Goal: Task Accomplishment & Management: Manage account settings

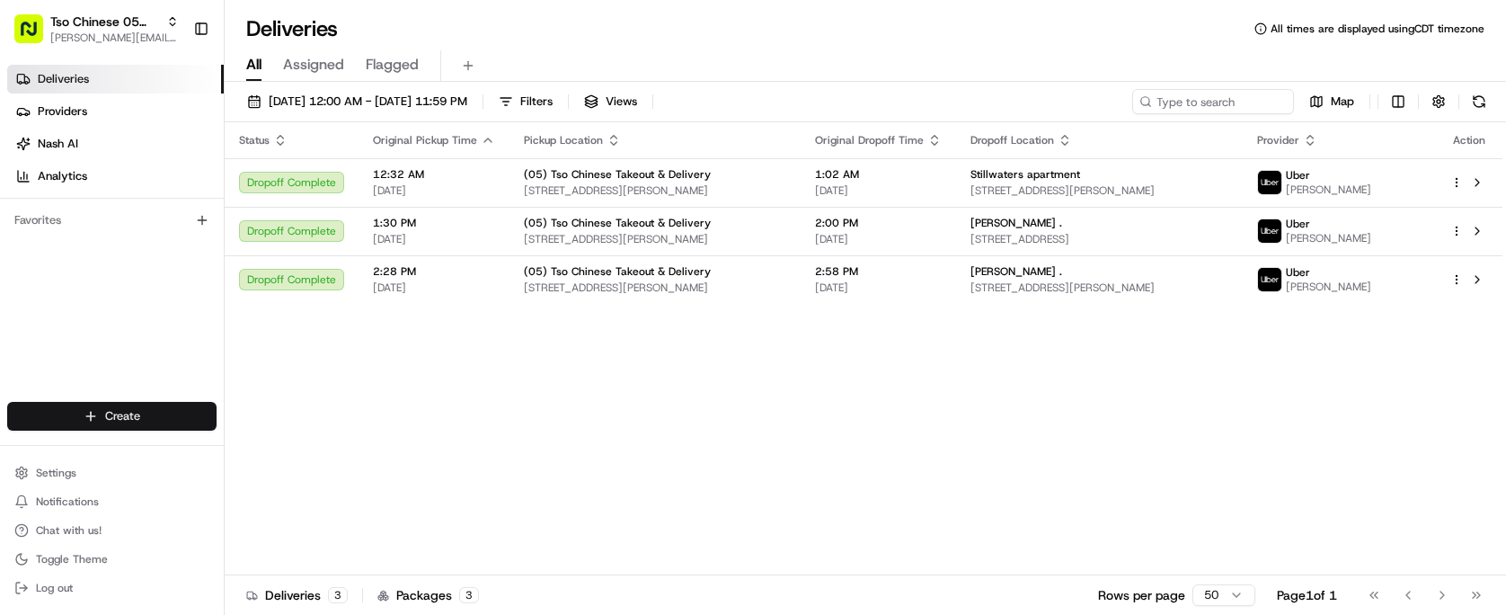
click at [137, 408] on html "Tso Chinese 05 Menchaca [EMAIL_ADDRESS][DOMAIN_NAME] Toggle Sidebar Deliveries …" at bounding box center [753, 307] width 1506 height 615
click at [322, 451] on link "Delivery" at bounding box center [325, 449] width 200 height 32
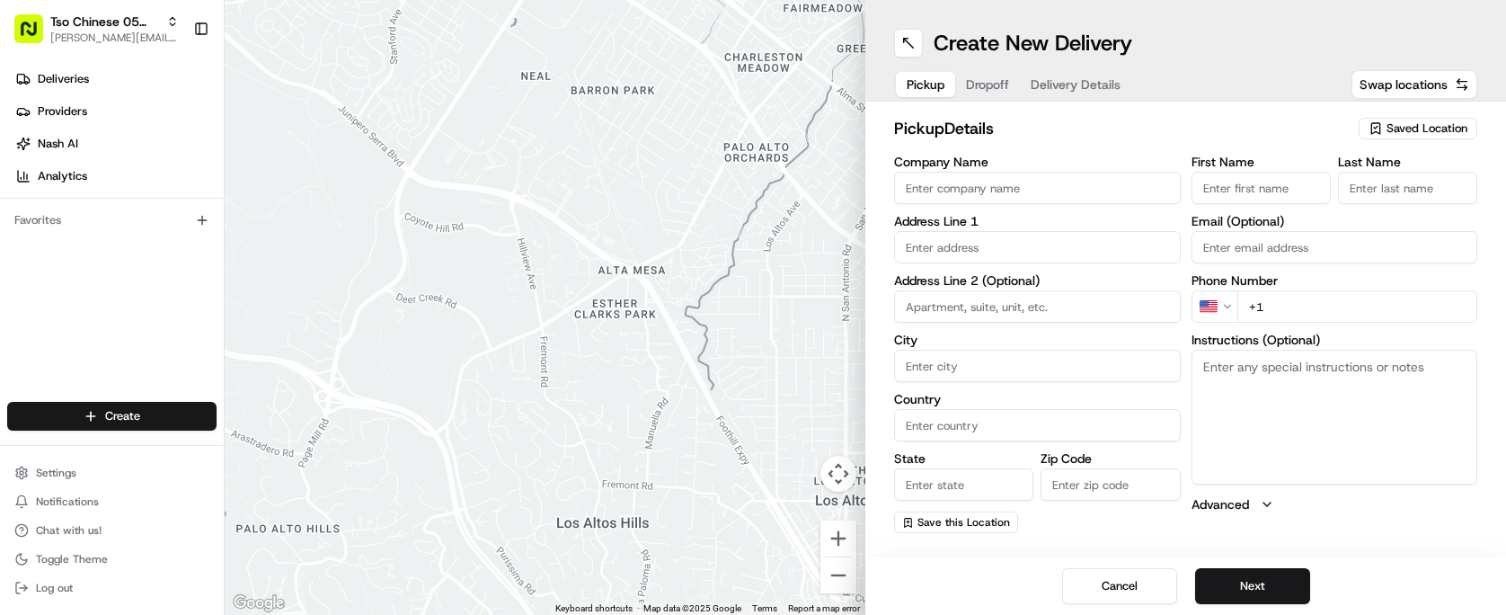
click at [1405, 122] on span "Saved Location" at bounding box center [1426, 128] width 81 height 16
click at [1341, 193] on span "(05) Tso Chinese Takeout & Delivery (05)" at bounding box center [1387, 196] width 221 height 16
type input "(05) Tso Chinese Takeout & Delivery"
type input "[STREET_ADDRESS][PERSON_NAME]"
type input "Ste 100"
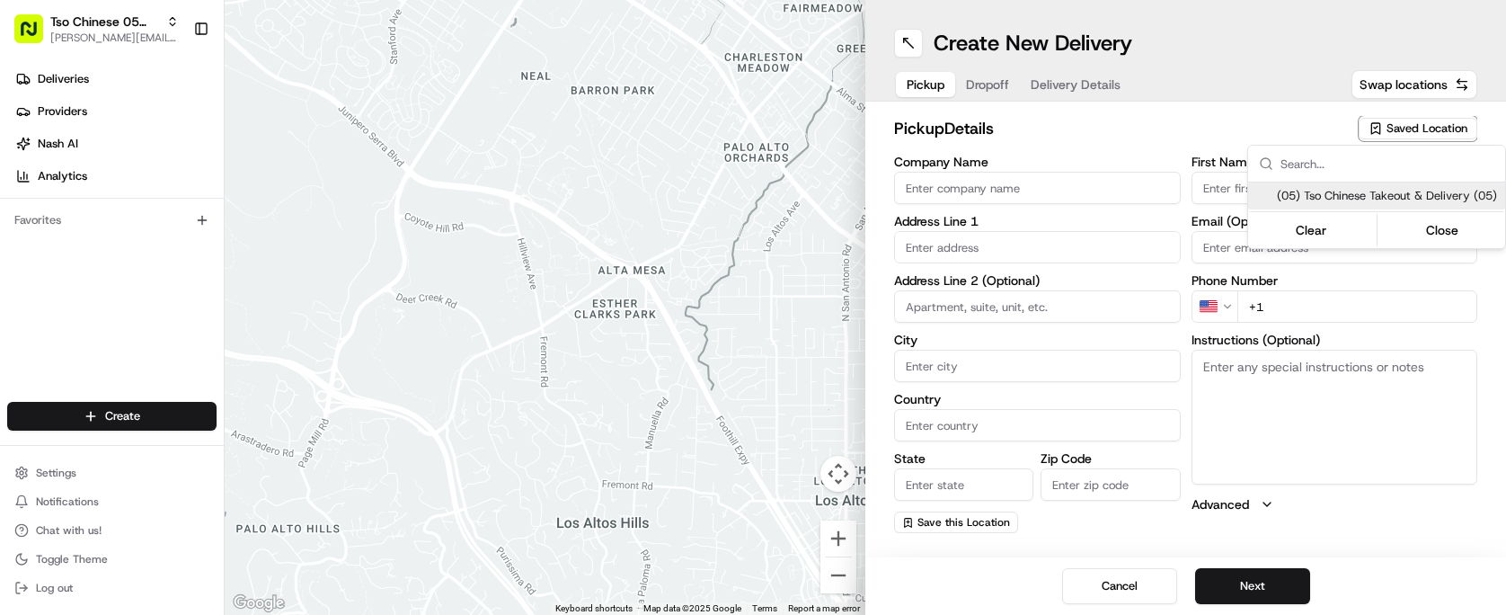
type input "Austin"
type input "US"
type input "[GEOGRAPHIC_DATA]"
type input "78748"
type input "Tso Chinese"
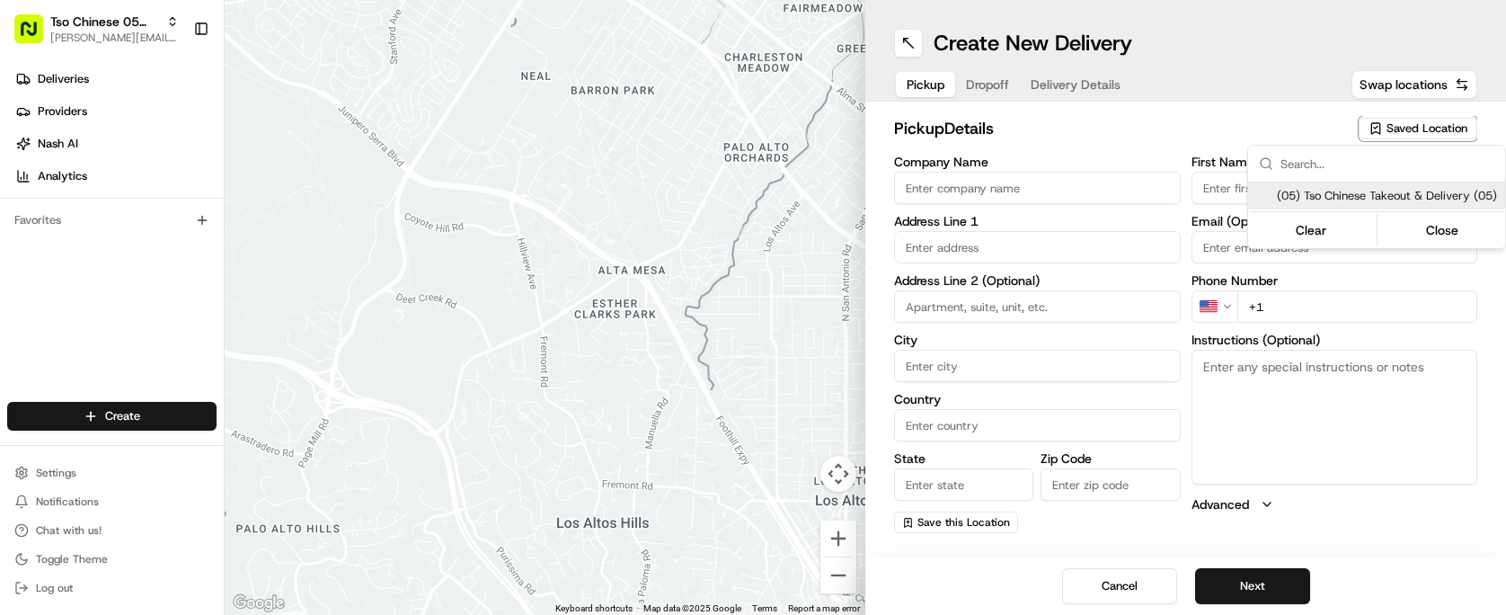
type input "[PERSON_NAME] Manager"
type input "[EMAIL_ADDRESS][DOMAIN_NAME]"
type input "[PHONE_NUMBER]"
type textarea "Submit a picture displaying address & food as Proof of Delivery. Envía una foto…"
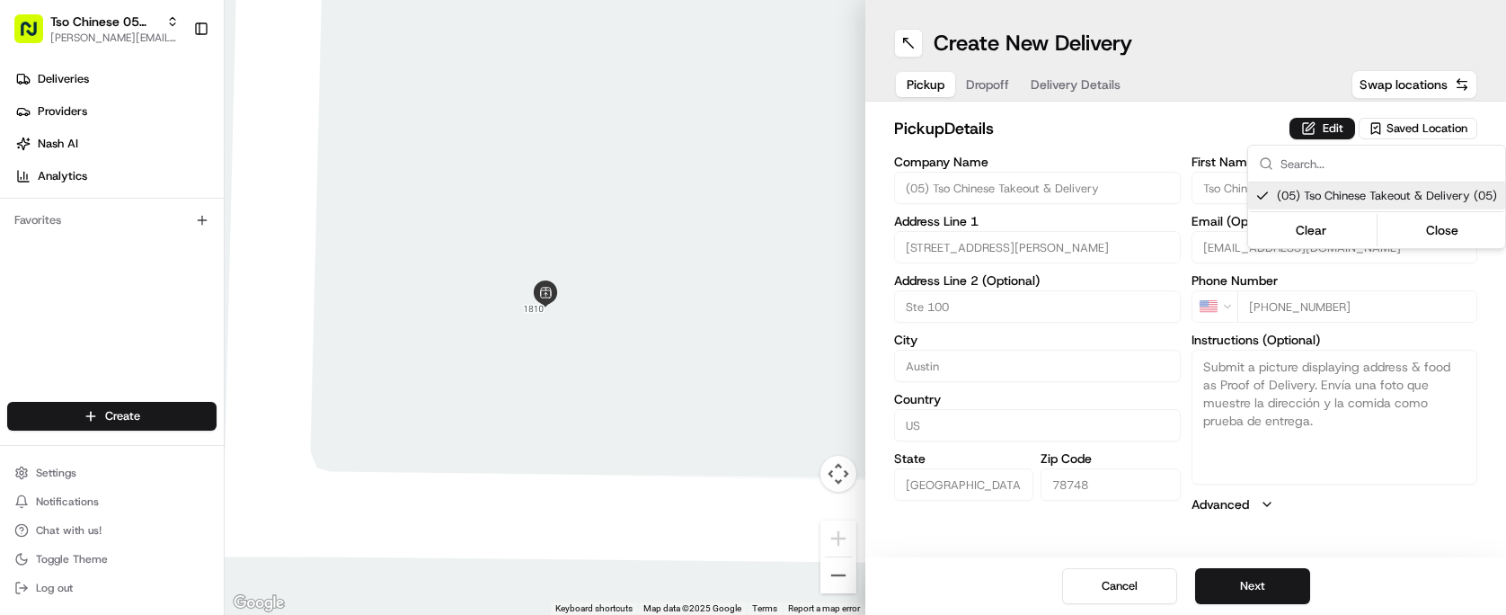
click at [1036, 101] on html "Tso Chinese 05 Menchaca [EMAIL_ADDRESS][DOMAIN_NAME] Toggle Sidebar Deliveries …" at bounding box center [753, 307] width 1506 height 615
click at [984, 87] on button "Dropoff" at bounding box center [987, 84] width 65 height 25
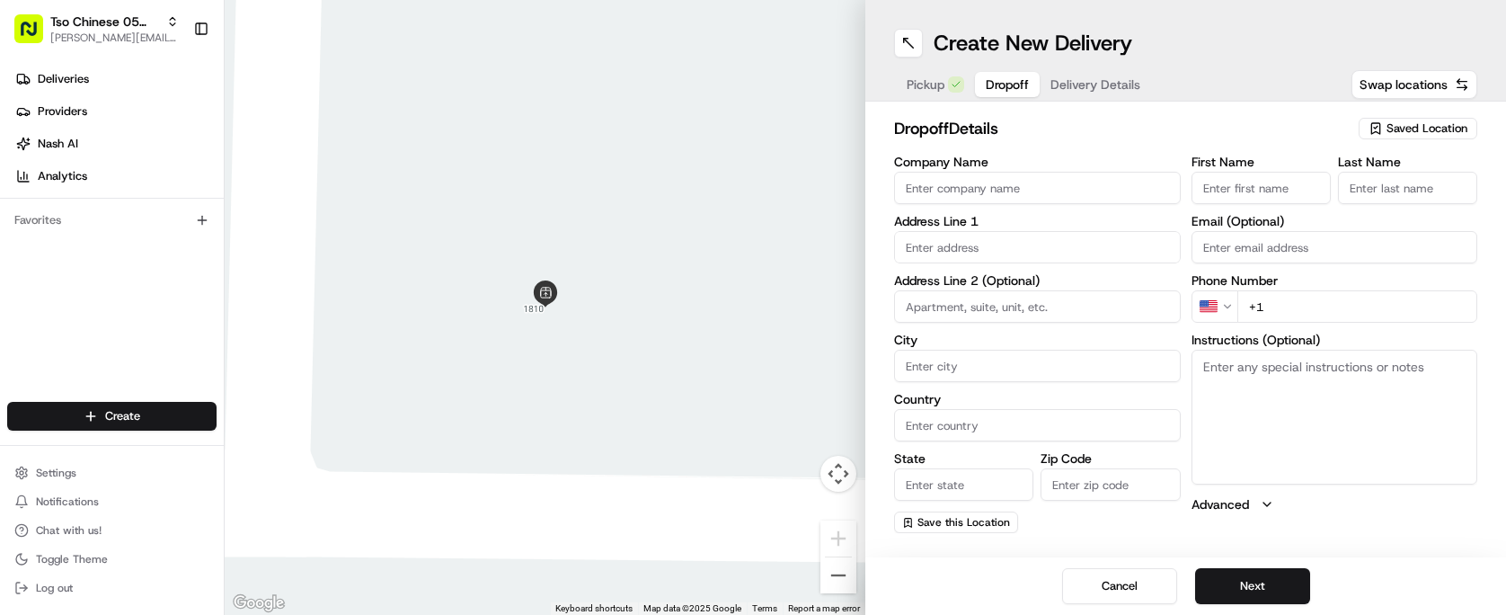
click at [1097, 93] on span "Delivery Details" at bounding box center [1095, 84] width 90 height 18
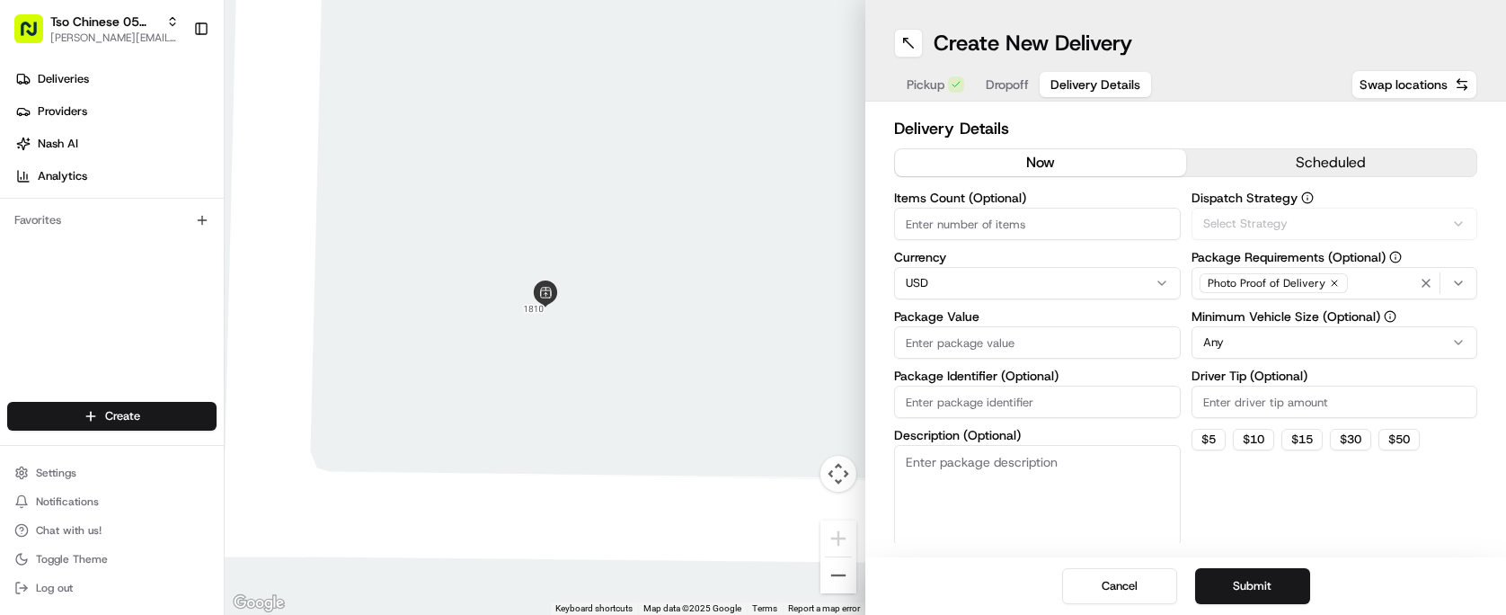
click at [1097, 93] on span "Delivery Details" at bounding box center [1095, 84] width 90 height 18
click at [1005, 423] on div "Items Count (Optional) Currency USD Package Value Package Identifier (Optional)…" at bounding box center [1037, 368] width 287 height 354
click at [1005, 406] on input "Package Identifier (Optional)" at bounding box center [1037, 401] width 287 height 32
paste input "KIMJXR0"
type input "KIMJXR0"
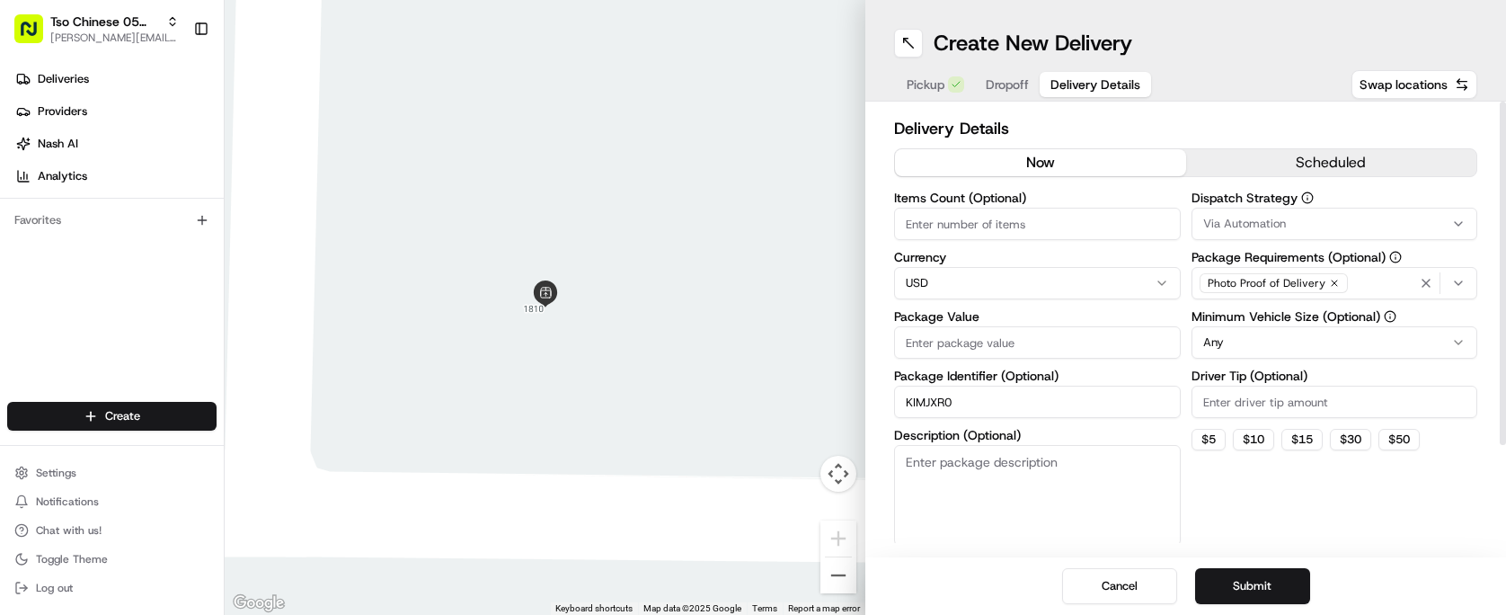
click at [1219, 400] on input "Driver Tip (Optional)" at bounding box center [1334, 401] width 287 height 32
type input "2.00"
click at [1279, 232] on button "Via Automation" at bounding box center [1334, 224] width 287 height 32
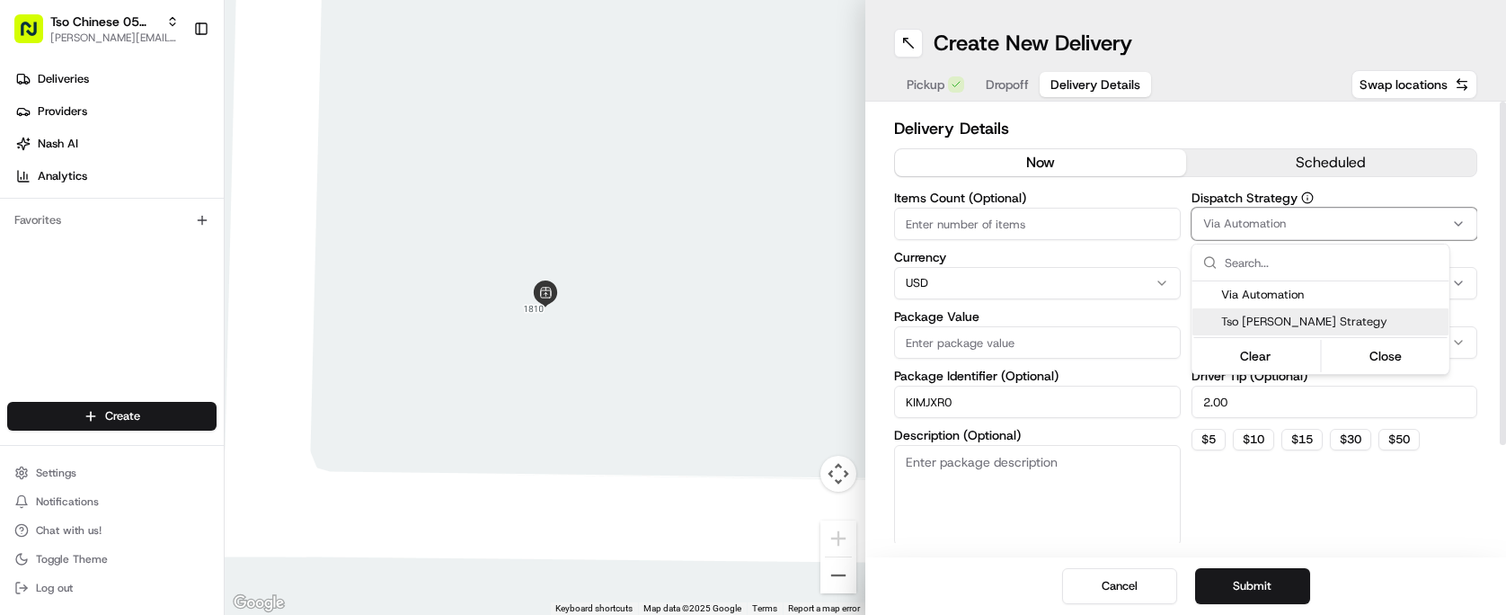
click at [1278, 318] on span "Tso [PERSON_NAME] Strategy" at bounding box center [1331, 322] width 221 height 16
click at [1325, 314] on span "Tso [PERSON_NAME] Strategy" at bounding box center [1331, 322] width 221 height 16
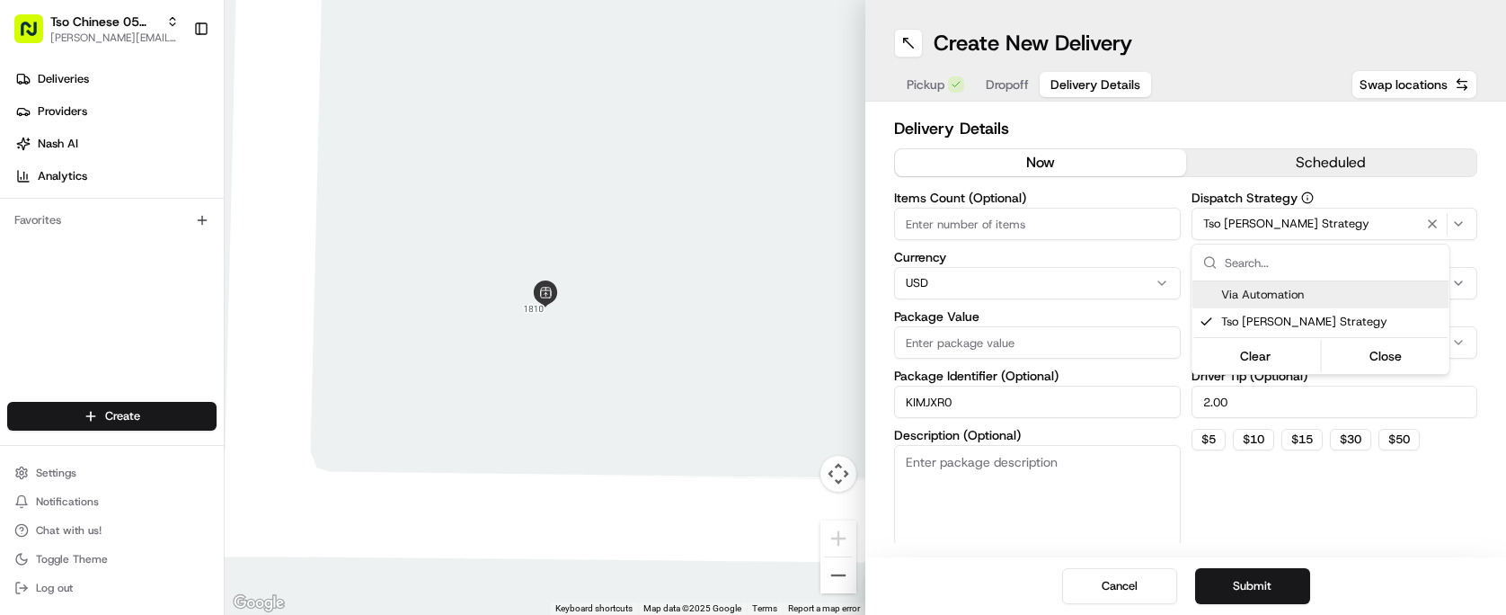
click at [1219, 115] on html "Tso Chinese 05 Menchaca [EMAIL_ADDRESS][DOMAIN_NAME] Toggle Sidebar Deliveries …" at bounding box center [753, 307] width 1506 height 615
click at [997, 90] on span "Dropoff" at bounding box center [1007, 84] width 43 height 18
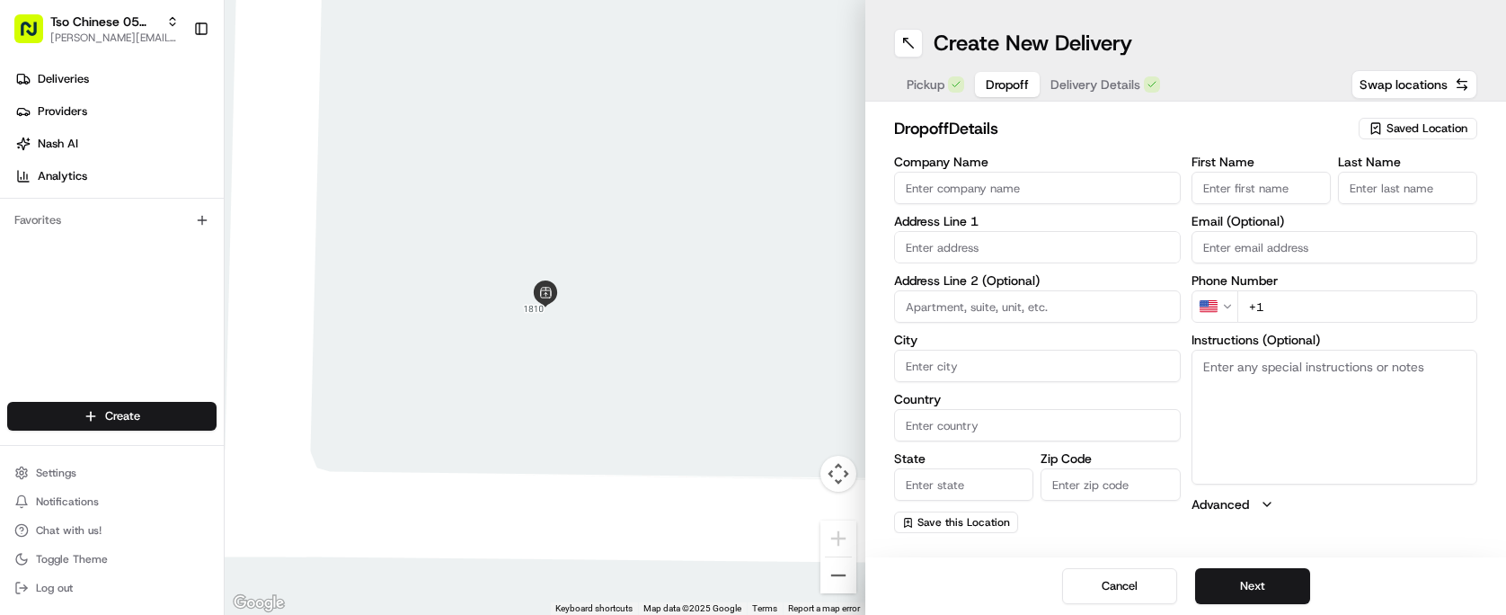
click at [1096, 78] on span "Delivery Details" at bounding box center [1095, 84] width 90 height 18
click at [1008, 84] on span "Dropoff" at bounding box center [1007, 84] width 43 height 18
click at [944, 80] on button "Pickup" at bounding box center [935, 84] width 79 height 25
click at [993, 82] on span "Dropoff" at bounding box center [1007, 84] width 43 height 18
click at [1094, 77] on span "Delivery Details" at bounding box center [1095, 84] width 90 height 18
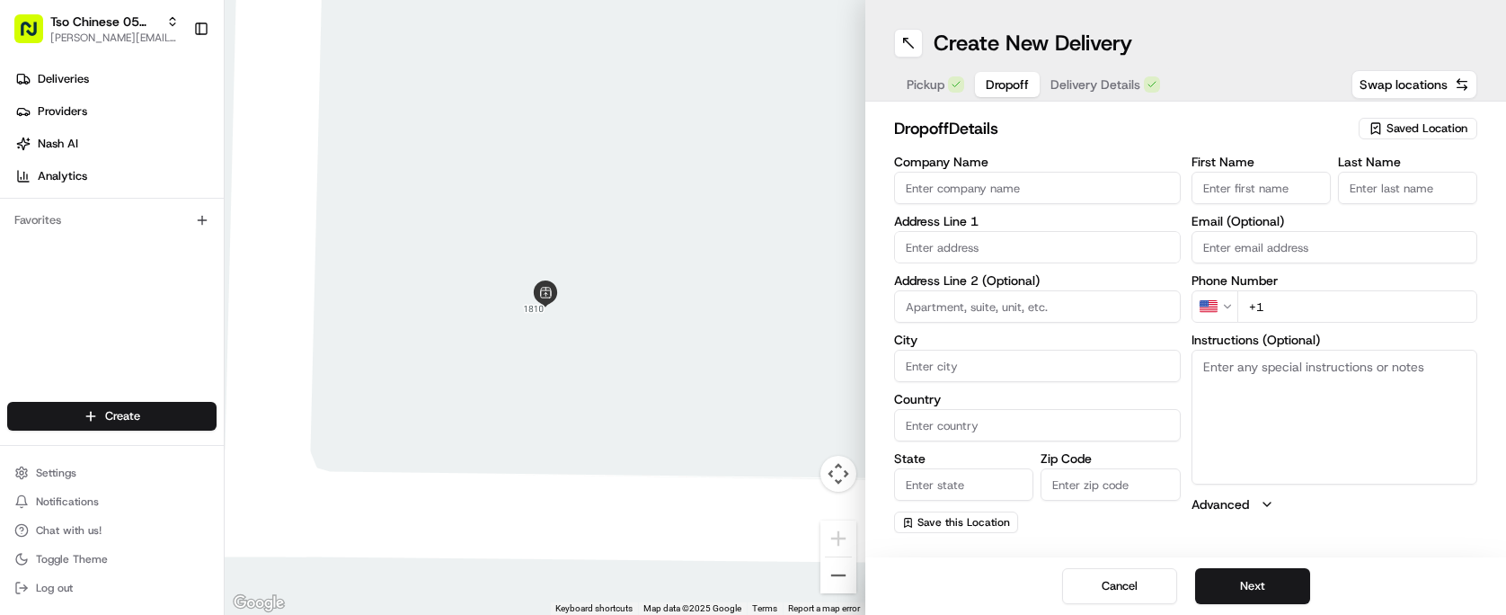
click at [1009, 81] on span "Dropoff" at bounding box center [1007, 84] width 43 height 18
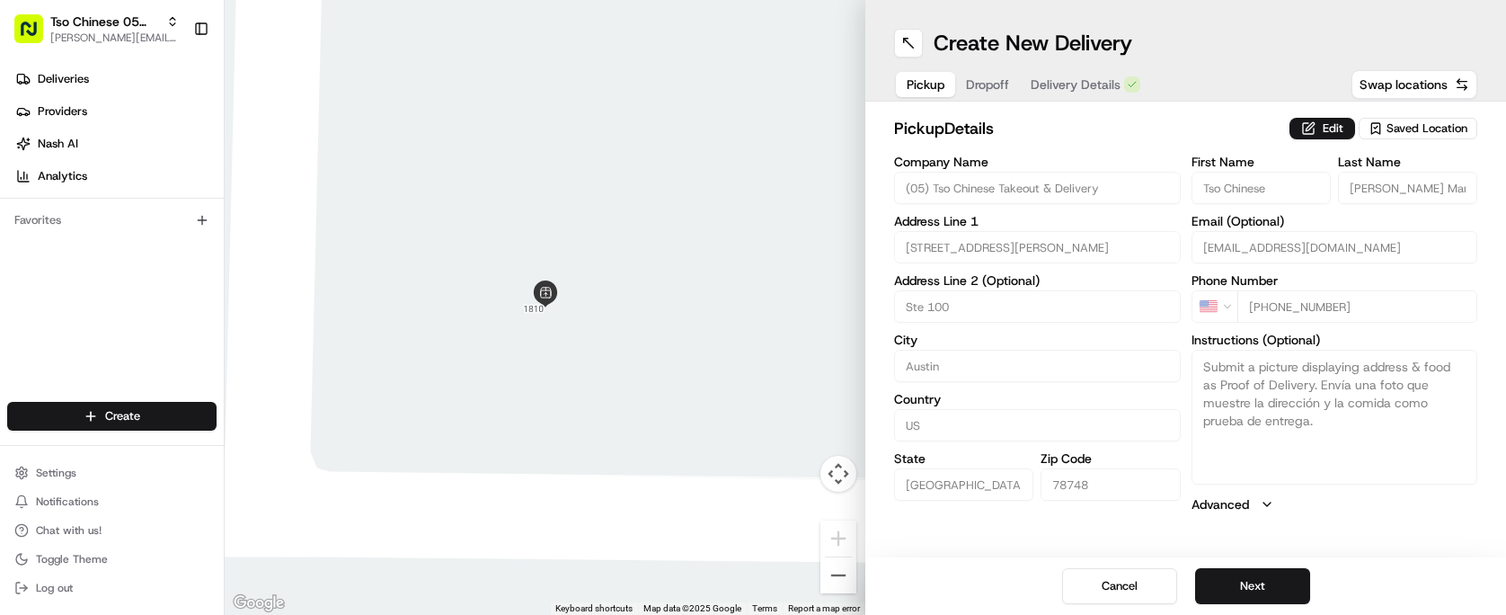
click at [936, 77] on span "Pickup" at bounding box center [926, 84] width 38 height 18
click at [986, 84] on span "Dropoff" at bounding box center [987, 84] width 43 height 18
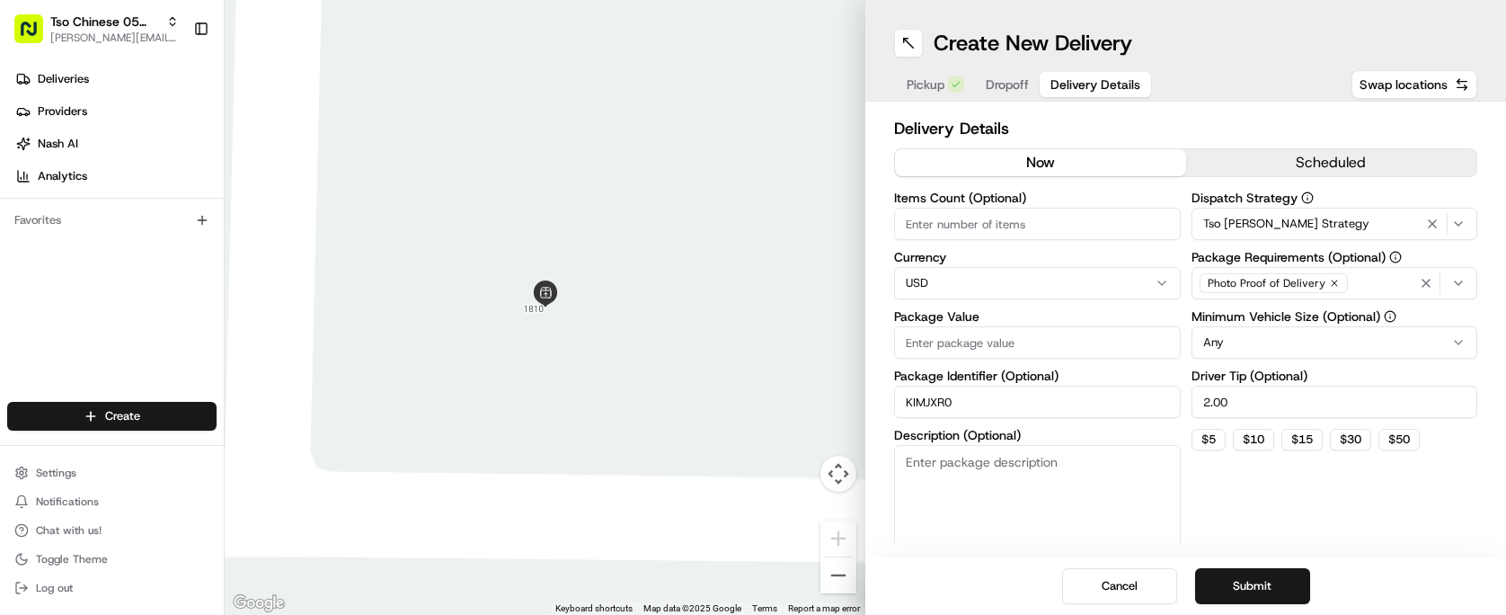
click at [1073, 84] on span "Delivery Details" at bounding box center [1095, 84] width 90 height 18
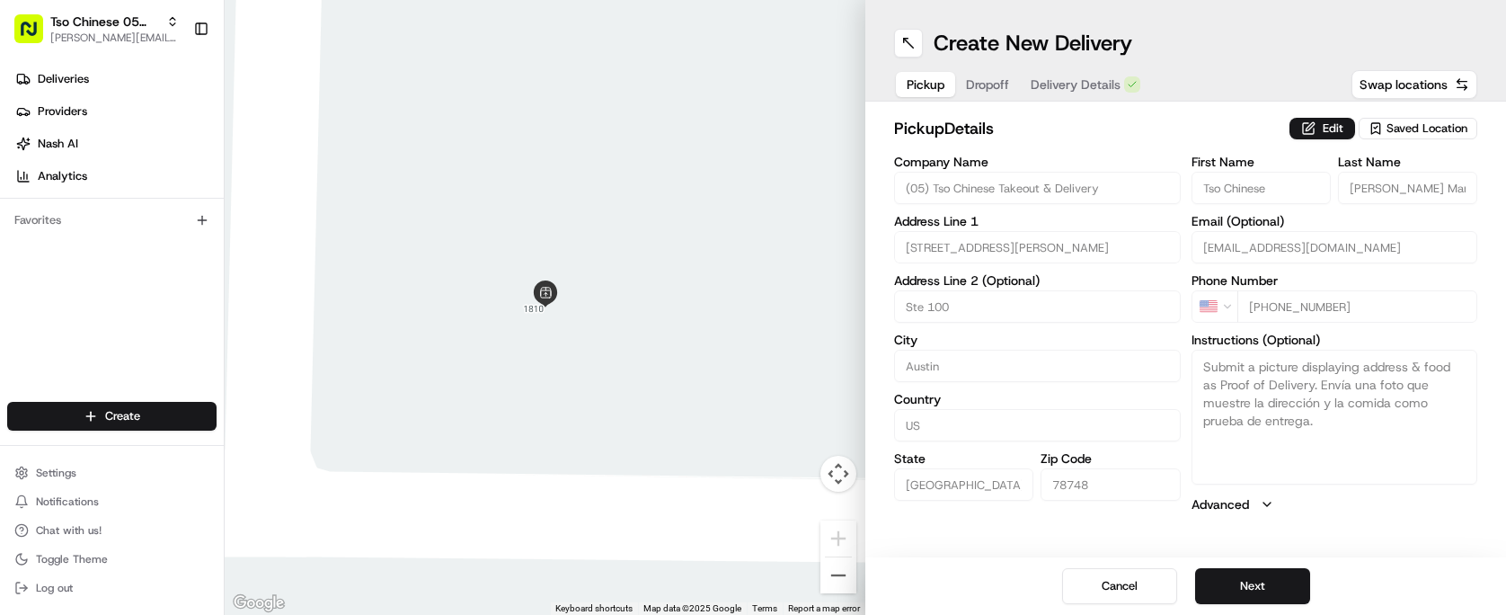
click at [973, 79] on div "Pickup Dropoff Delivery Details" at bounding box center [1023, 84] width 259 height 32
click at [992, 79] on span "Dropoff" at bounding box center [987, 84] width 43 height 18
click at [935, 83] on span "Pickup" at bounding box center [926, 84] width 38 height 18
click at [1109, 150] on div "pickup Details Edit Saved Location Company Name (05) Tso Chinese Takeout & Deli…" at bounding box center [1185, 314] width 583 height 397
click at [80, 81] on span "Deliveries" at bounding box center [63, 79] width 51 height 16
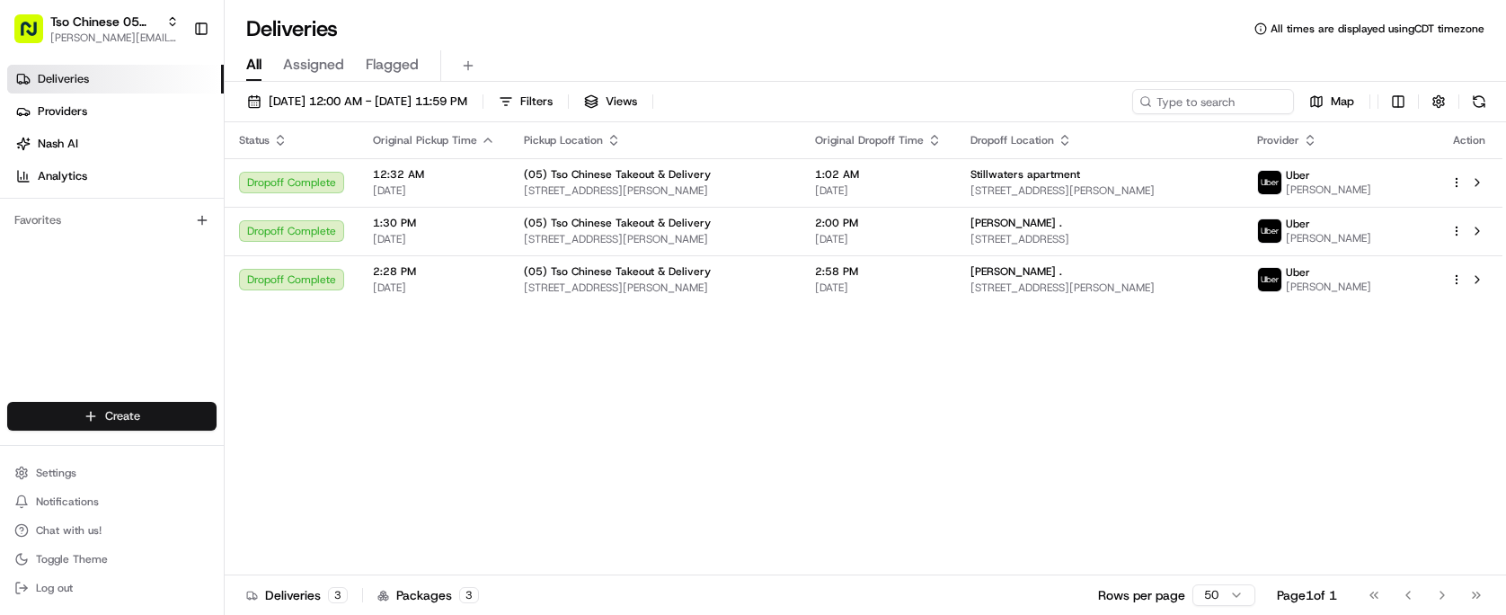
click at [99, 411] on html "Tso Chinese 05 Menchaca [EMAIL_ADDRESS][DOMAIN_NAME] Toggle Sidebar Deliveries …" at bounding box center [753, 307] width 1506 height 615
click at [332, 442] on link "Delivery" at bounding box center [325, 449] width 200 height 32
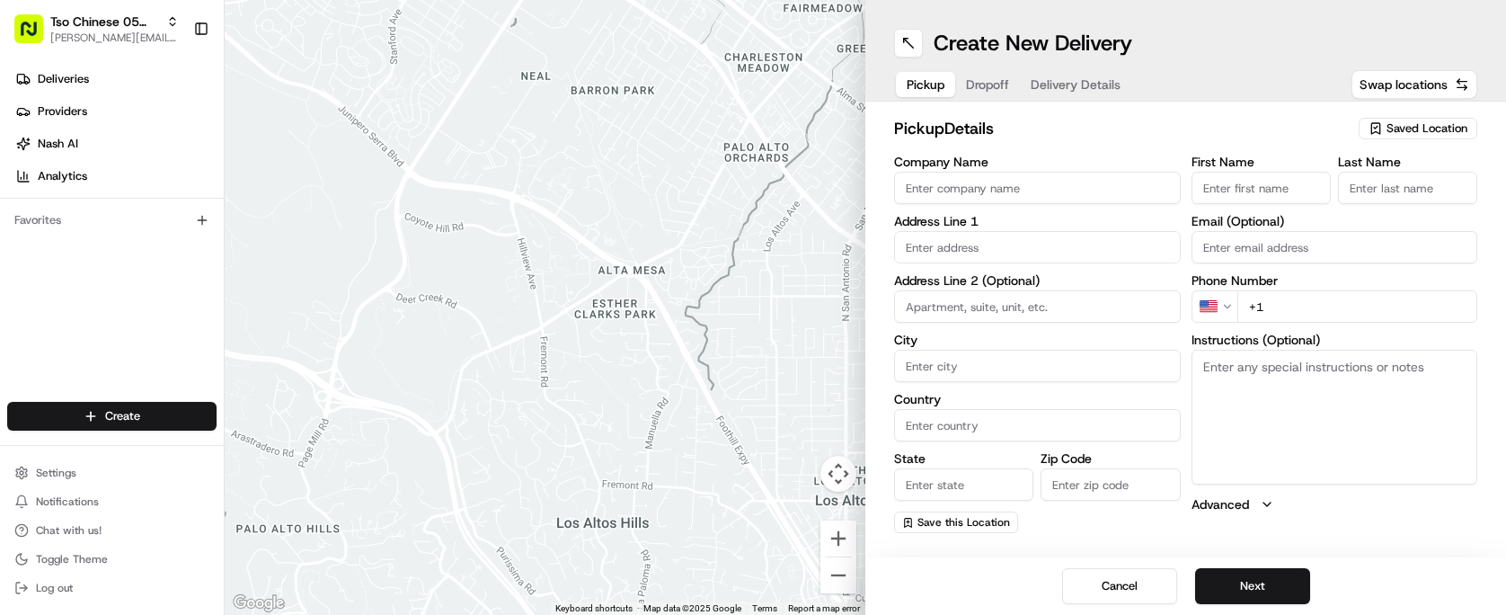
click at [1386, 117] on button "Saved Location" at bounding box center [1418, 128] width 119 height 25
click at [1366, 192] on span "(05) Tso Chinese Takeout & Delivery (05)" at bounding box center [1387, 196] width 221 height 16
type input "(05) Tso Chinese Takeout & Delivery"
type input "[STREET_ADDRESS][PERSON_NAME]"
type input "Ste 100"
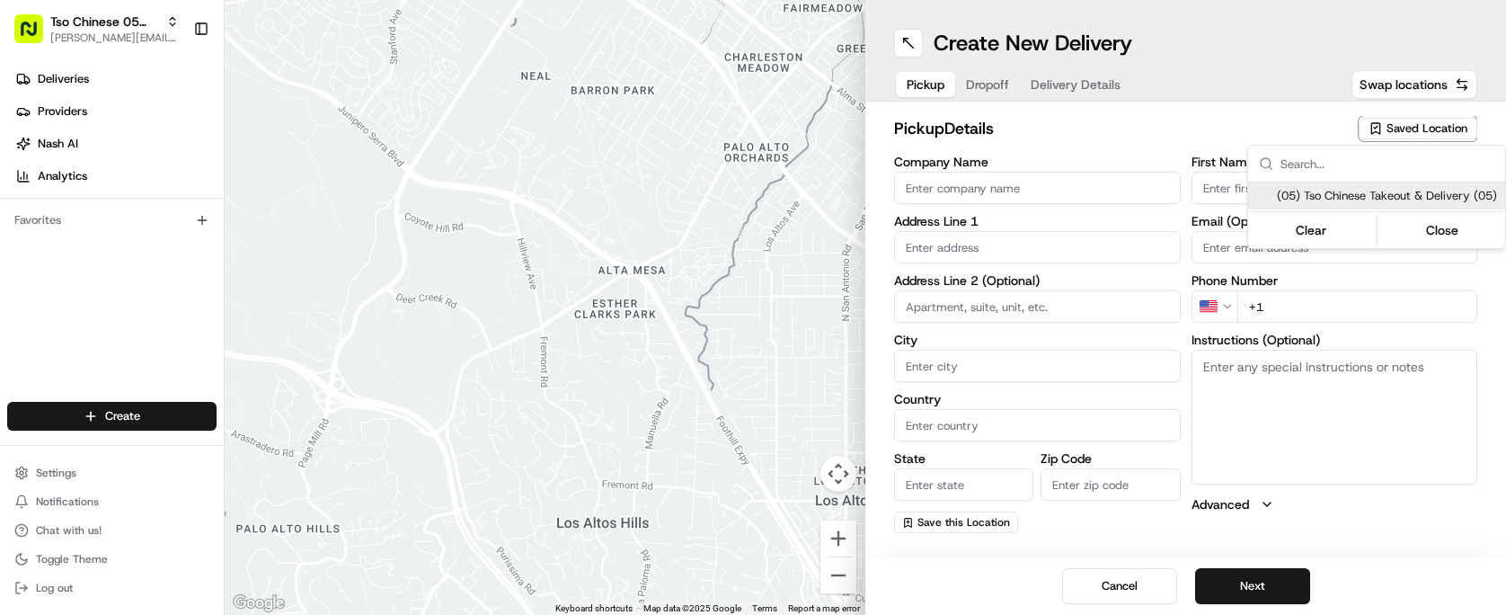
type input "Austin"
type input "US"
type input "[GEOGRAPHIC_DATA]"
type input "78748"
type input "Tso Chinese"
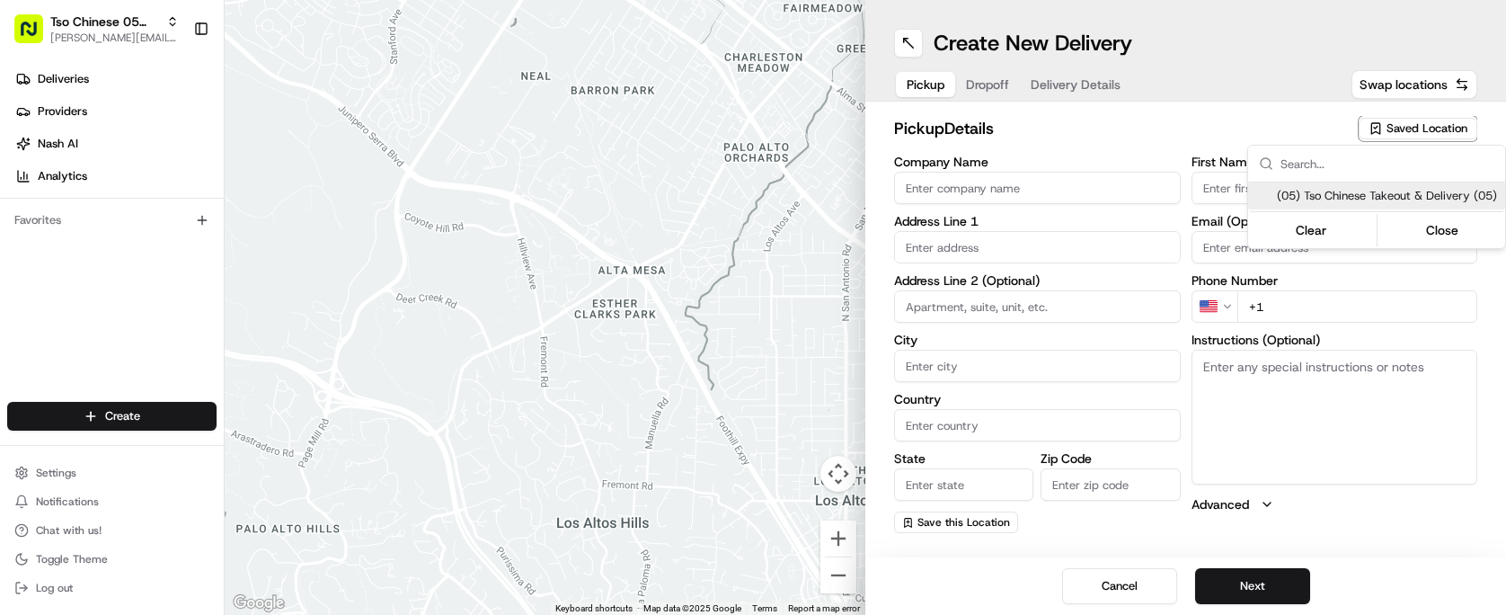
type input "[PERSON_NAME] Manager"
type input "[EMAIL_ADDRESS][DOMAIN_NAME]"
type input "[PHONE_NUMBER]"
type textarea "Submit a picture displaying address & food as Proof of Delivery. Envía una foto…"
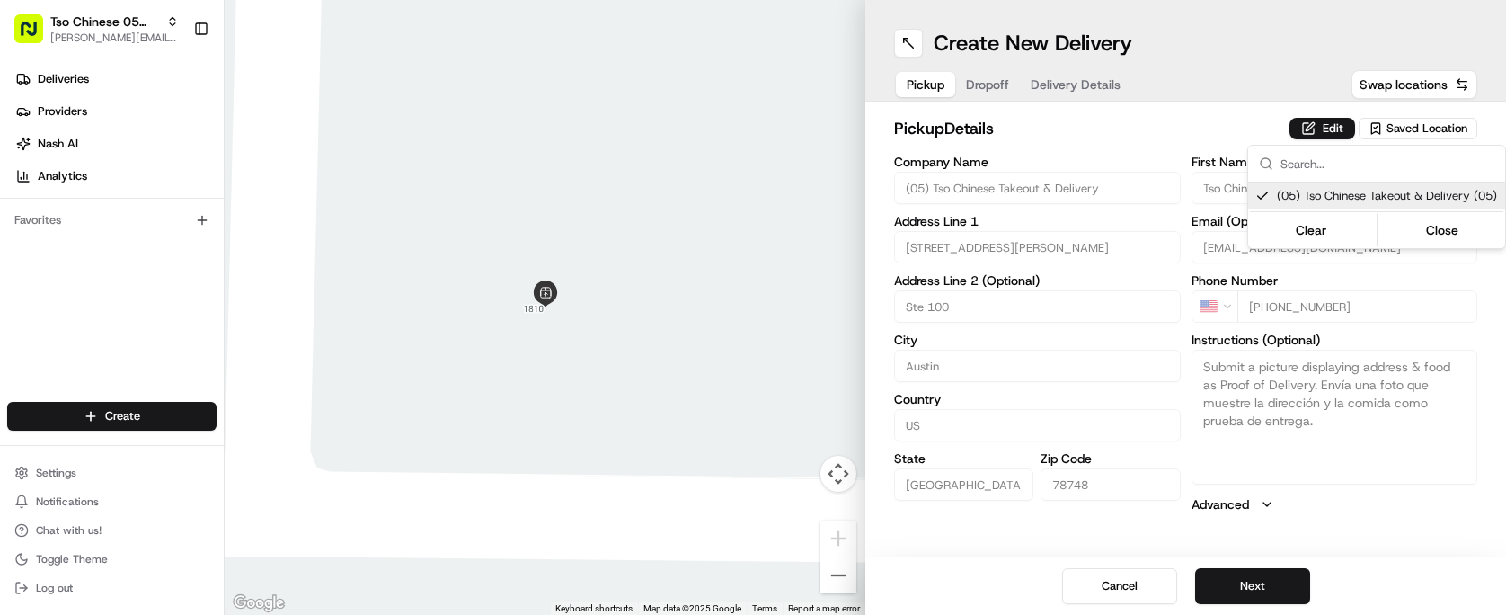
click at [1042, 117] on html "Tso Chinese 05 Menchaca [EMAIL_ADDRESS][DOMAIN_NAME] Toggle Sidebar Deliveries …" at bounding box center [753, 307] width 1506 height 615
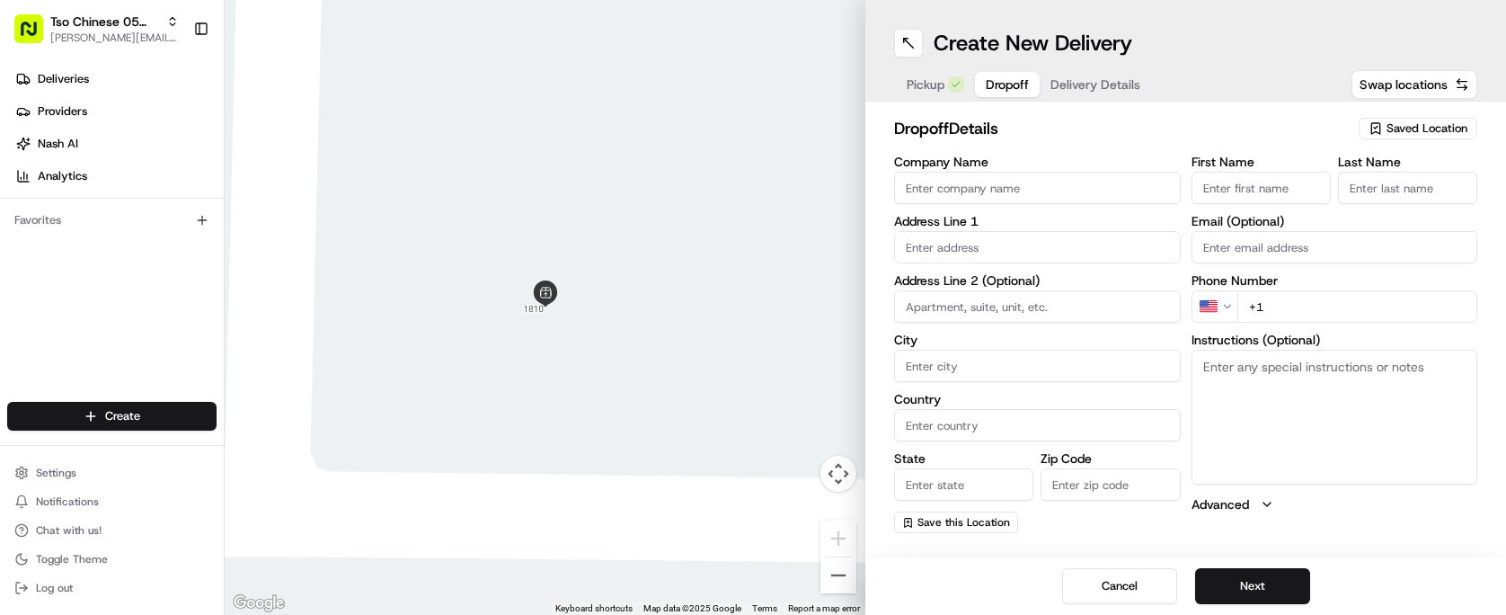
click at [1007, 91] on span "Dropoff" at bounding box center [1007, 84] width 43 height 18
click at [1006, 241] on input "text" at bounding box center [1037, 247] width 287 height 32
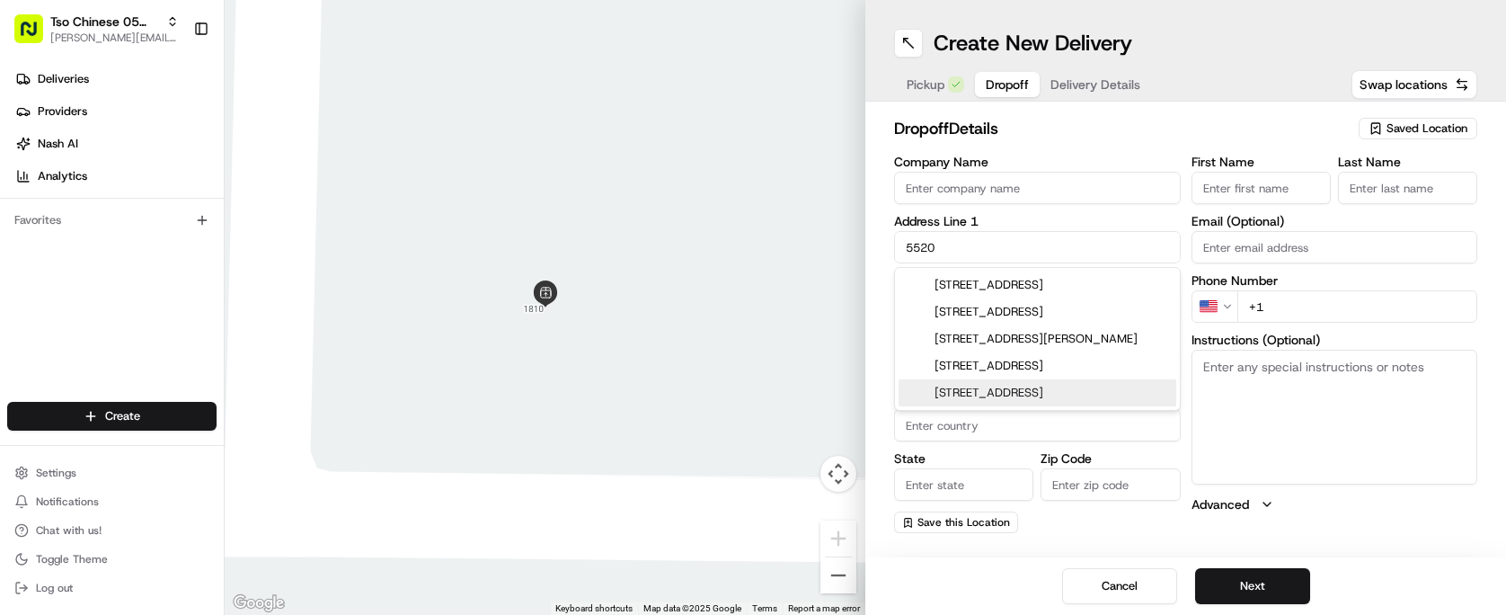
click at [992, 397] on div "[STREET_ADDRESS]" at bounding box center [1038, 392] width 278 height 27
type input "[STREET_ADDRESS]"
type input "Austin"
type input "[GEOGRAPHIC_DATA]"
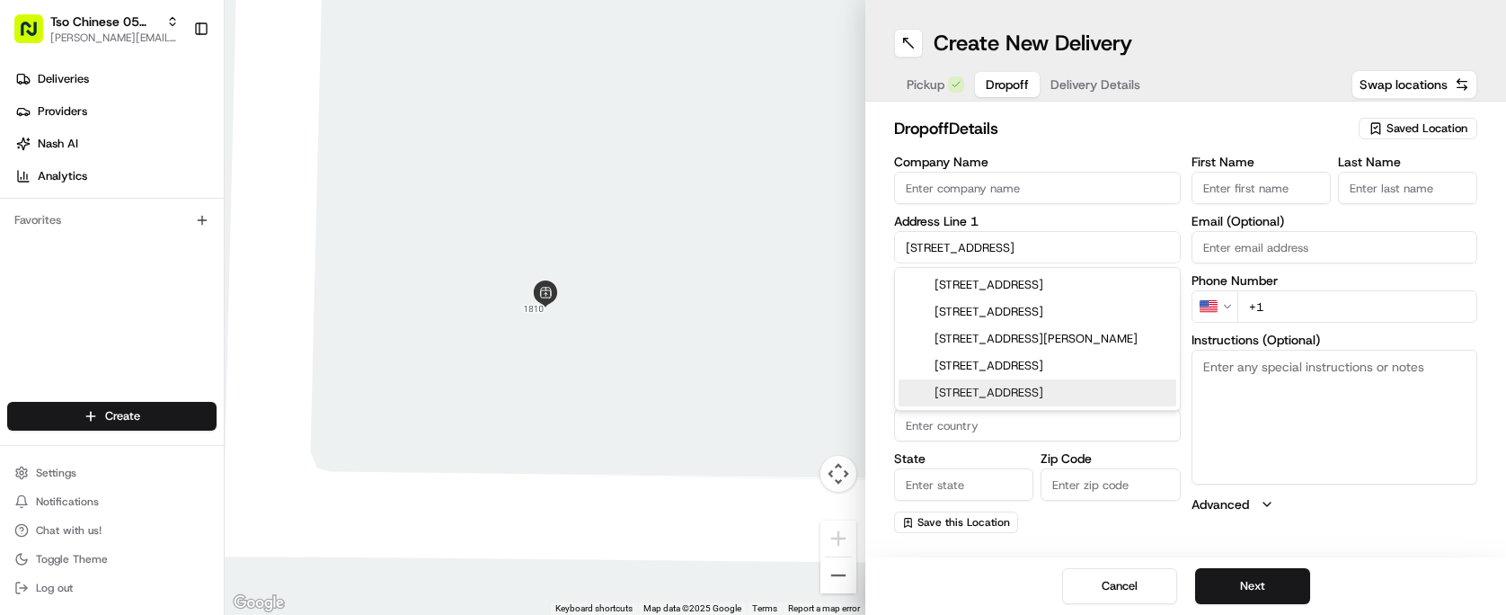
type input "78747"
type input "[STREET_ADDRESS]"
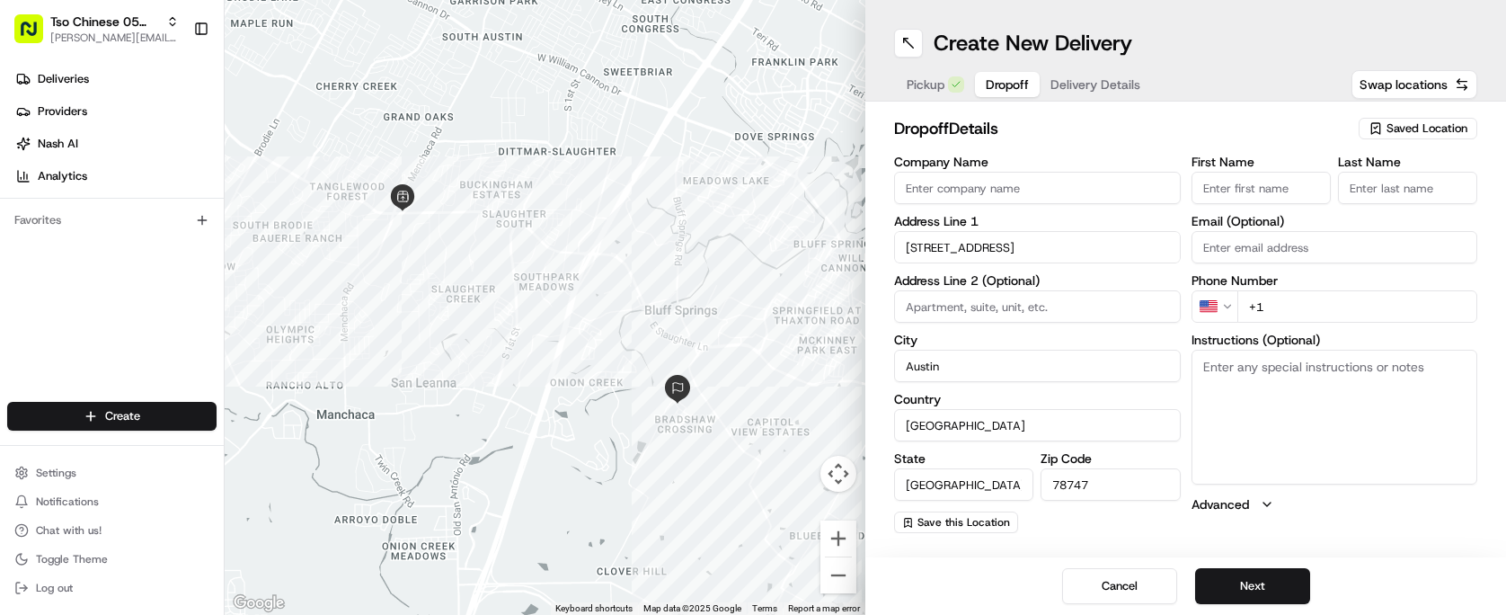
click at [1268, 208] on div "First Name Last Name Email (Optional) Phone Number US +1 Instructions (Optional…" at bounding box center [1334, 343] width 287 height 377
click at [1266, 197] on input "First Name" at bounding box center [1260, 188] width 139 height 32
type input "[PERSON_NAME]"
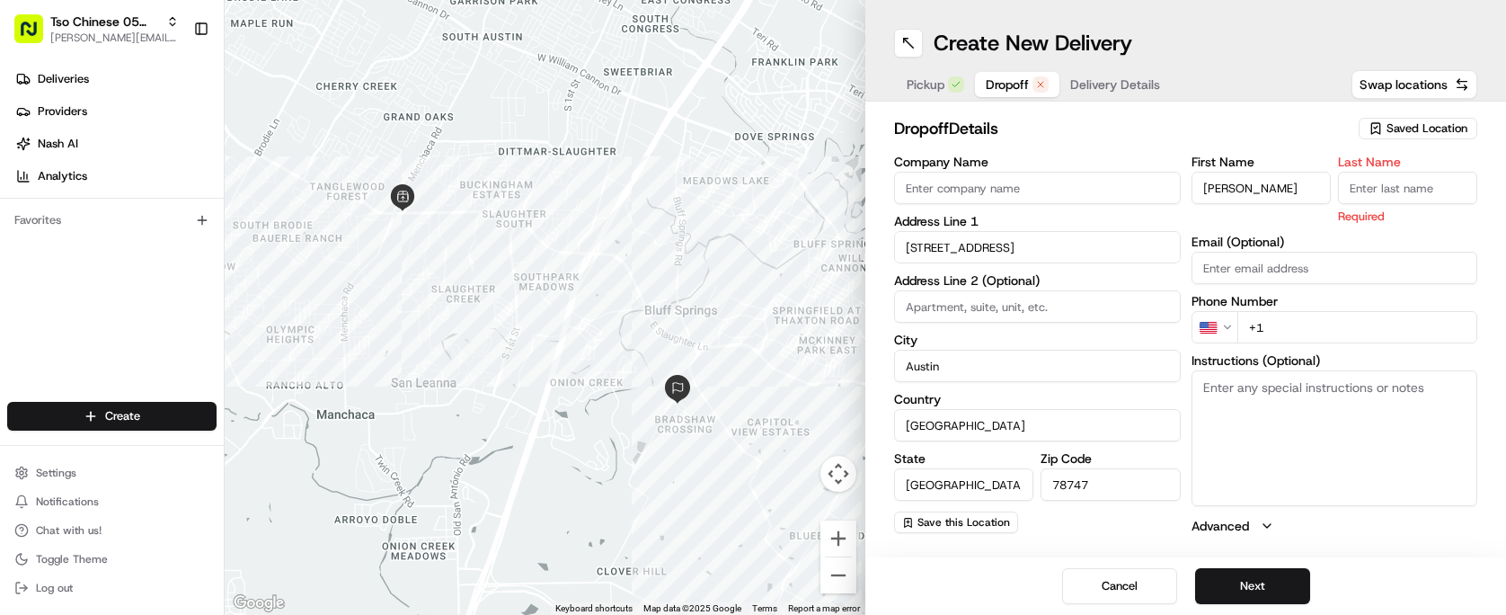
click at [1359, 194] on input "Last Name" at bounding box center [1407, 188] width 139 height 32
type input "."
click at [1264, 106] on div "dropoff Details Saved Location Company Name Address Line 1 5520 Kleberg Trail A…" at bounding box center [1185, 325] width 641 height 447
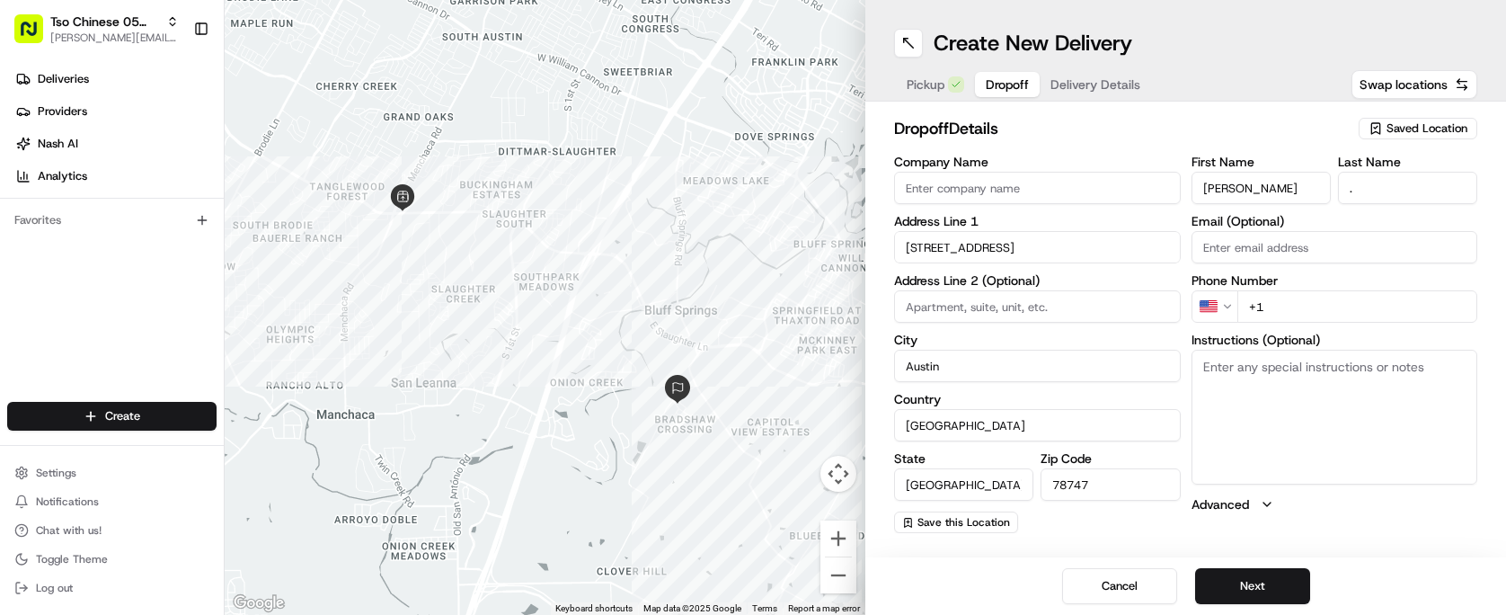
click at [1330, 327] on div "First Name [PERSON_NAME] Last Name . Email (Optional) Phone Number US +1 Instru…" at bounding box center [1334, 343] width 287 height 377
click at [1327, 322] on input "+1" at bounding box center [1357, 306] width 241 height 32
type input "[PHONE_NUMBER]"
click at [1141, 133] on h2 "dropoff Details" at bounding box center [1121, 128] width 454 height 25
click at [1088, 86] on span "Delivery Details" at bounding box center [1095, 84] width 90 height 18
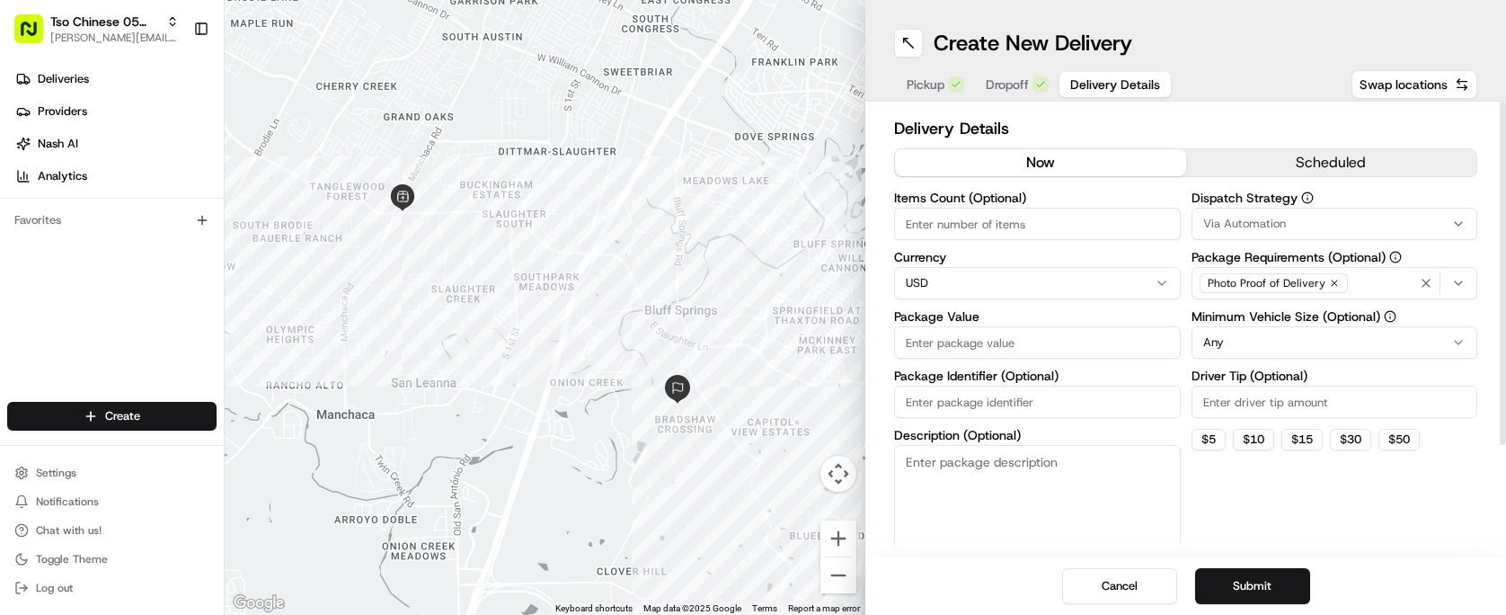
click at [1058, 210] on input "Items Count (Optional)" at bounding box center [1037, 224] width 287 height 32
type input "2"
click at [1262, 233] on button "Via Automation" at bounding box center [1334, 224] width 287 height 32
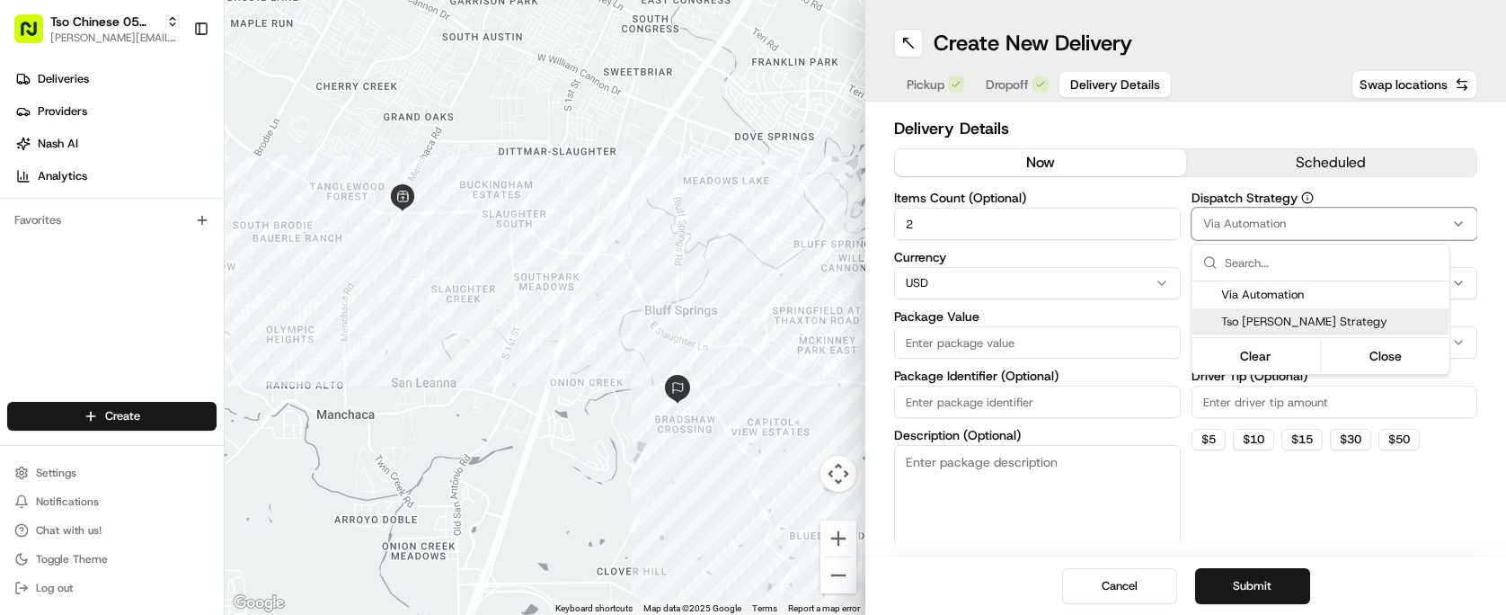
click at [1271, 312] on div "Tso [PERSON_NAME] Strategy" at bounding box center [1320, 321] width 257 height 27
click at [1277, 401] on html "Tso Chinese 05 Menchaca [EMAIL_ADDRESS][DOMAIN_NAME] Toggle Sidebar Deliveries …" at bounding box center [753, 307] width 1506 height 615
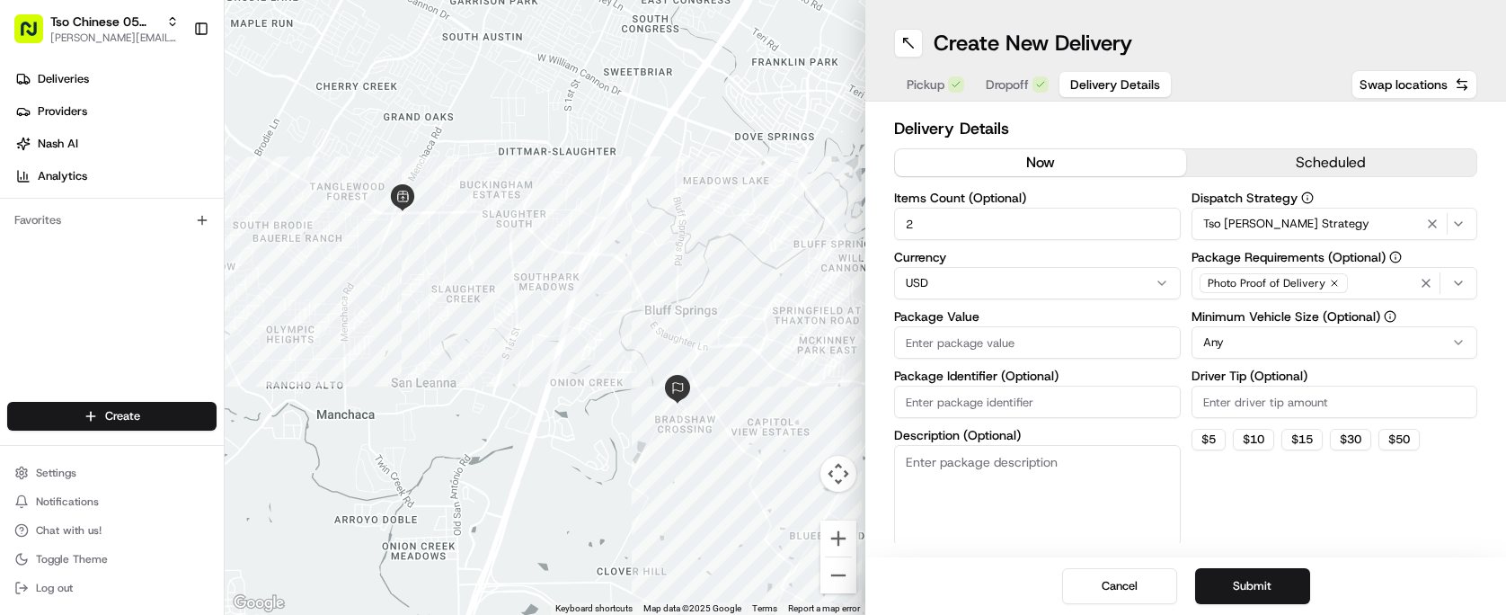
click at [1277, 401] on input "Driver Tip (Optional)" at bounding box center [1334, 401] width 287 height 32
type input "2.00"
click at [1056, 337] on input "Package Value" at bounding box center [1037, 342] width 287 height 32
type input "20.00"
click at [1274, 586] on button "Submit" at bounding box center [1252, 586] width 115 height 36
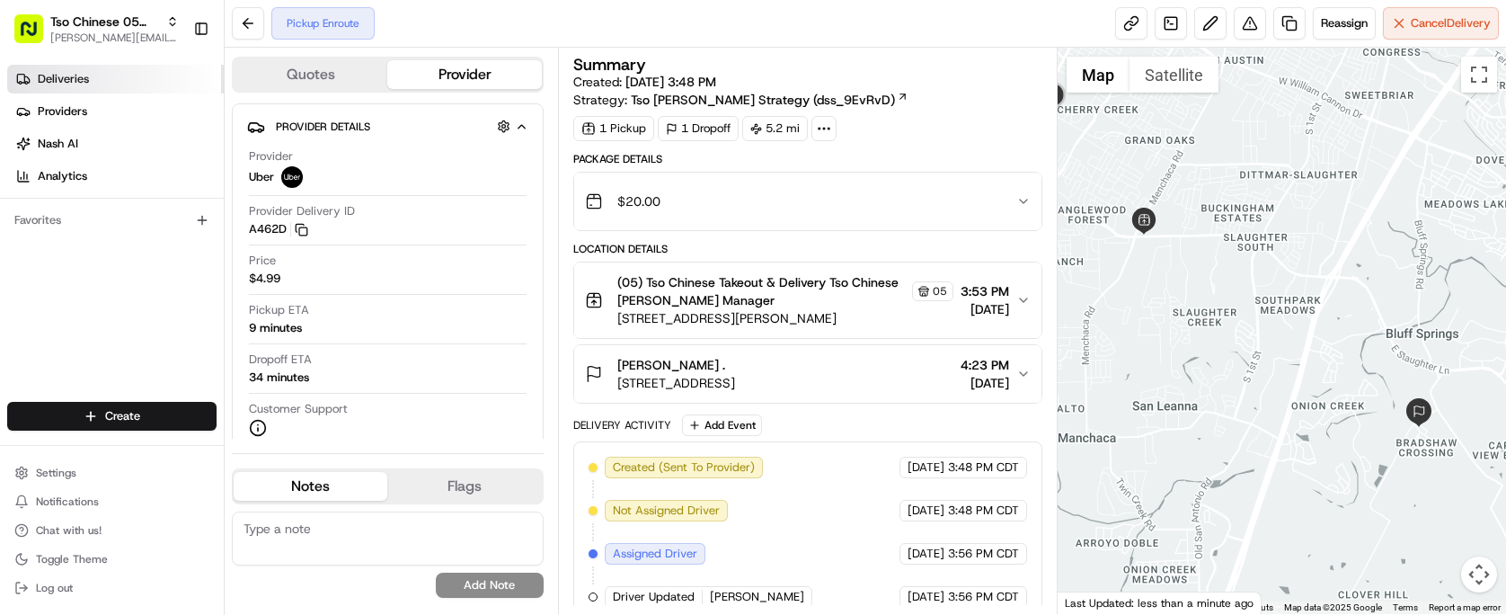
click at [115, 77] on link "Deliveries" at bounding box center [115, 79] width 217 height 29
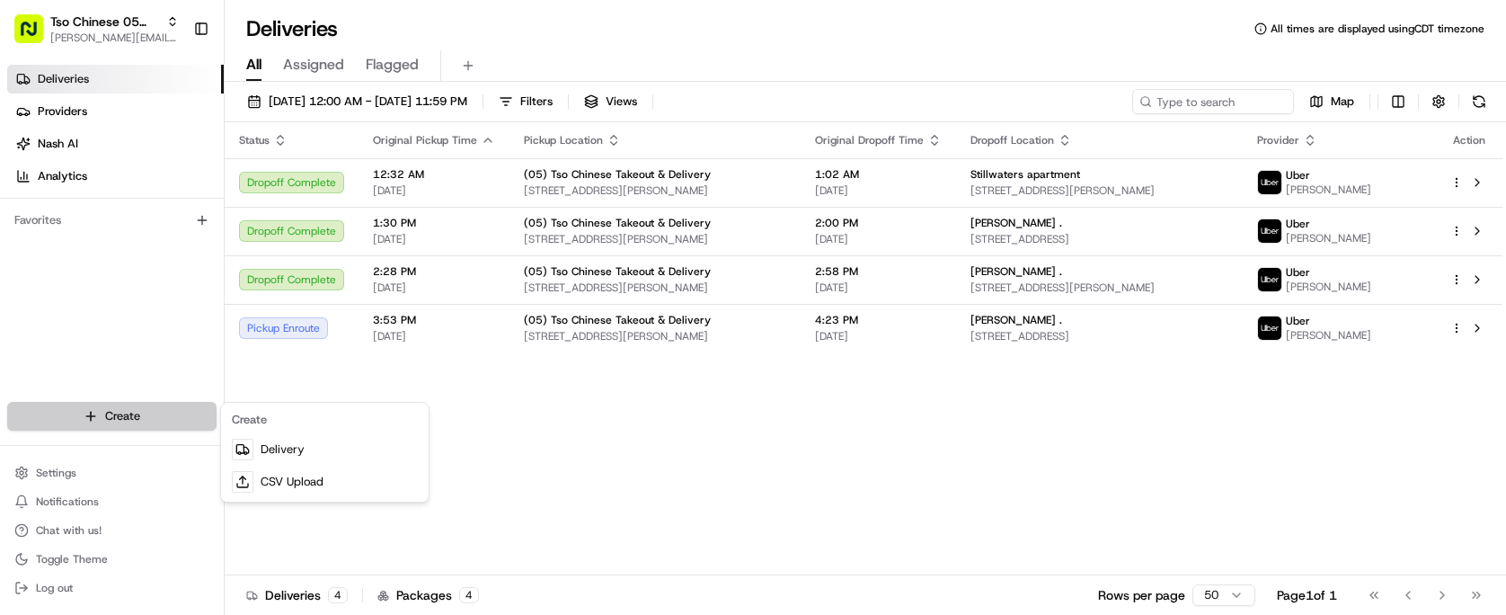
click at [124, 408] on html "Tso Chinese 05 Menchaca [EMAIL_ADDRESS][DOMAIN_NAME] Toggle Sidebar Deliveries …" at bounding box center [753, 307] width 1506 height 615
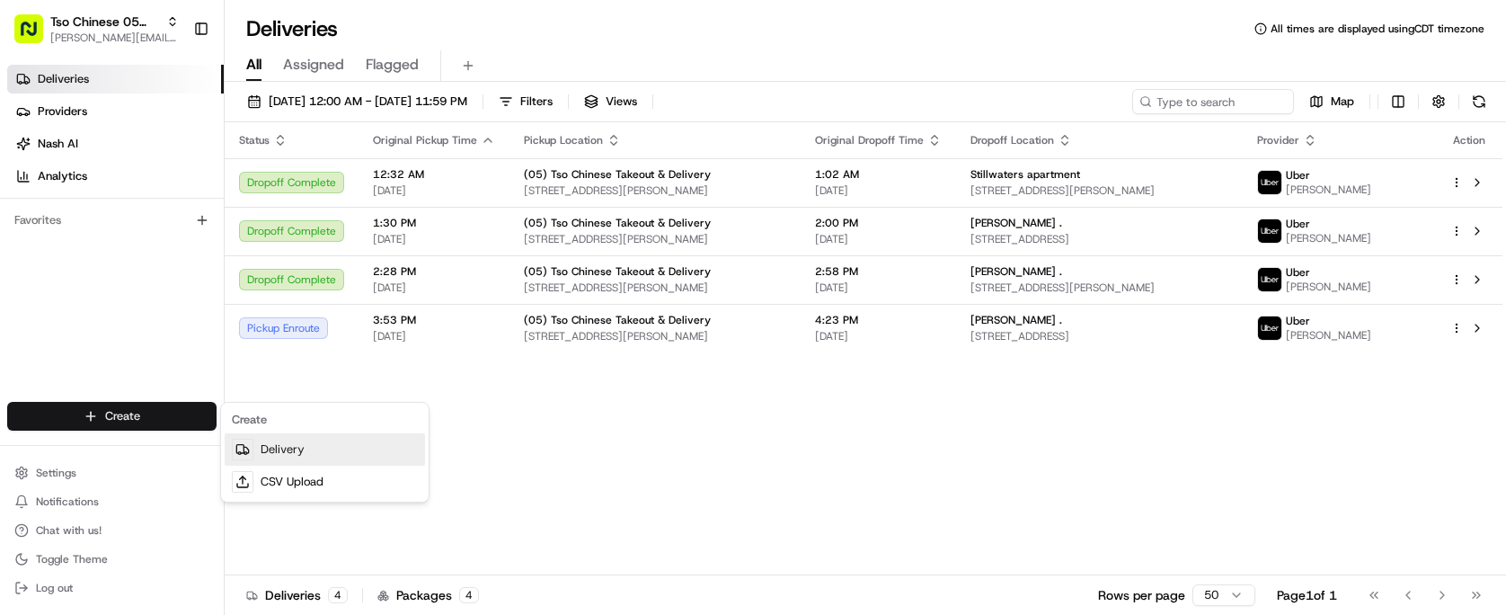
click at [297, 450] on link "Delivery" at bounding box center [325, 449] width 200 height 32
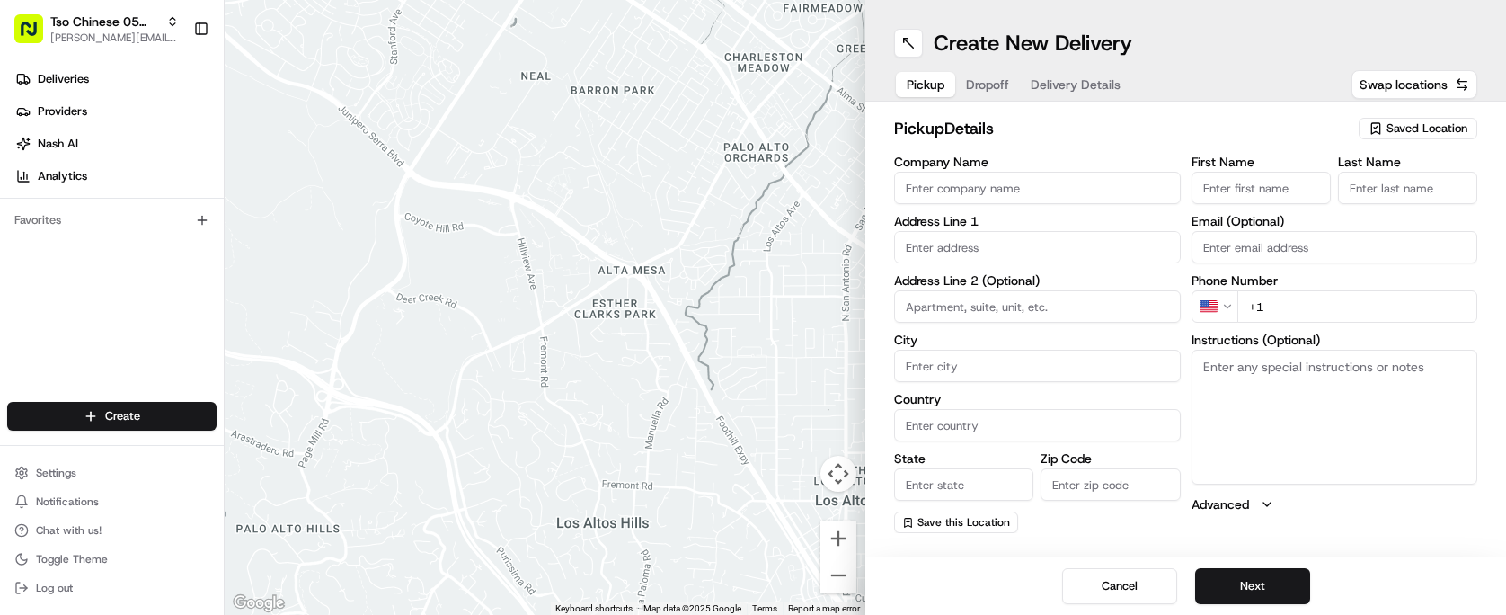
click at [1413, 121] on span "Saved Location" at bounding box center [1426, 128] width 81 height 16
click at [1382, 203] on span "(05) Tso Chinese Takeout & Delivery (05)" at bounding box center [1387, 196] width 221 height 16
type input "(05) Tso Chinese Takeout & Delivery"
type input "[STREET_ADDRESS][PERSON_NAME]"
type input "Ste 100"
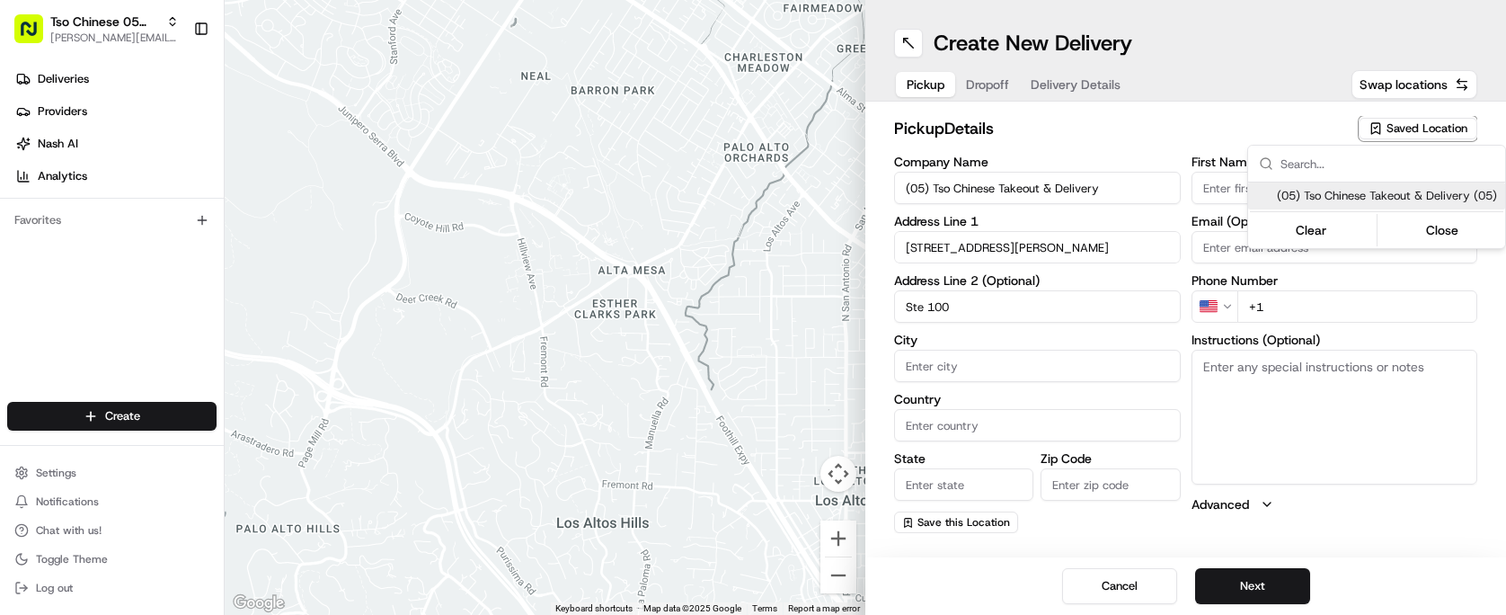
type input "Austin"
type input "US"
type input "[GEOGRAPHIC_DATA]"
type input "78748"
type input "Tso Chinese"
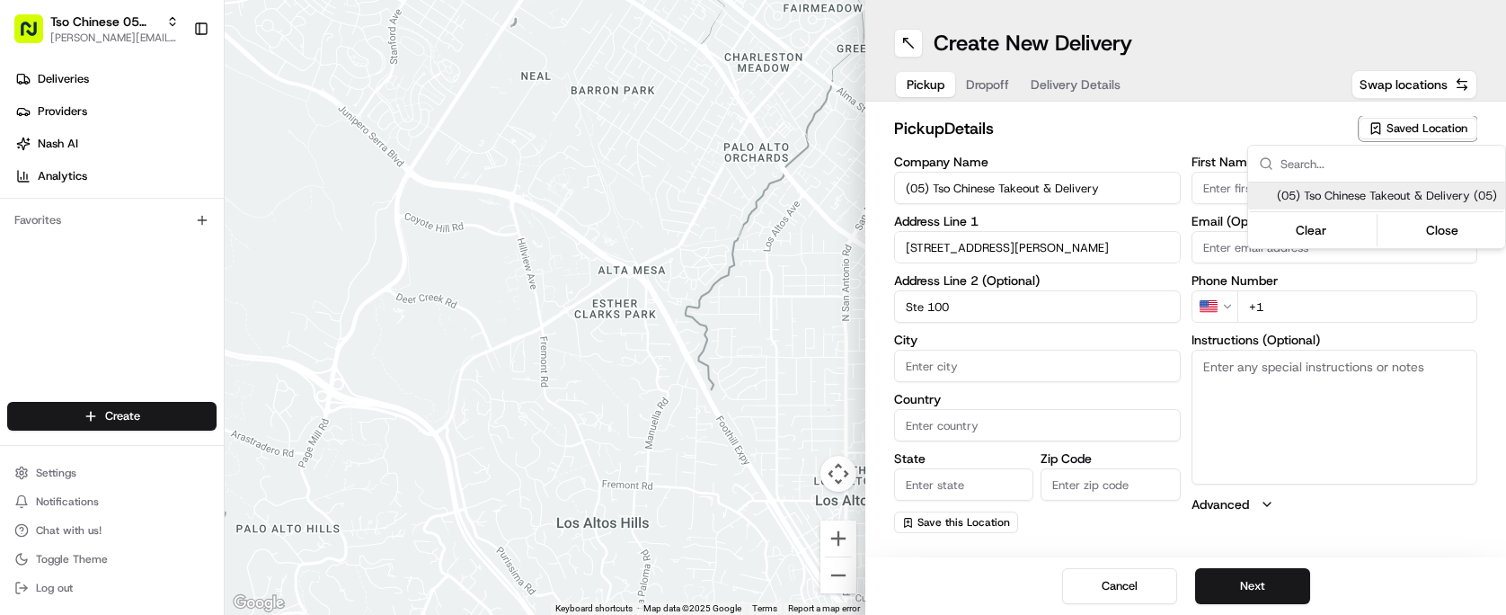
type input "[PERSON_NAME] Manager"
type input "[EMAIL_ADDRESS][DOMAIN_NAME]"
type input "[PHONE_NUMBER]"
type textarea "Submit a picture displaying address & food as Proof of Delivery. Envía una foto…"
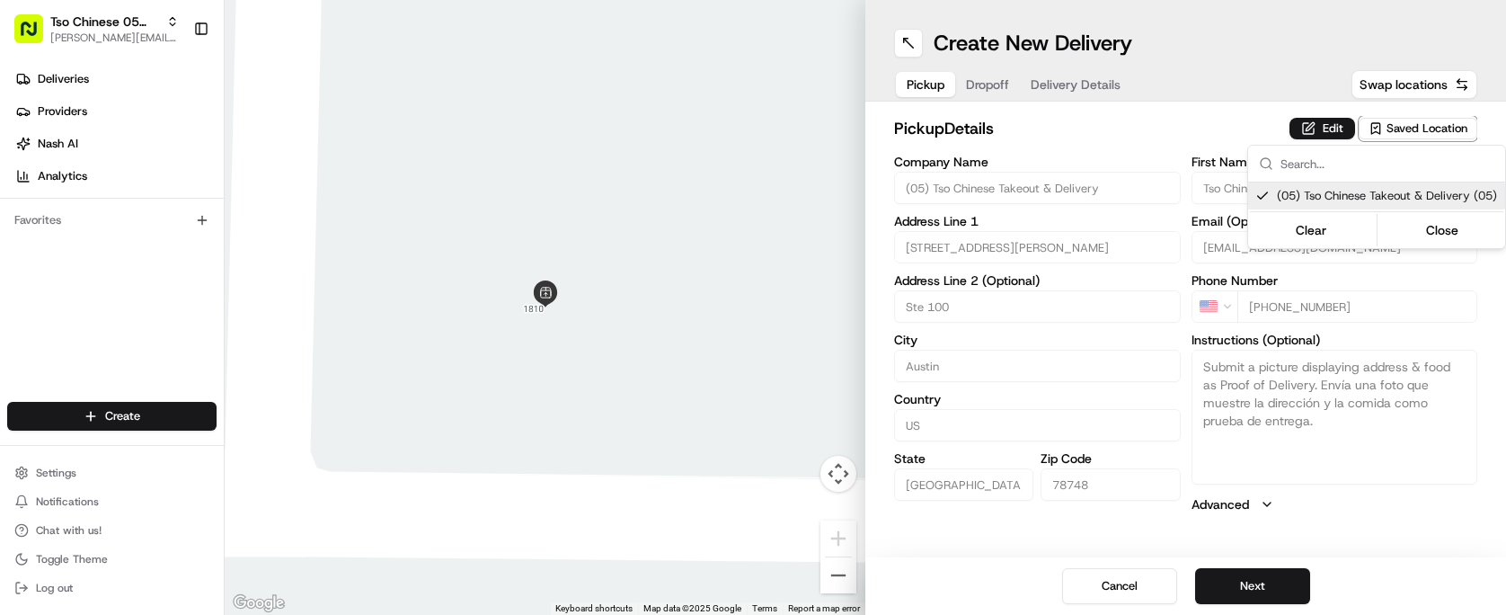
click at [1039, 151] on html "Tso Chinese 05 Menchaca [EMAIL_ADDRESS][DOMAIN_NAME] Toggle Sidebar Deliveries …" at bounding box center [753, 307] width 1506 height 615
click at [978, 70] on div "Pickup Dropoff Delivery Details" at bounding box center [1013, 84] width 239 height 32
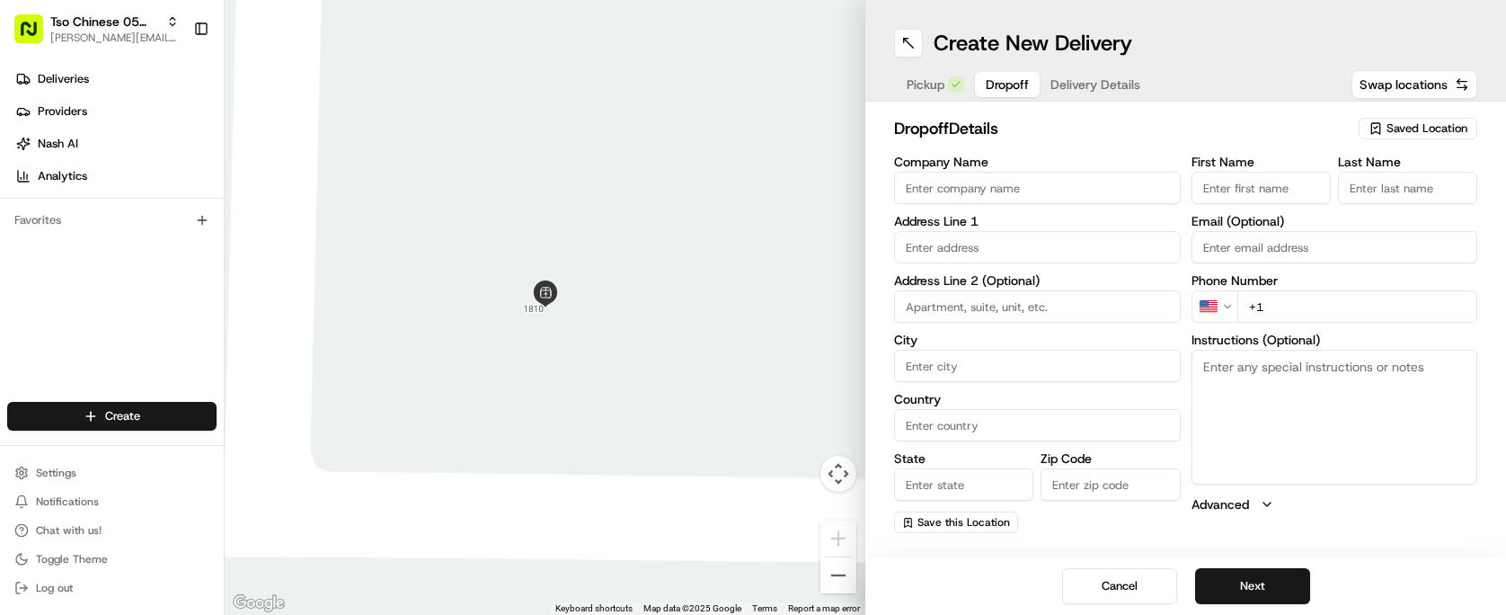
click at [996, 81] on span "Dropoff" at bounding box center [1007, 84] width 43 height 18
click at [1078, 84] on span "Delivery Details" at bounding box center [1095, 84] width 90 height 18
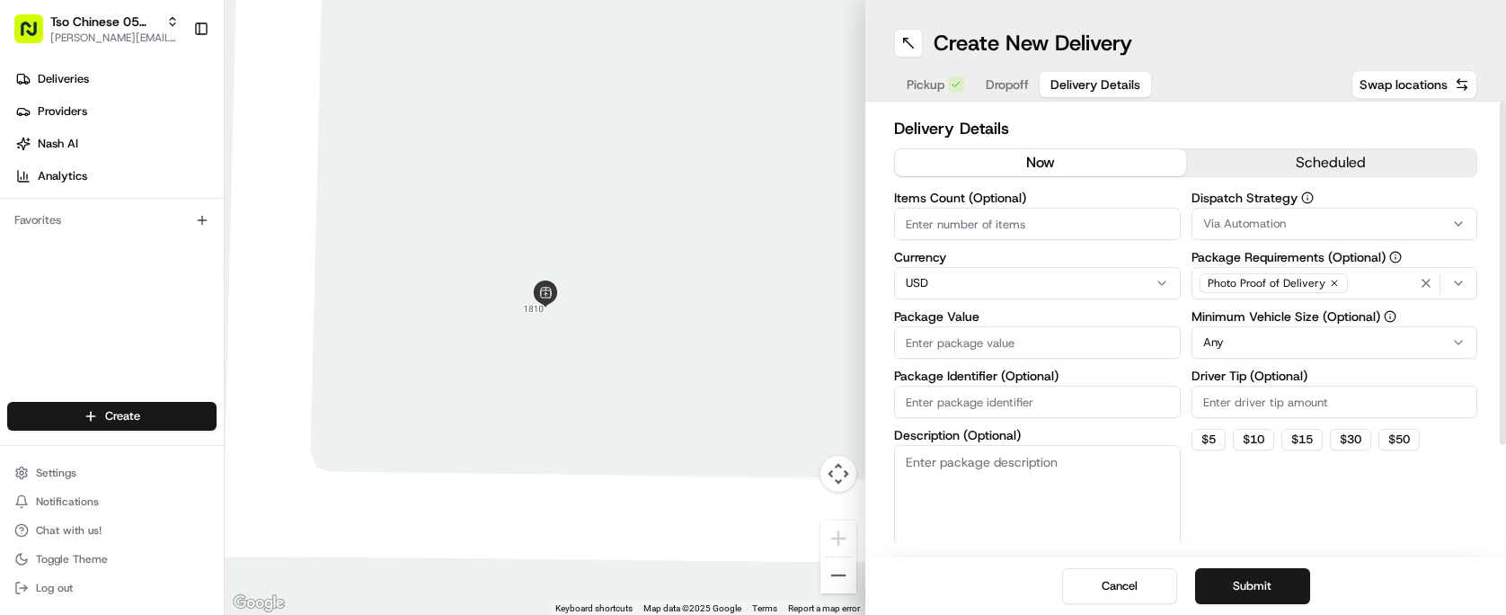
click at [996, 417] on input "Package Identifier (Optional)" at bounding box center [1037, 401] width 287 height 32
paste input "KIMJXR0"
type input "KIMJXR0"
click at [1282, 399] on input "Driver Tip (Optional)" at bounding box center [1334, 401] width 287 height 32
type input "2.00"
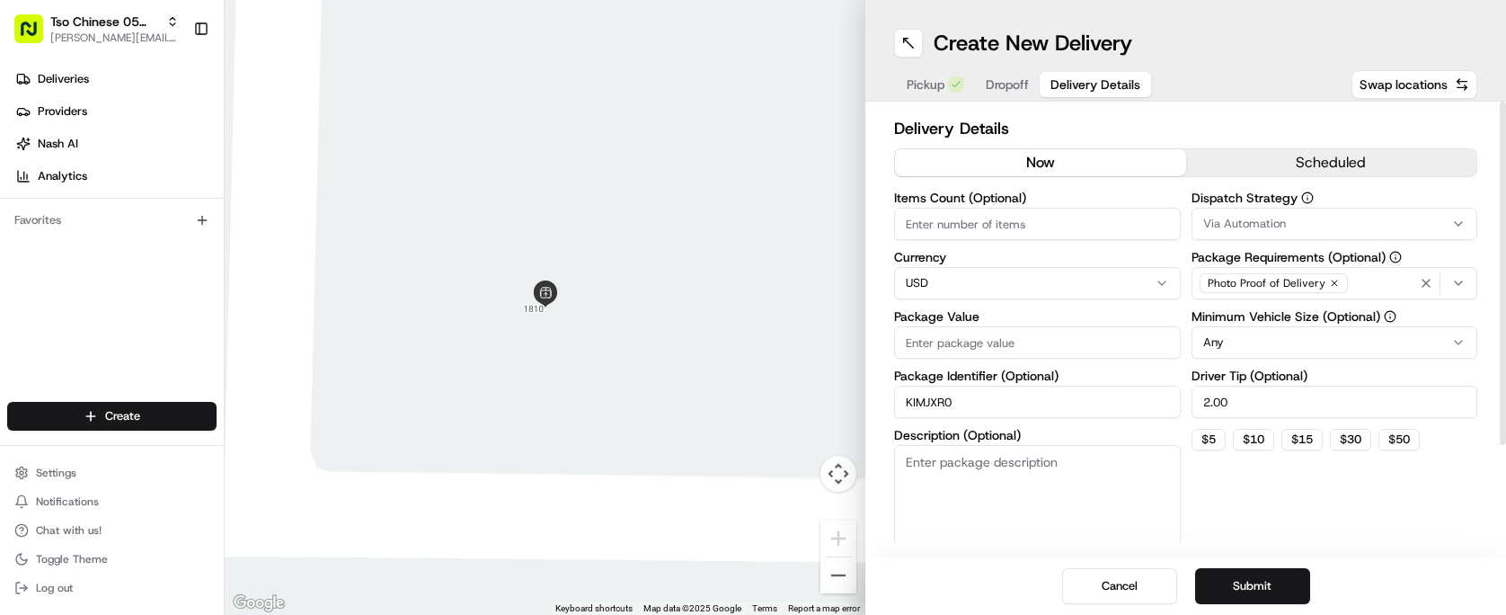
click at [1288, 222] on div "Via Automation" at bounding box center [1335, 224] width 278 height 16
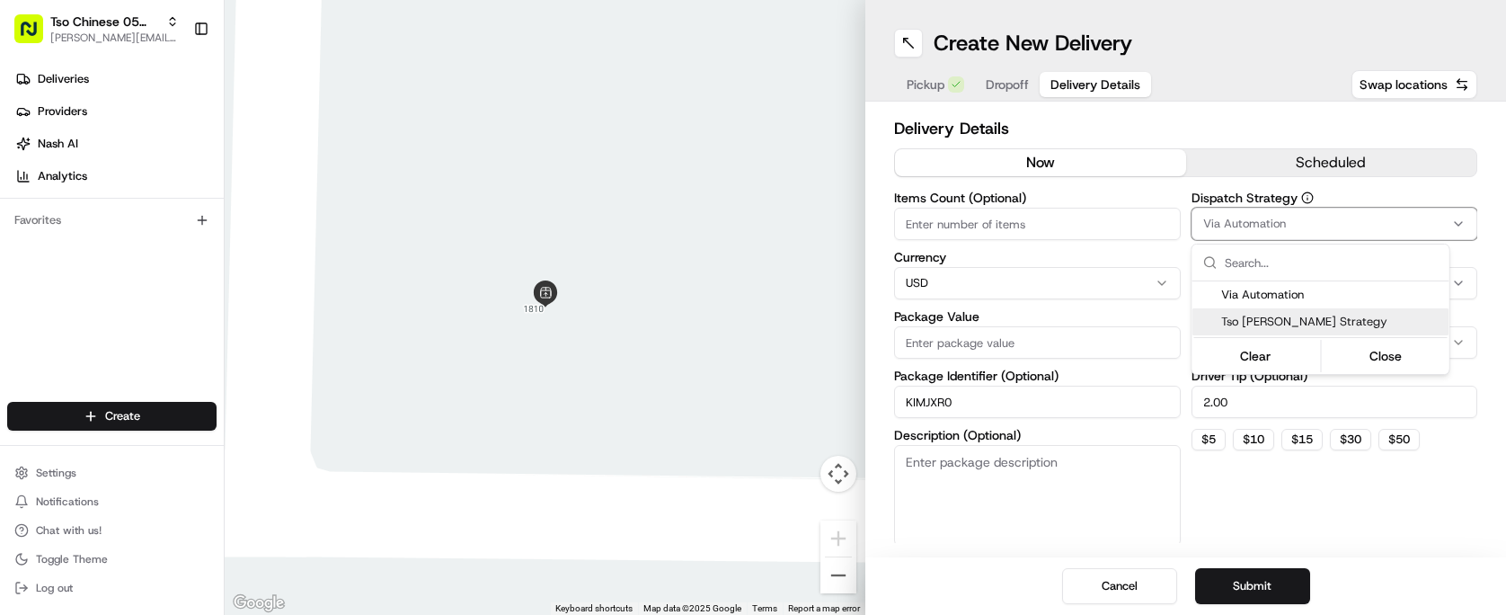
click at [1293, 311] on div "Tso [PERSON_NAME] Strategy" at bounding box center [1320, 321] width 257 height 27
click at [1005, 223] on html "Tso Chinese 05 Menchaca [EMAIL_ADDRESS][DOMAIN_NAME] Toggle Sidebar Deliveries …" at bounding box center [753, 307] width 1506 height 615
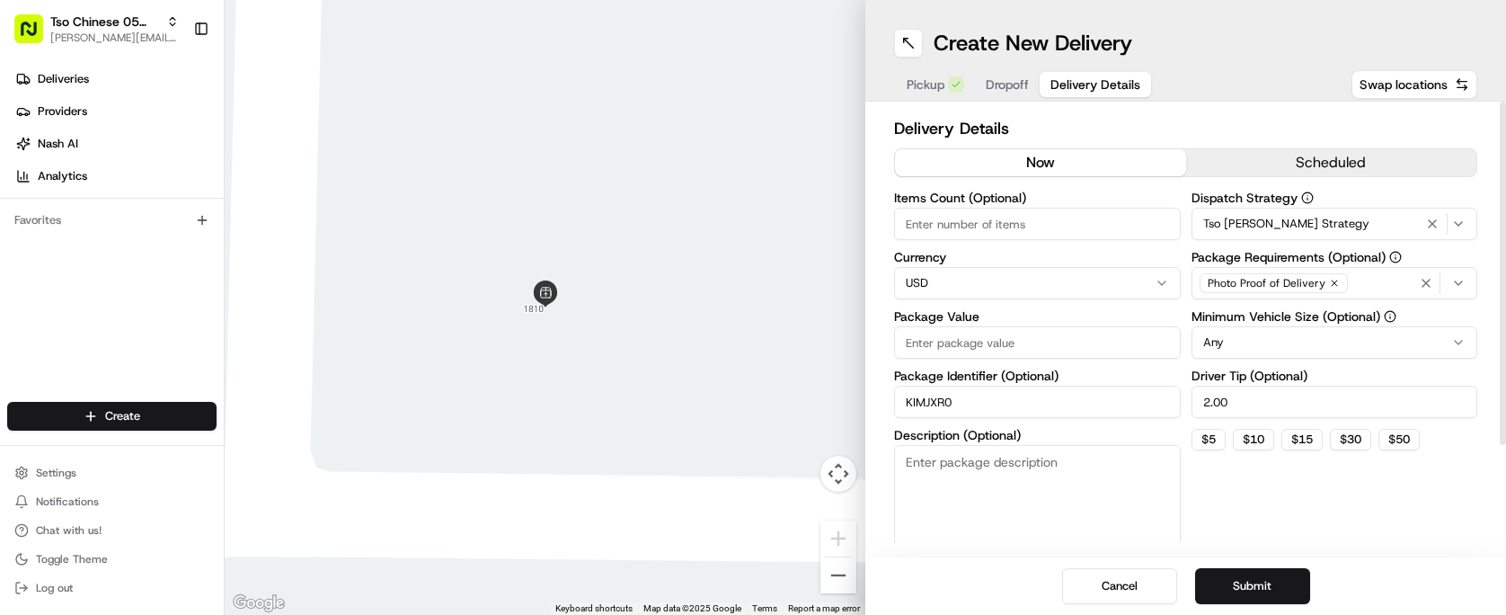
click at [1005, 223] on input "Items Count (Optional)" at bounding box center [1037, 224] width 287 height 32
type input "4"
click at [1013, 348] on input "Package Value" at bounding box center [1037, 342] width 287 height 32
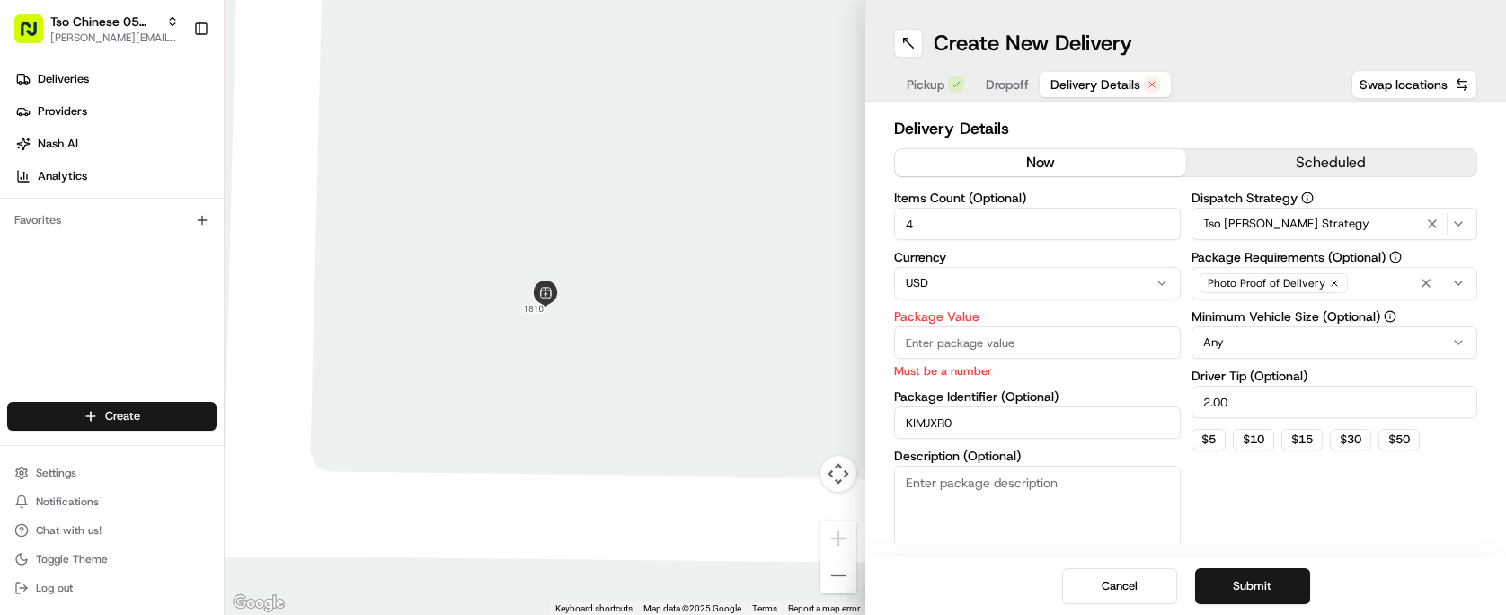
paste input "34.21"
type input "34.21"
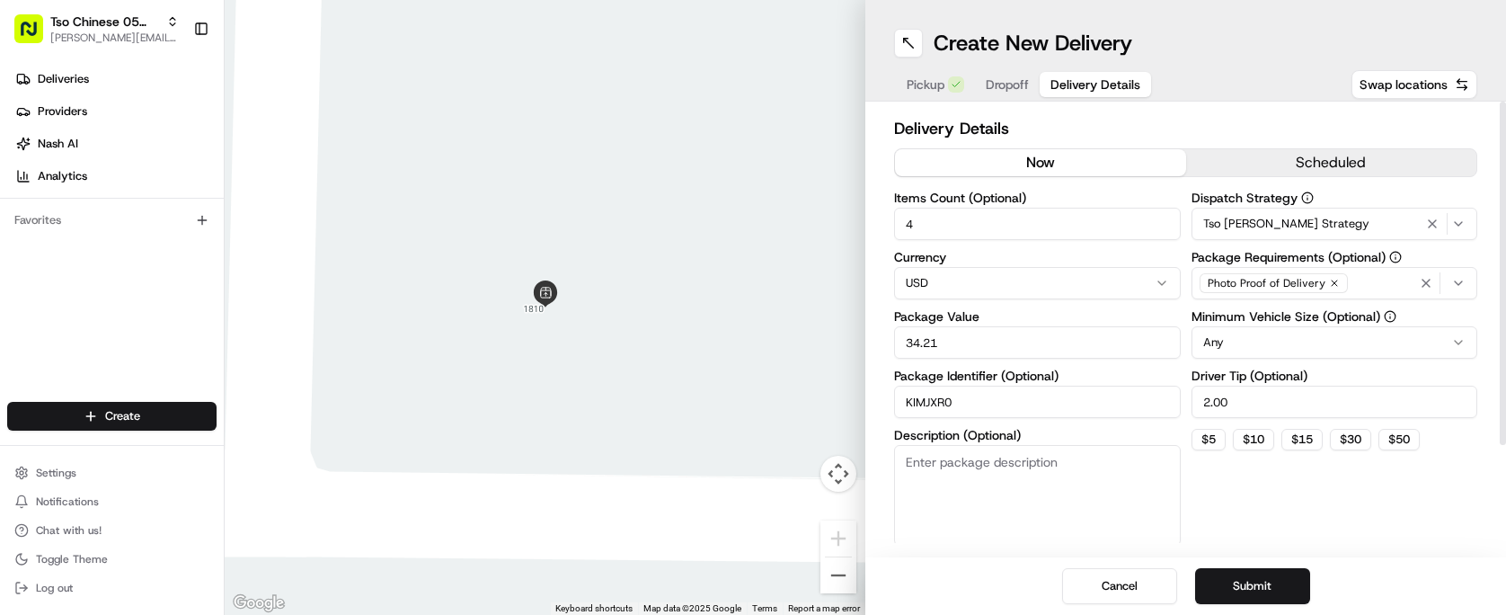
click at [1274, 481] on div "Dispatch Strategy Tso [PERSON_NAME] Strategy Package Requirements (Optional) Ph…" at bounding box center [1334, 368] width 287 height 354
click at [1017, 72] on button "Dropoff" at bounding box center [1007, 84] width 65 height 25
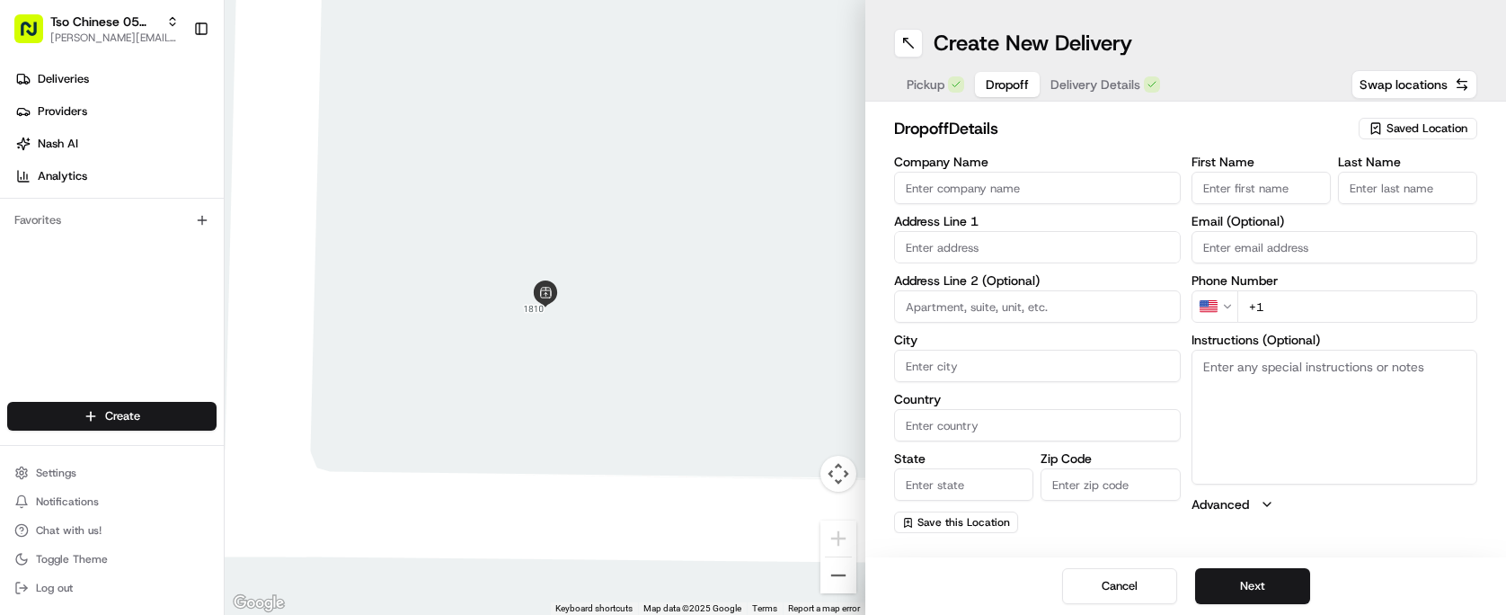
click at [1059, 244] on input "text" at bounding box center [1037, 247] width 287 height 32
paste input "7005 Nutria Run"
click at [1060, 279] on div "[STREET_ADDRESS]" at bounding box center [1038, 284] width 278 height 27
type input "[STREET_ADDRESS]"
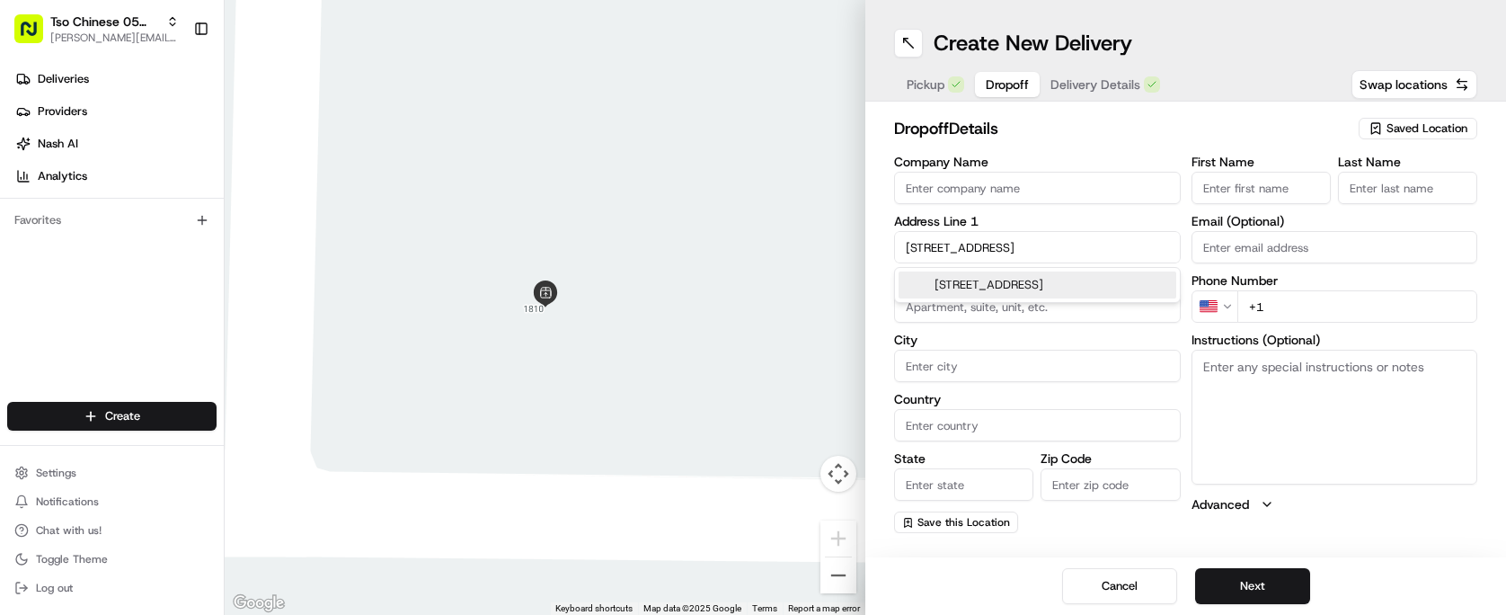
type input "Austin"
type input "[GEOGRAPHIC_DATA]"
type input "78744"
type input "7005 Nutria Run"
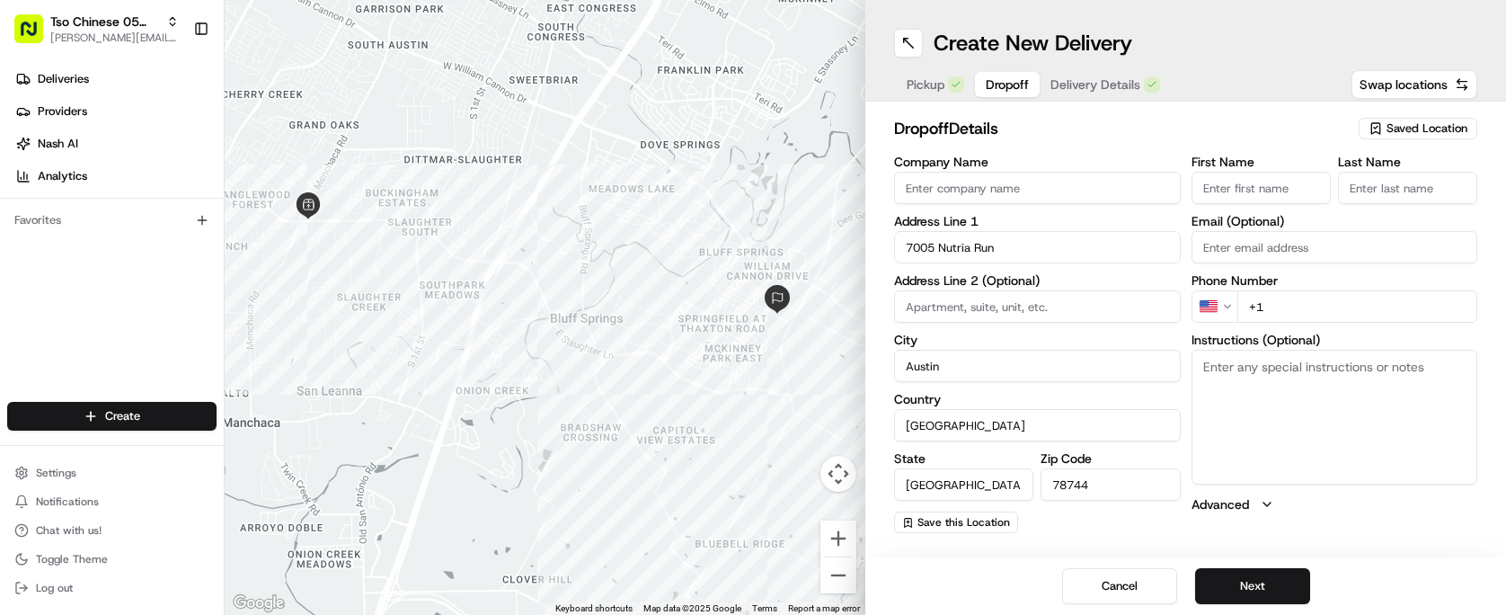
click at [1274, 182] on input "First Name" at bounding box center [1260, 188] width 139 height 32
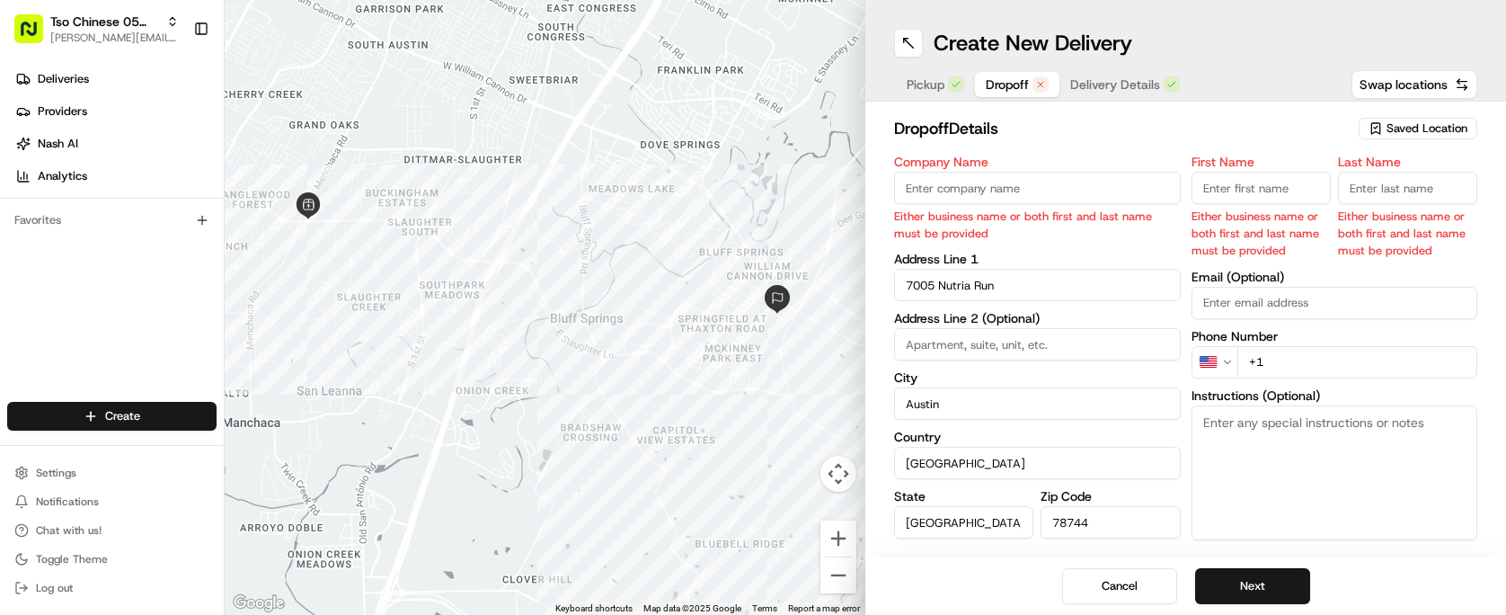
paste input "[PERSON_NAME]"
type input "[PERSON_NAME]"
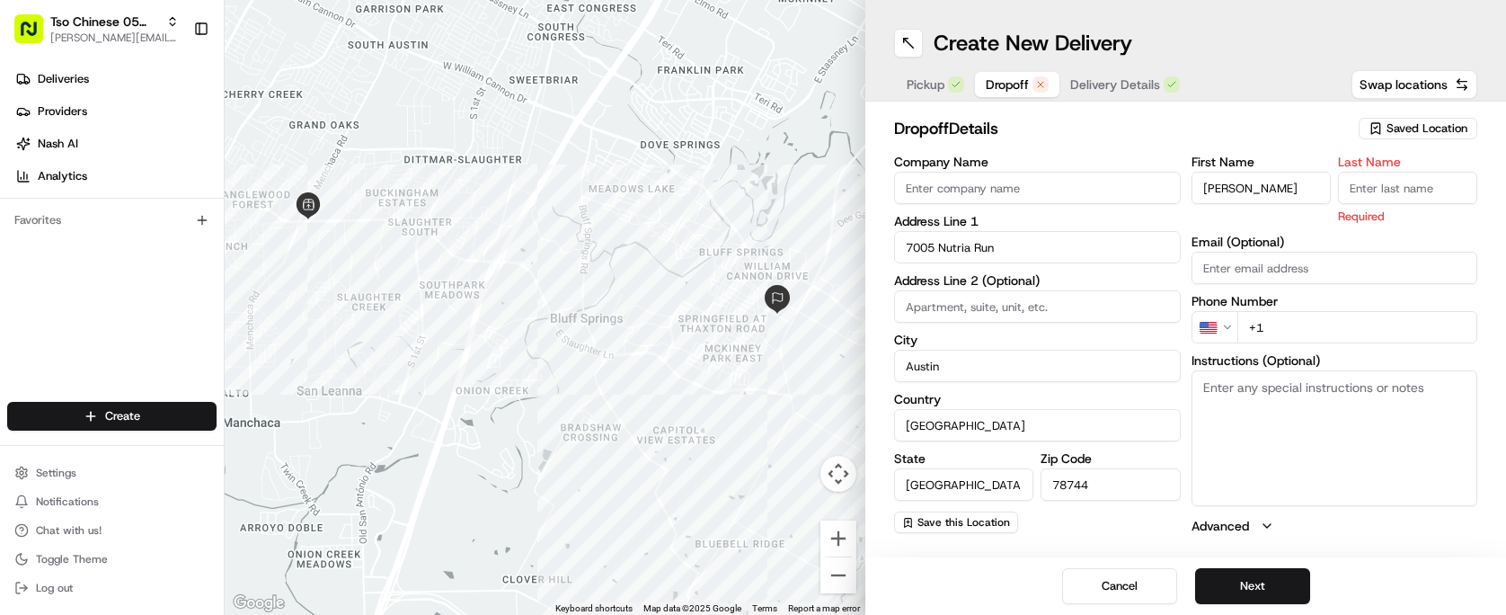
click at [1386, 168] on label "Last Name" at bounding box center [1407, 161] width 139 height 13
click at [1386, 172] on input "Last Name" at bounding box center [1407, 188] width 139 height 32
type input "."
click at [1188, 123] on h2 "dropoff Details" at bounding box center [1121, 128] width 454 height 25
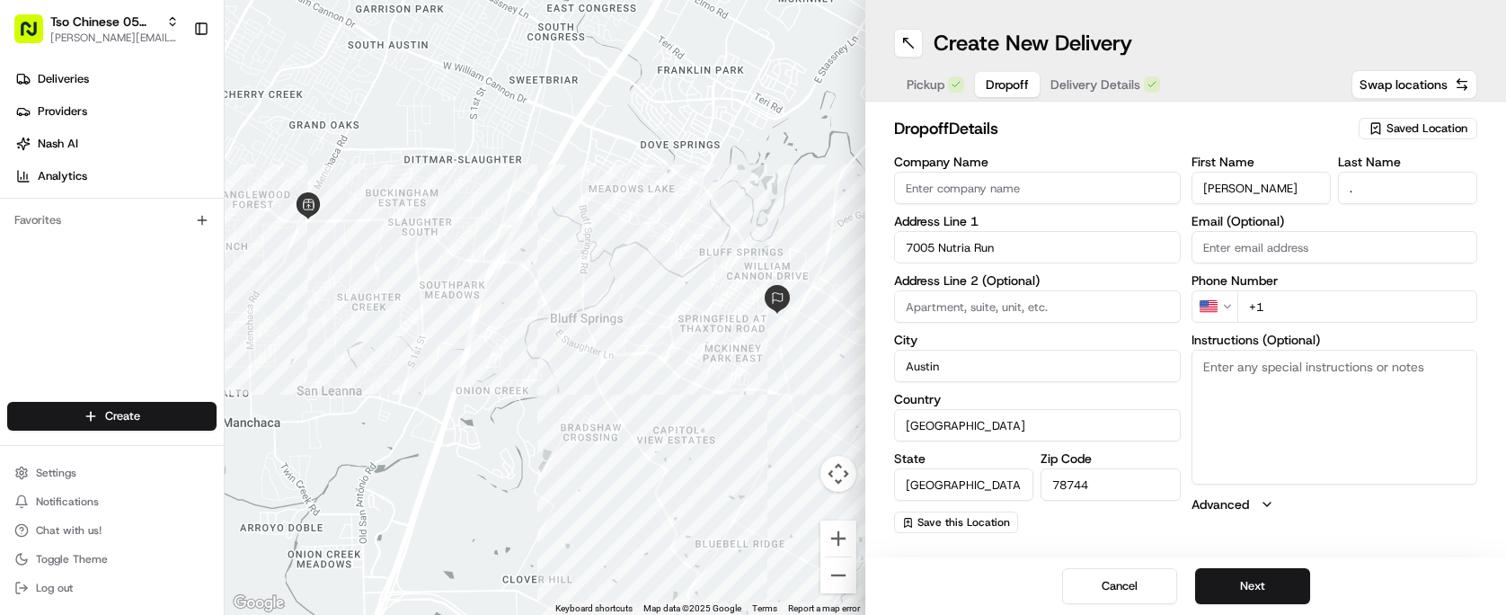
click at [1315, 317] on input "+1" at bounding box center [1357, 306] width 241 height 32
paste input "[PHONE_NUMBER]"
type input "[PHONE_NUMBER]"
click at [1169, 518] on div "Company Name Address Line 1 7005 Nutria Run Address Line 2 (Optional) City [GEO…" at bounding box center [1037, 343] width 287 height 377
click at [1085, 86] on span "Delivery Details" at bounding box center [1095, 84] width 90 height 18
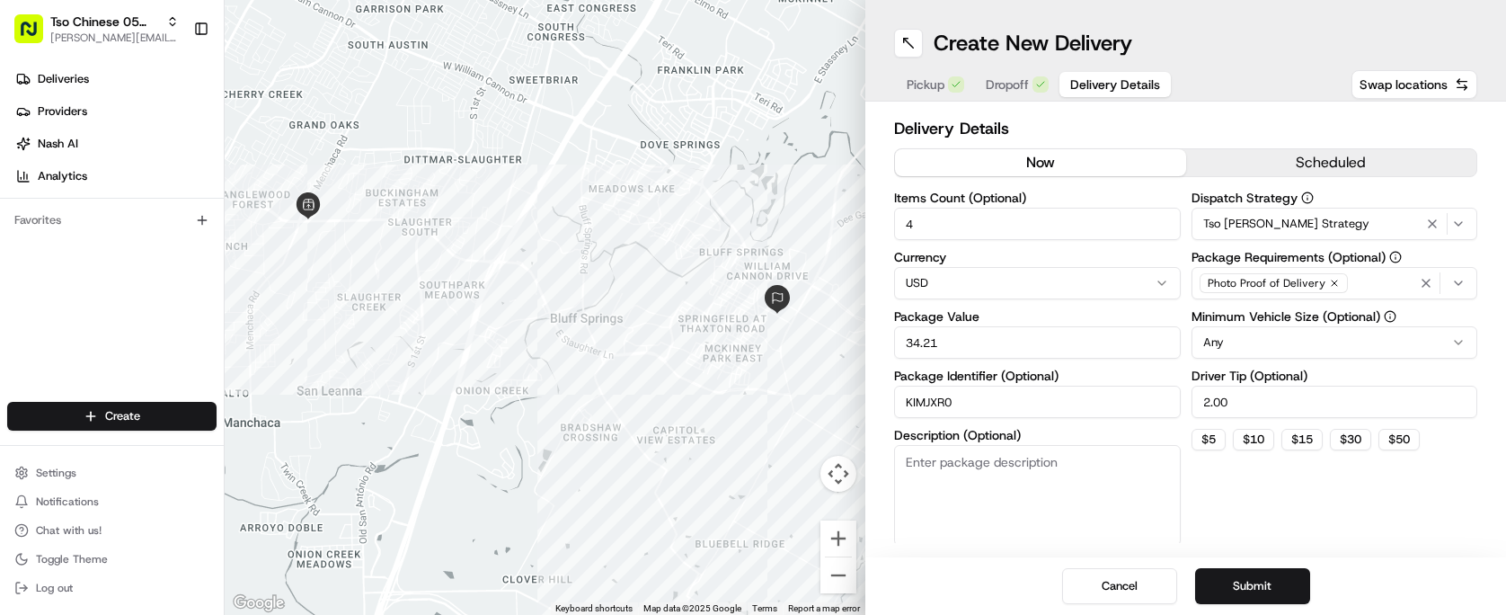
click at [1005, 82] on span "Dropoff" at bounding box center [1007, 84] width 43 height 18
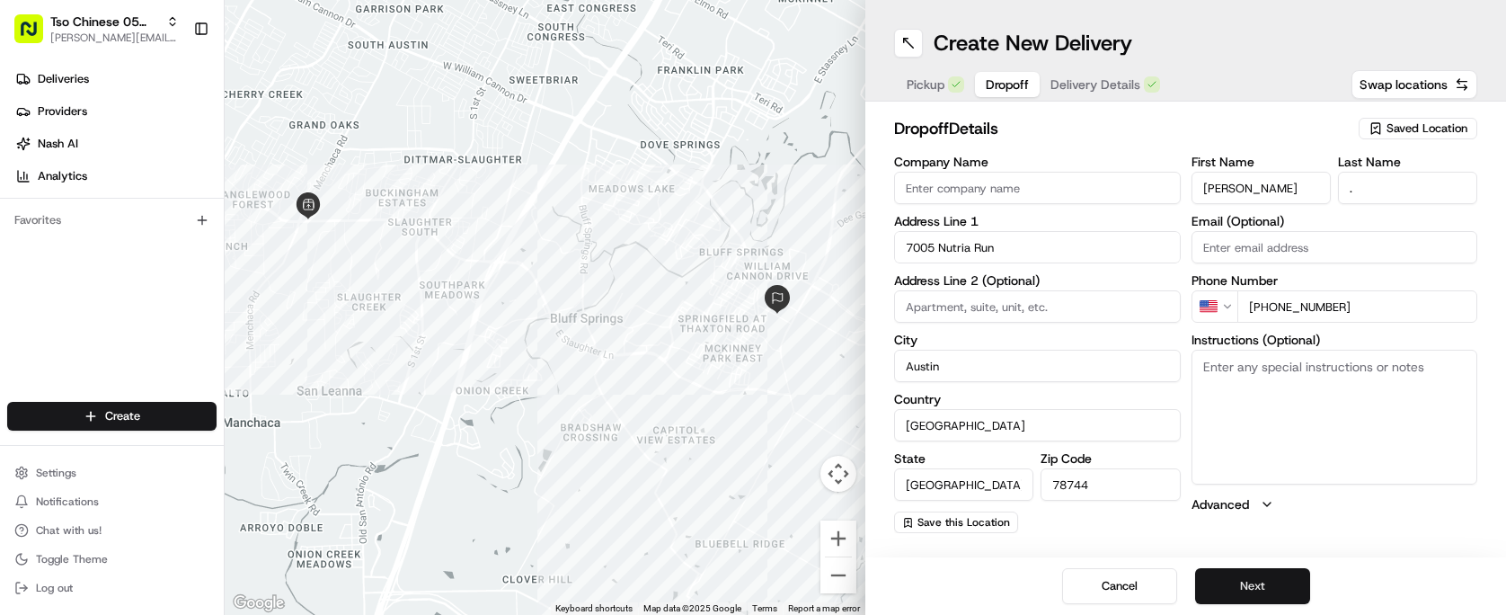
click at [1284, 579] on button "Next" at bounding box center [1252, 586] width 115 height 36
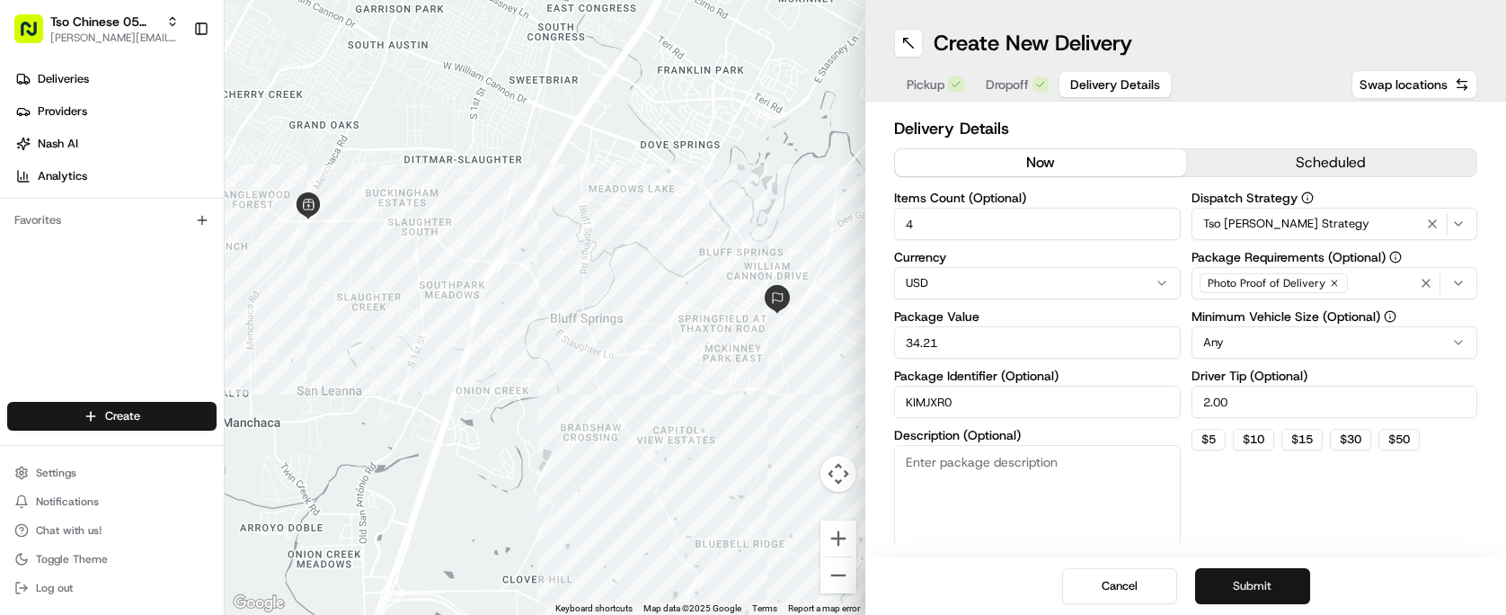
click at [1284, 579] on button "Submit" at bounding box center [1252, 586] width 115 height 36
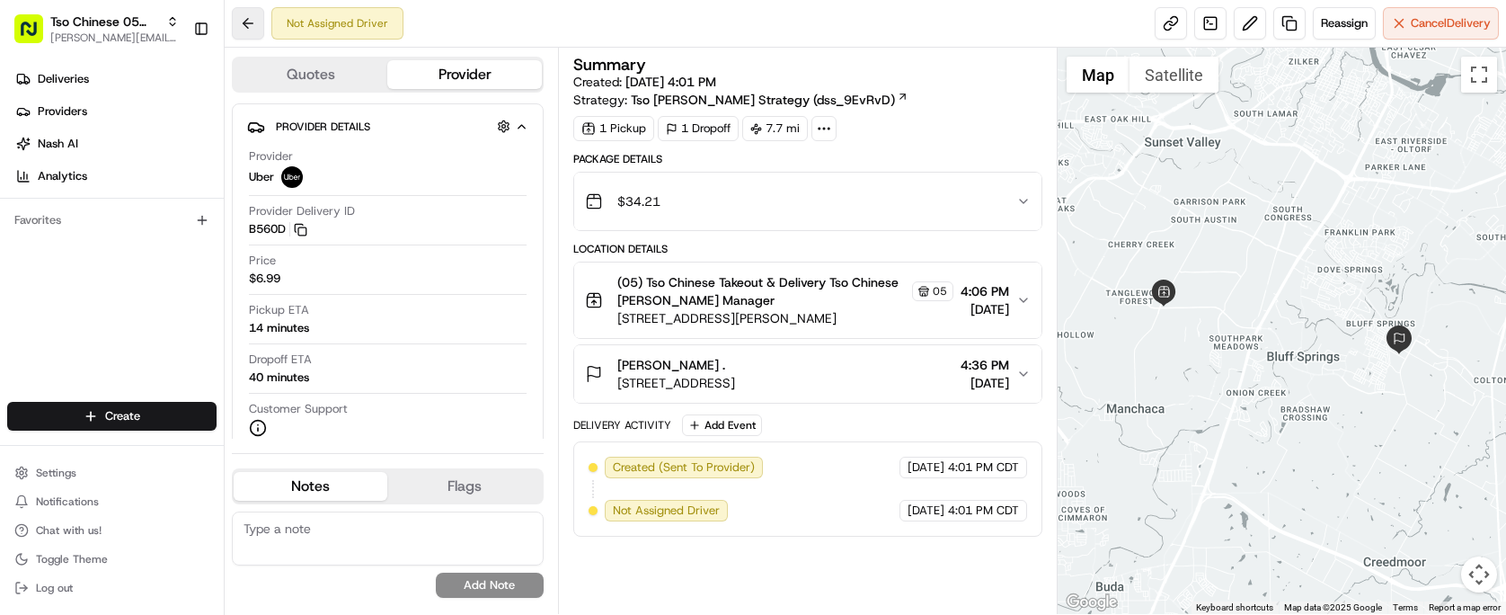
click at [244, 18] on button at bounding box center [248, 23] width 32 height 32
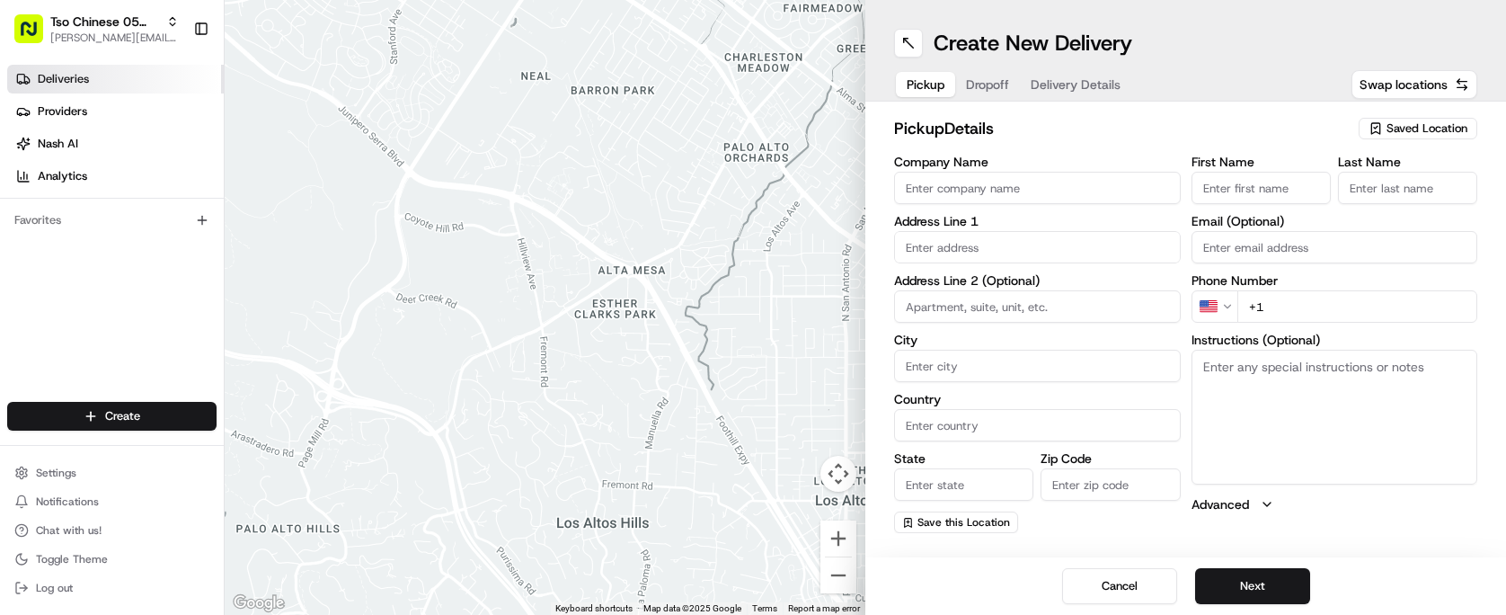
click at [154, 71] on link "Deliveries" at bounding box center [115, 79] width 217 height 29
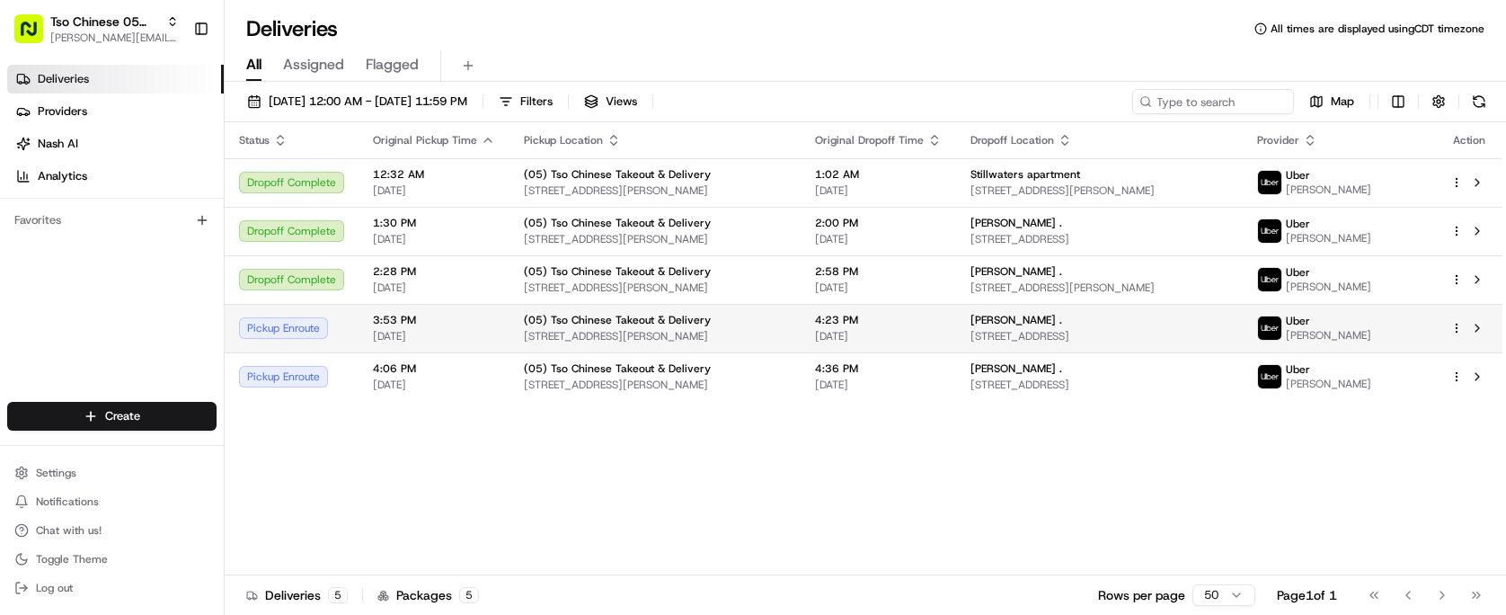
click at [341, 322] on div "Pickup Enroute" at bounding box center [291, 328] width 105 height 22
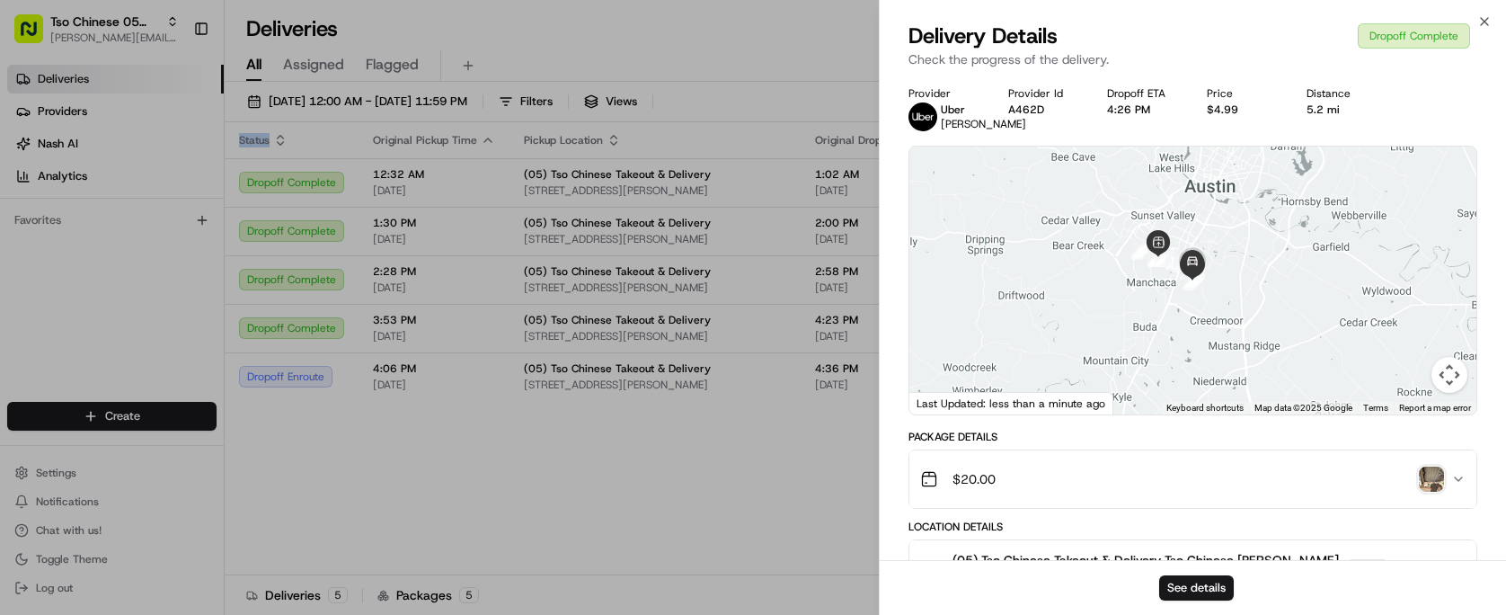
click at [467, 424] on div "Status Original Pickup Time Pickup Location Original Dropoff Time Dropoff Locat…" at bounding box center [864, 348] width 1278 height 453
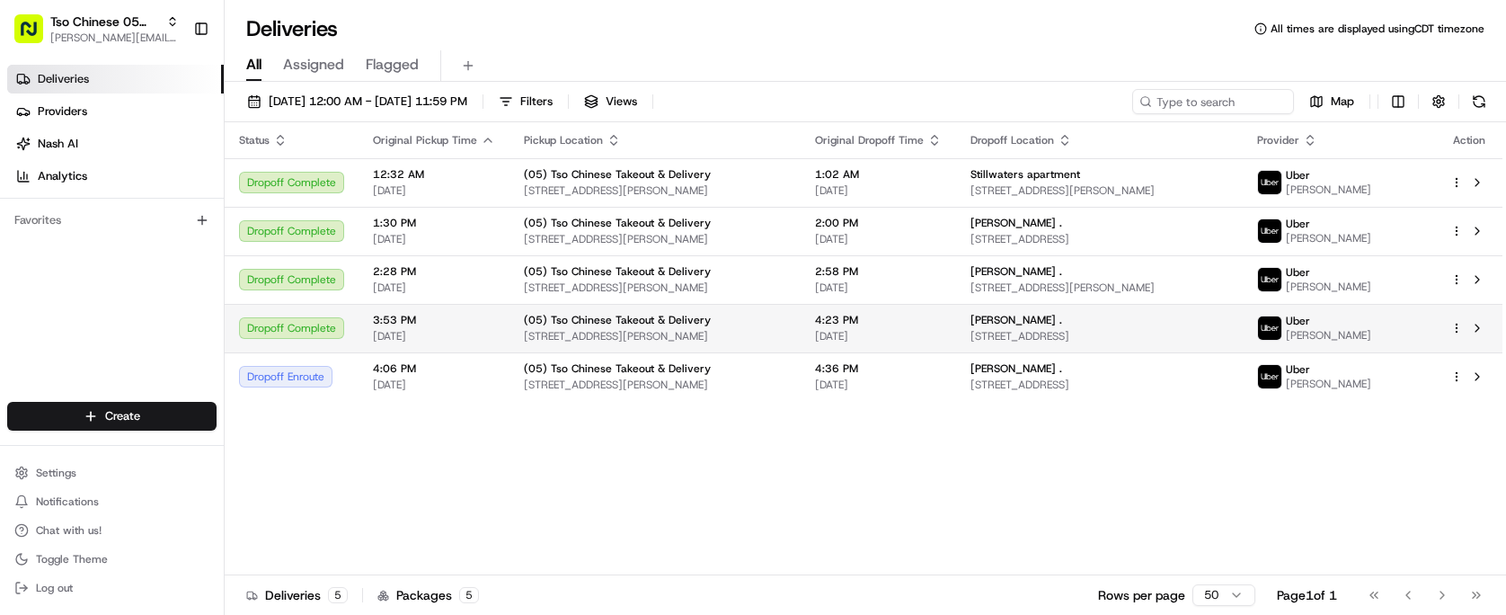
click at [323, 338] on div "Dropoff Complete" at bounding box center [291, 328] width 105 height 22
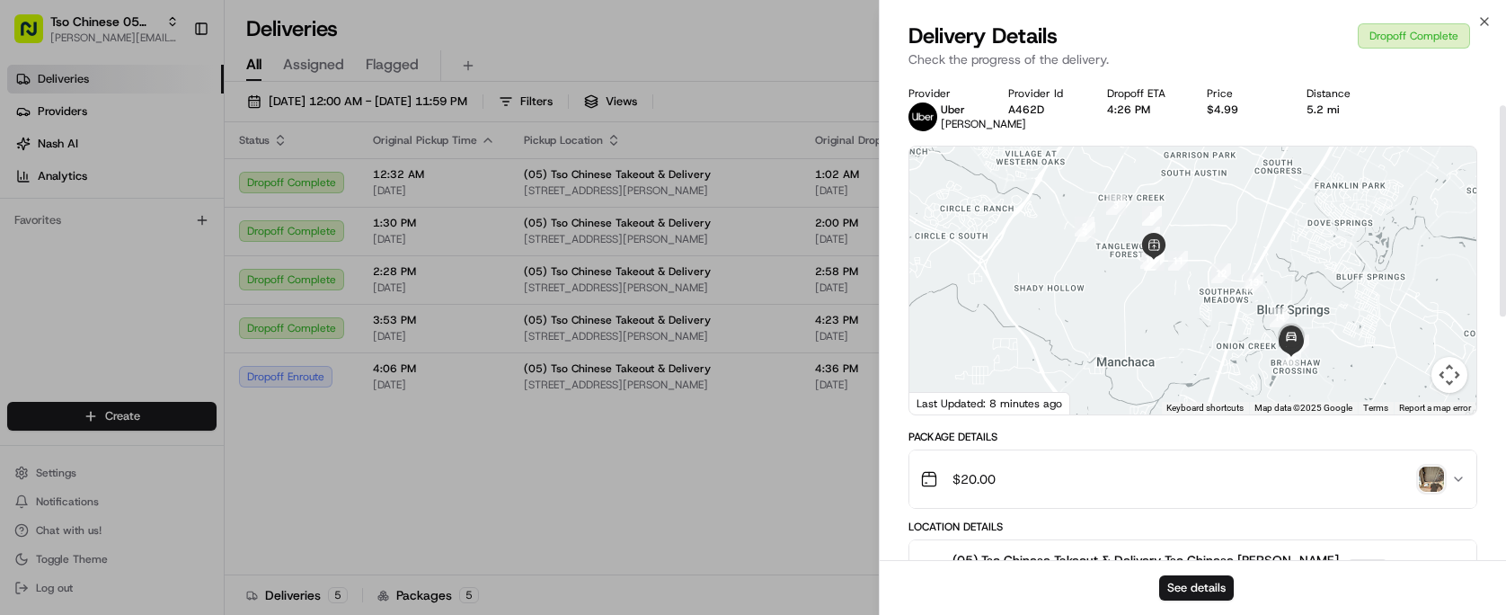
scroll to position [93, 0]
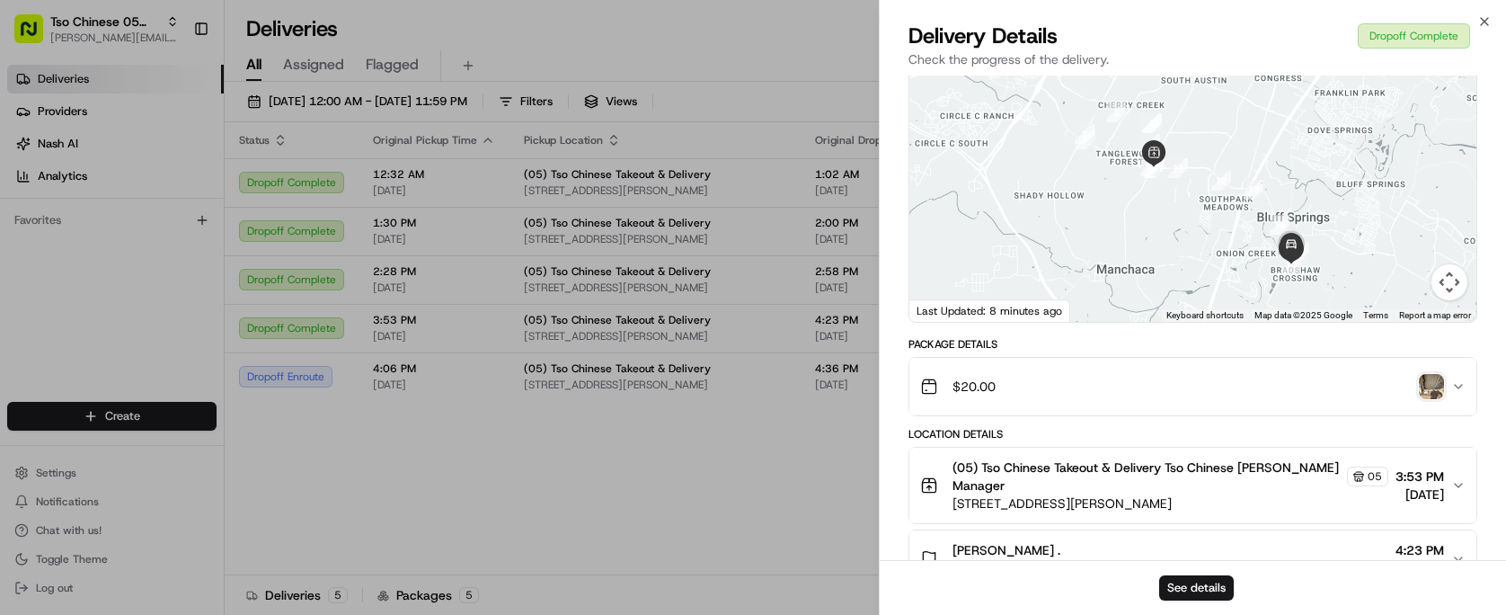
click at [1419, 399] on img "button" at bounding box center [1431, 386] width 25 height 25
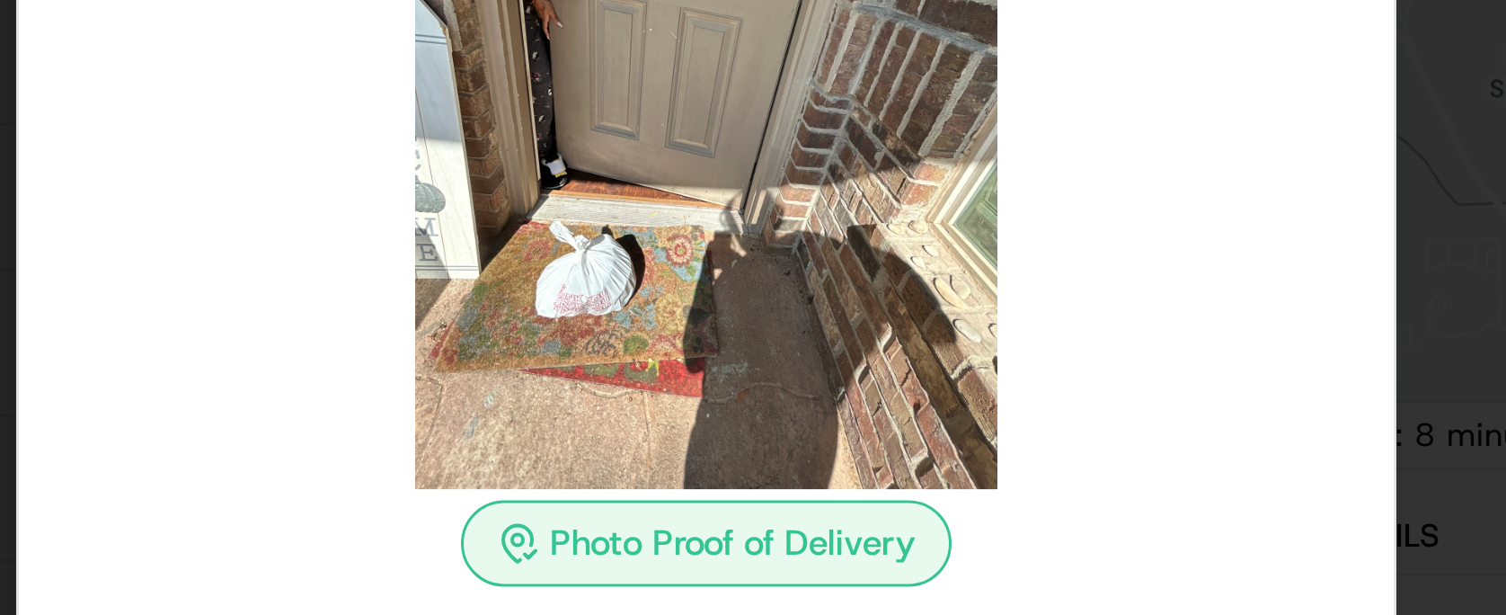
click at [714, 195] on img at bounding box center [753, 199] width 259 height 259
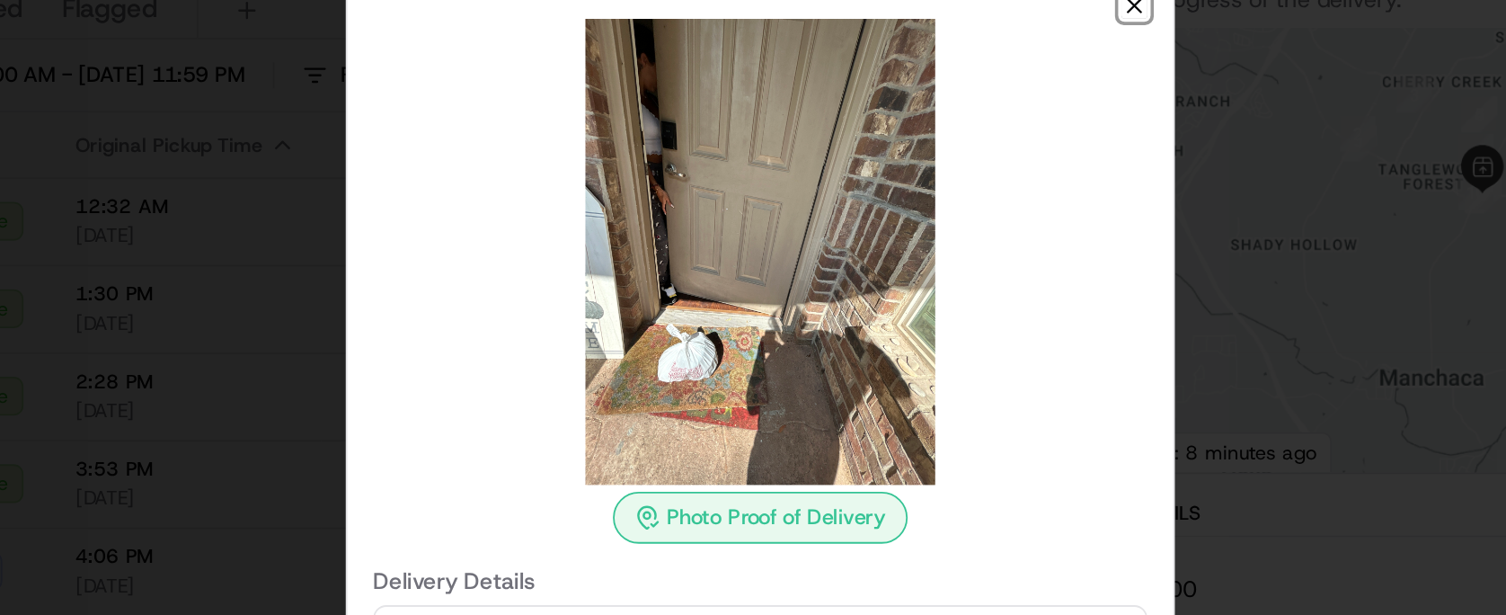
click at [959, 65] on icon "button" at bounding box center [960, 63] width 14 height 14
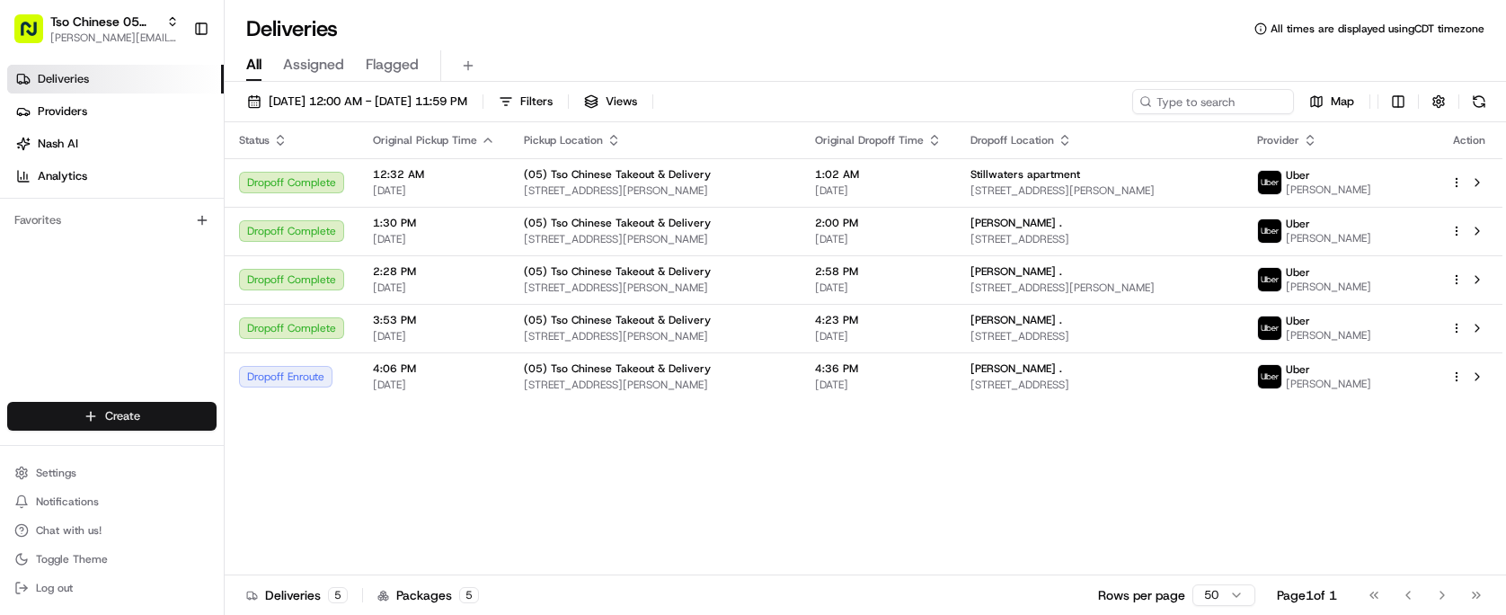
click at [155, 407] on html "Tso Chinese 05 Menchaca [EMAIL_ADDRESS][DOMAIN_NAME] Toggle Sidebar Deliveries …" at bounding box center [753, 307] width 1506 height 615
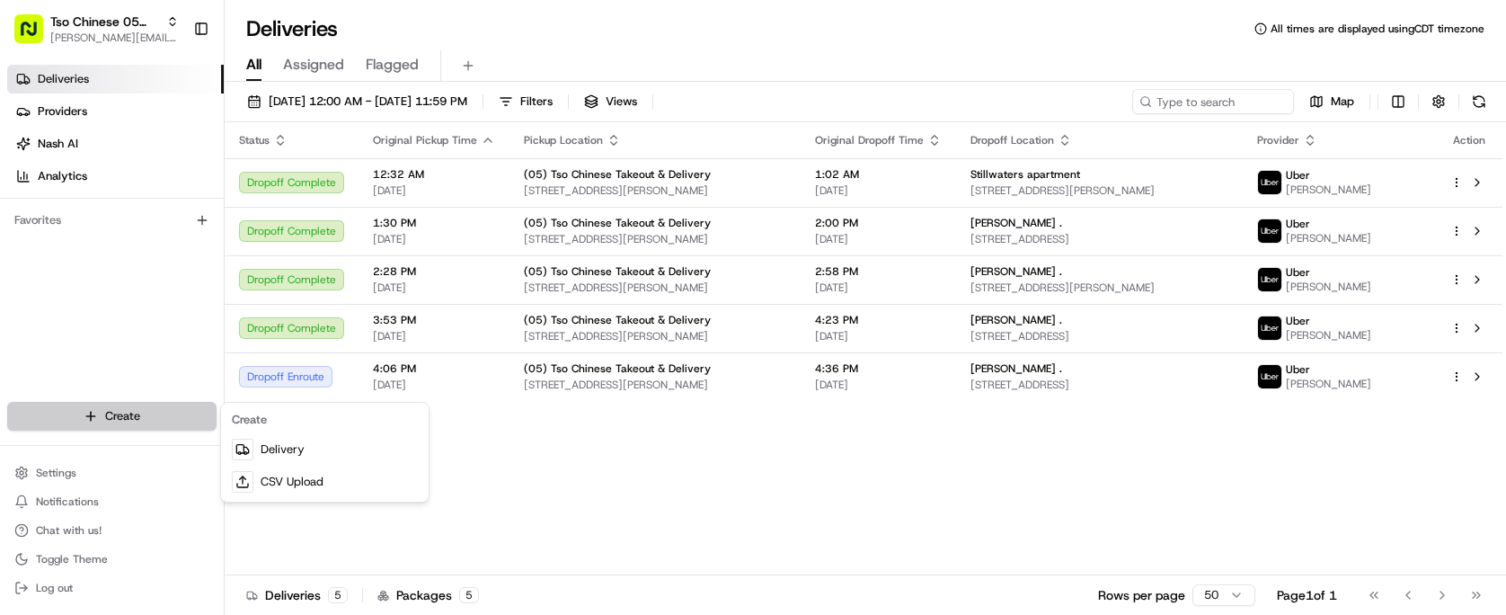
click at [155, 407] on html "Tso Chinese 05 Menchaca [EMAIL_ADDRESS][DOMAIN_NAME] Toggle Sidebar Deliveries …" at bounding box center [753, 307] width 1506 height 615
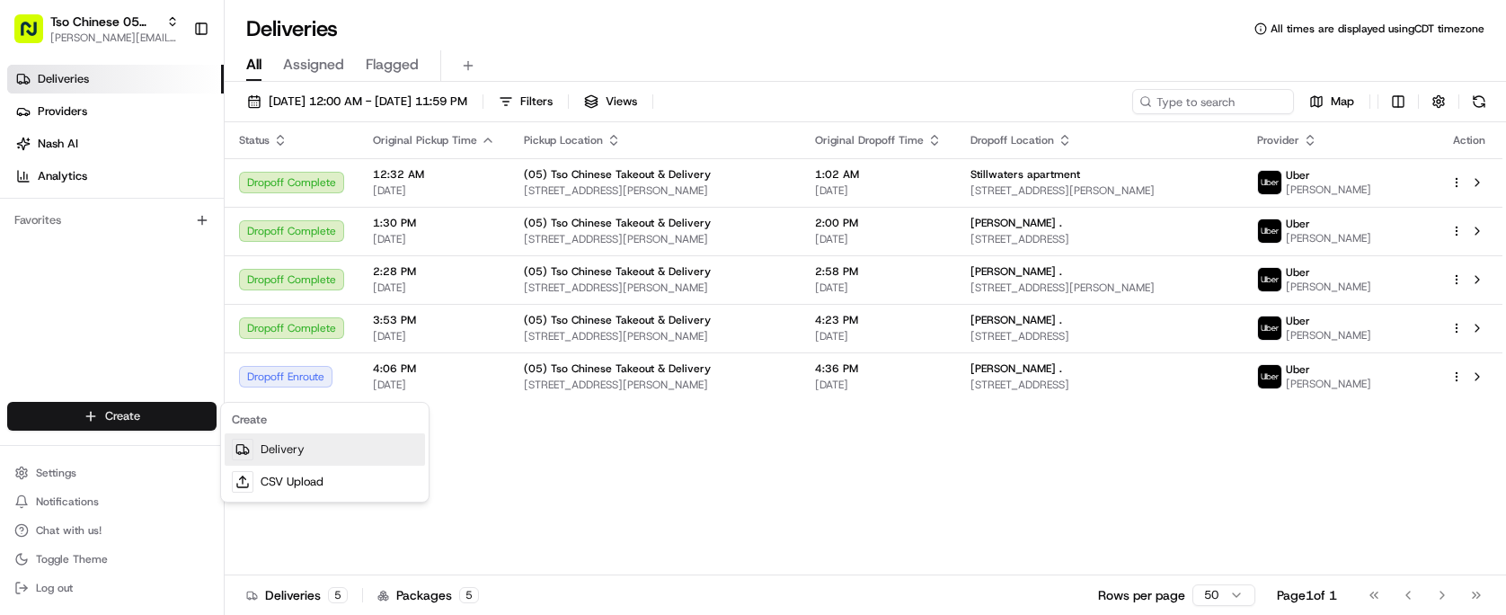
click at [306, 447] on link "Delivery" at bounding box center [325, 449] width 200 height 32
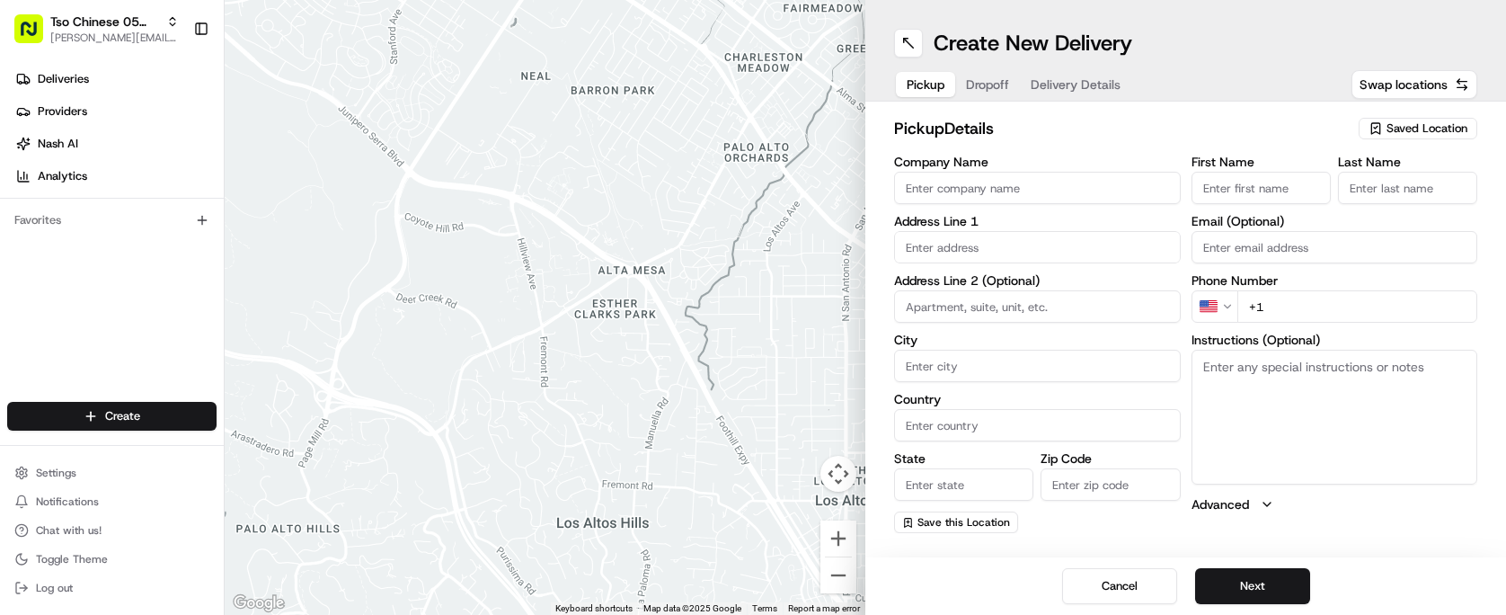
click at [1421, 137] on div "Saved Location" at bounding box center [1418, 129] width 119 height 22
click at [1329, 204] on span "(05) Tso Chinese Takeout & Delivery (05)" at bounding box center [1387, 196] width 221 height 16
type input "(05) Tso Chinese Takeout & Delivery"
type input "[STREET_ADDRESS][PERSON_NAME]"
type input "Ste 100"
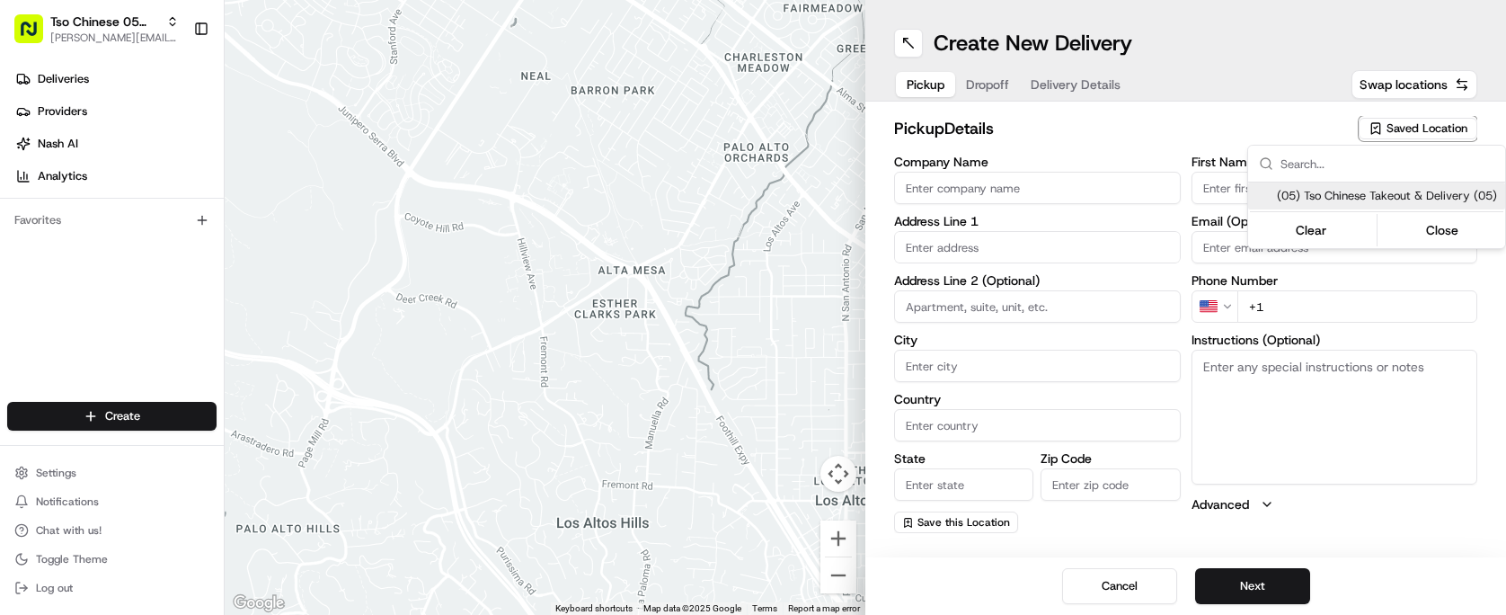
type input "Austin"
type input "US"
type input "[GEOGRAPHIC_DATA]"
type input "78748"
type input "Tso Chinese"
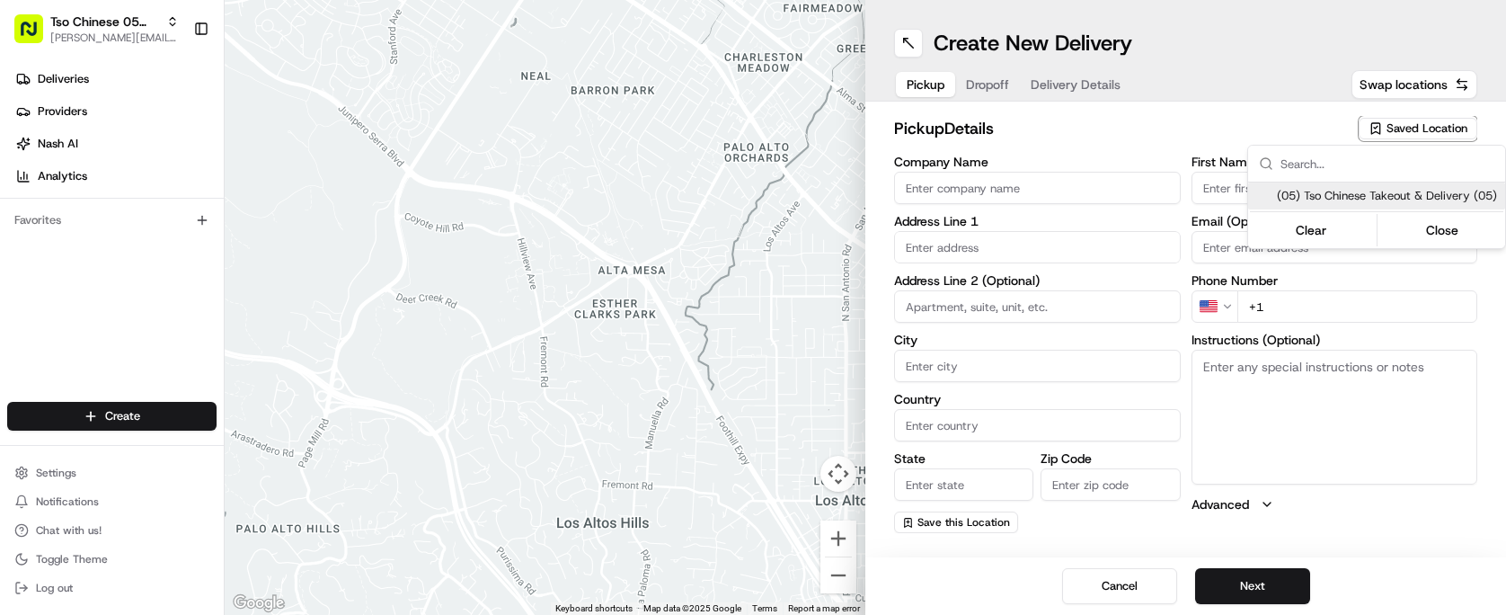
type input "[PERSON_NAME] Manager"
type input "[EMAIL_ADDRESS][DOMAIN_NAME]"
type input "[PHONE_NUMBER]"
type textarea "Submit a picture displaying address & food as Proof of Delivery. Envía una foto…"
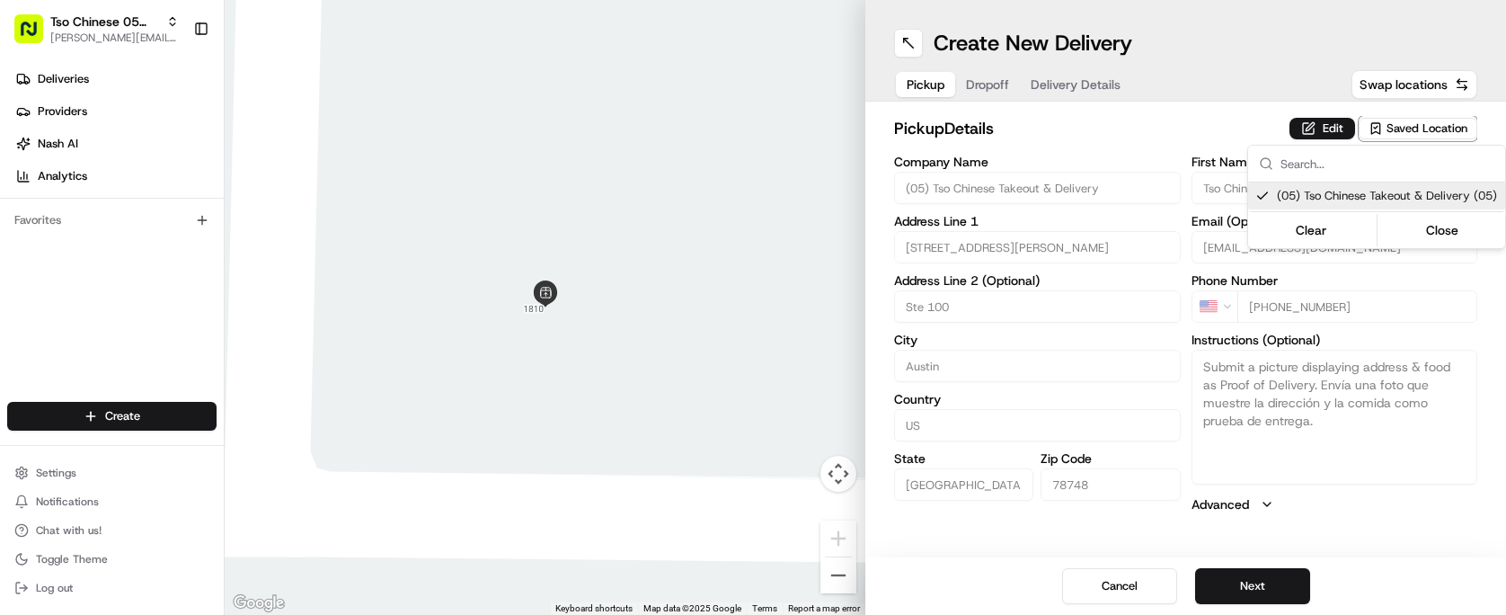
click at [983, 83] on html "Tso Chinese 05 Menchaca [EMAIL_ADDRESS][DOMAIN_NAME] Toggle Sidebar Deliveries …" at bounding box center [753, 307] width 1506 height 615
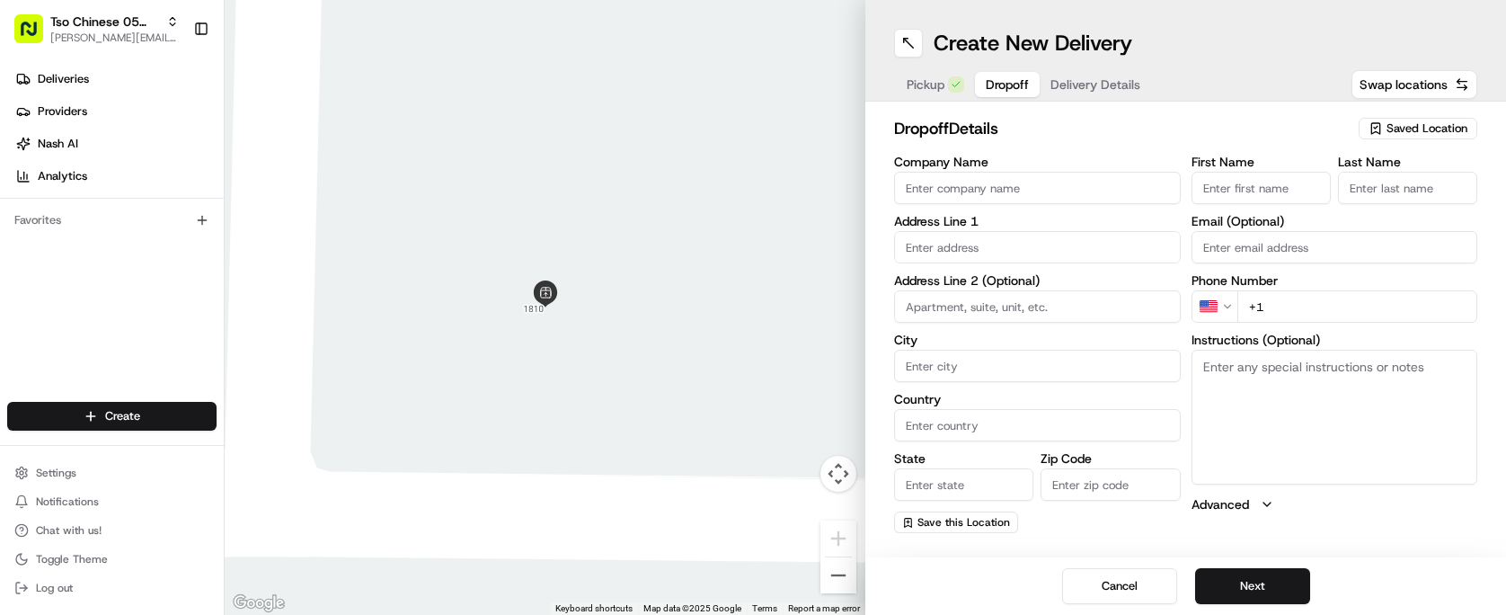
click at [983, 83] on button "Dropoff" at bounding box center [1007, 84] width 65 height 25
click at [1065, 80] on span "Delivery Details" at bounding box center [1095, 84] width 90 height 18
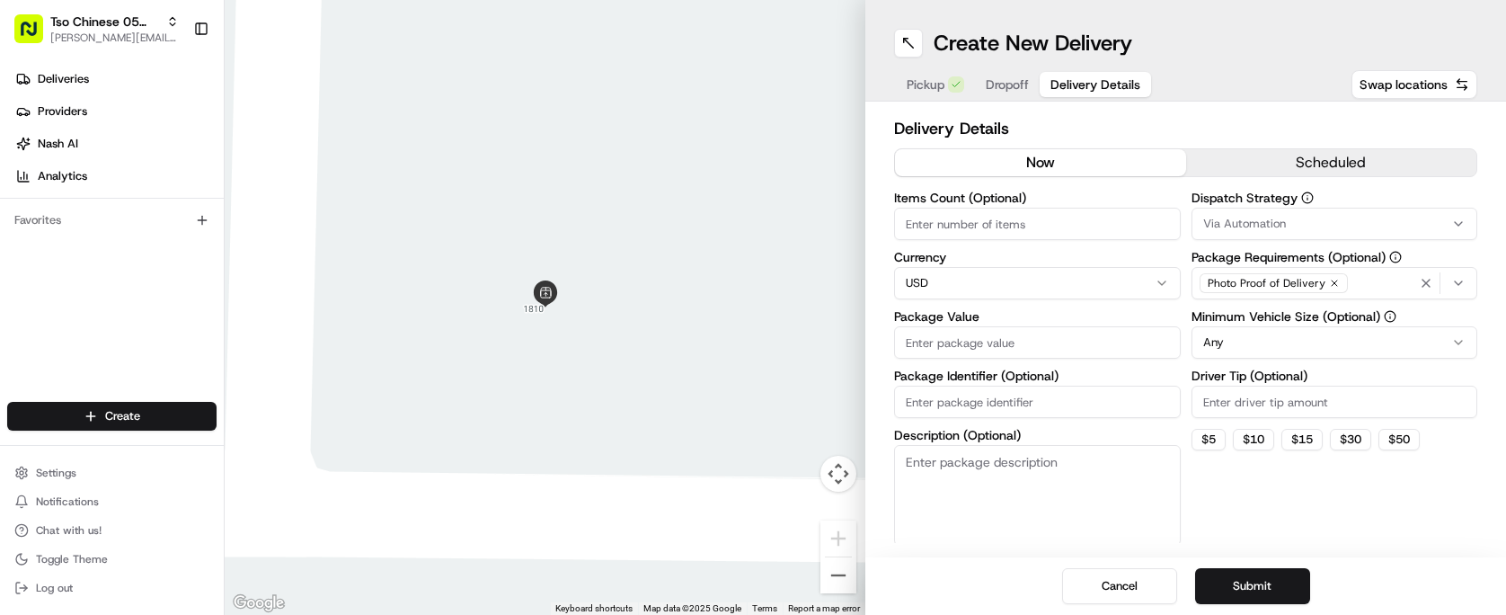
click at [1065, 80] on span "Delivery Details" at bounding box center [1095, 84] width 90 height 18
click at [988, 391] on input "Package Identifier (Optional)" at bounding box center [1037, 401] width 287 height 32
paste input "KL4SODS"
type input "KL4SODS"
click at [1262, 385] on div "Driver Tip (Optional)" at bounding box center [1334, 393] width 287 height 49
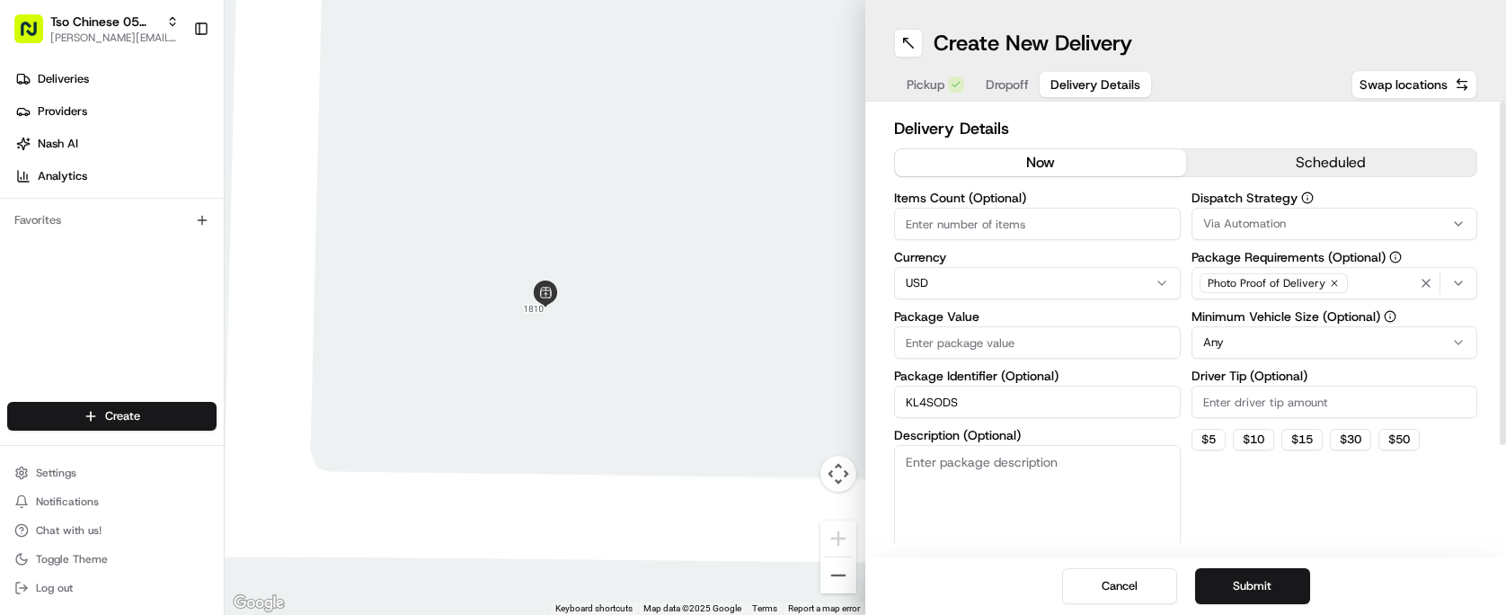
click at [1262, 385] on div "Driver Tip (Optional)" at bounding box center [1334, 393] width 287 height 49
click at [1271, 413] on input "Driver Tip (Optional)" at bounding box center [1334, 401] width 287 height 32
type input "2.00"
click at [1360, 214] on button "Via Automation" at bounding box center [1334, 224] width 287 height 32
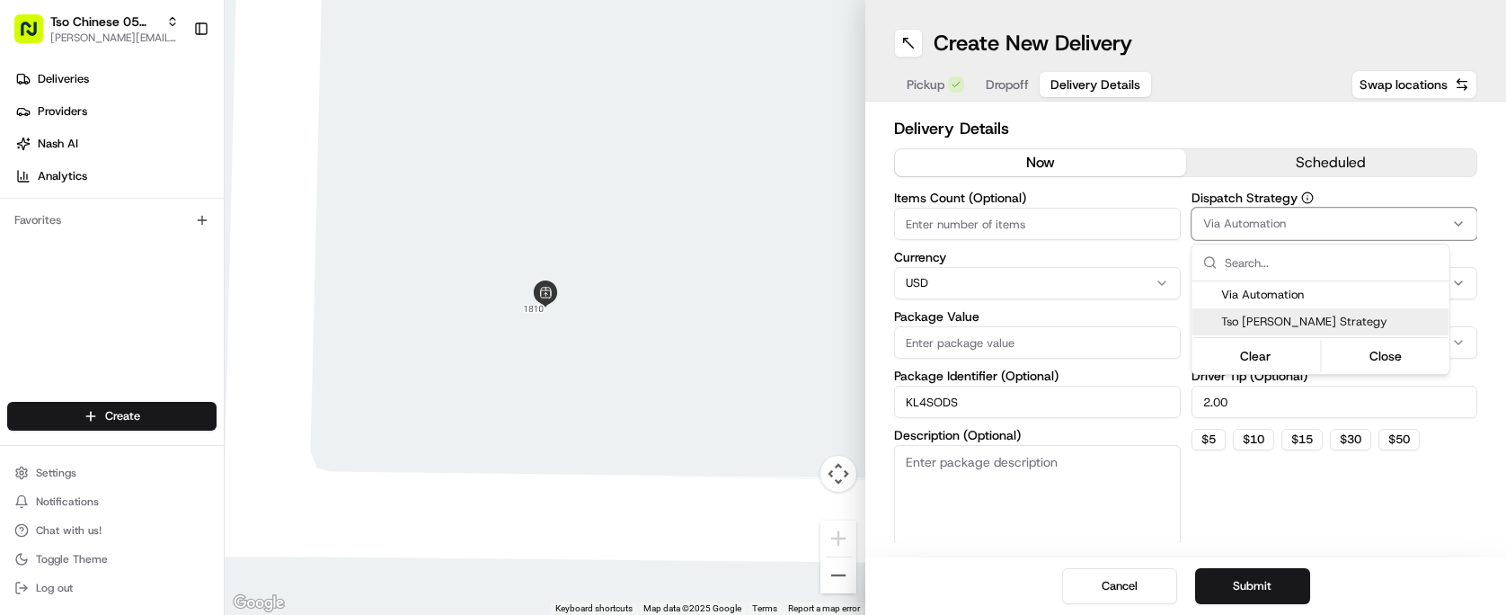
click at [1352, 317] on span "Tso [PERSON_NAME] Strategy" at bounding box center [1331, 322] width 221 height 16
click at [1072, 225] on html "Tso Chinese 05 Menchaca [EMAIL_ADDRESS][DOMAIN_NAME] Toggle Sidebar Deliveries …" at bounding box center [753, 307] width 1506 height 615
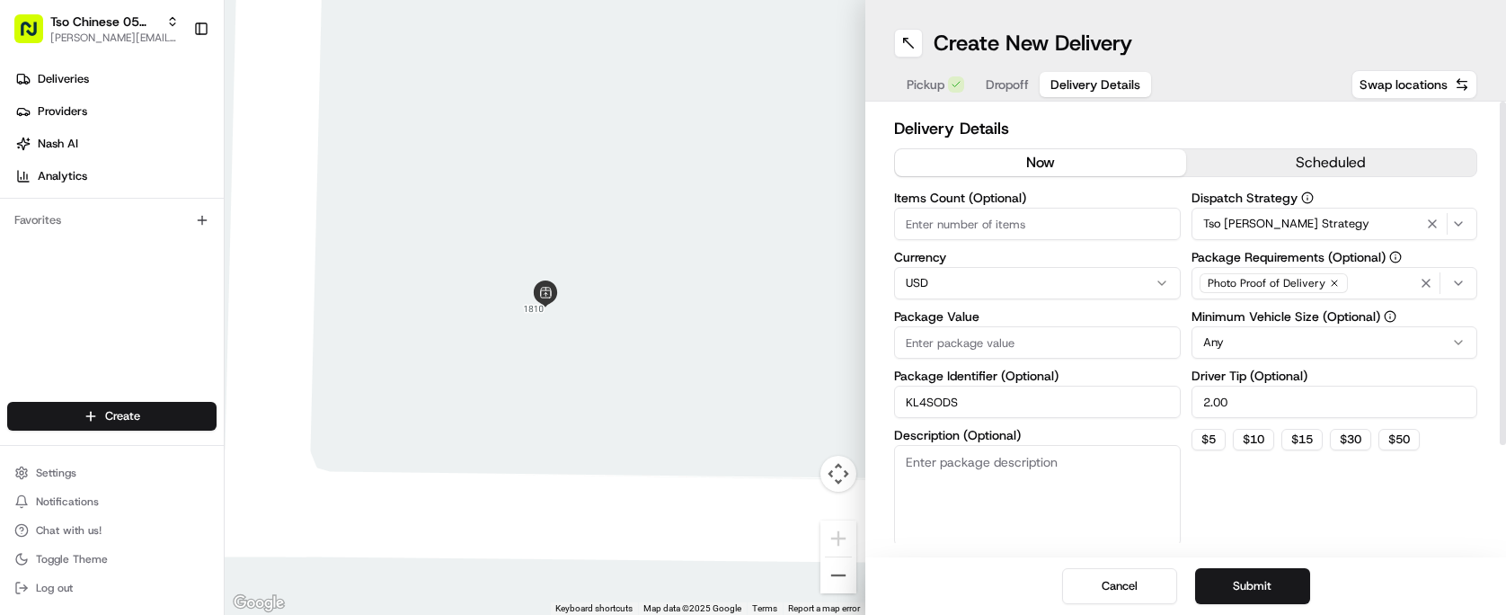
click at [1071, 226] on input "Items Count (Optional)" at bounding box center [1037, 224] width 287 height 32
type input "3"
click at [1055, 356] on input "Package Value" at bounding box center [1037, 342] width 287 height 32
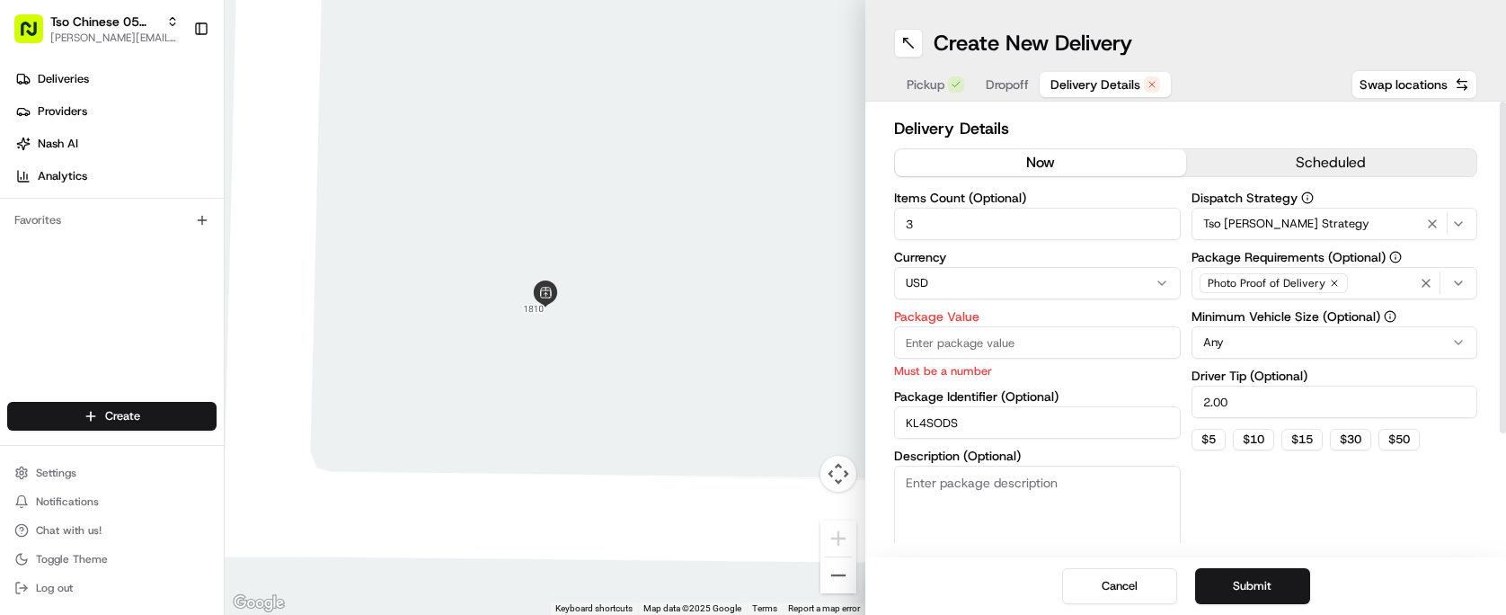
paste input "28.09"
type input "28.09"
click at [1259, 504] on div "Dispatch Strategy Tso [PERSON_NAME] Strategy Package Requirements (Optional) Ph…" at bounding box center [1334, 378] width 287 height 375
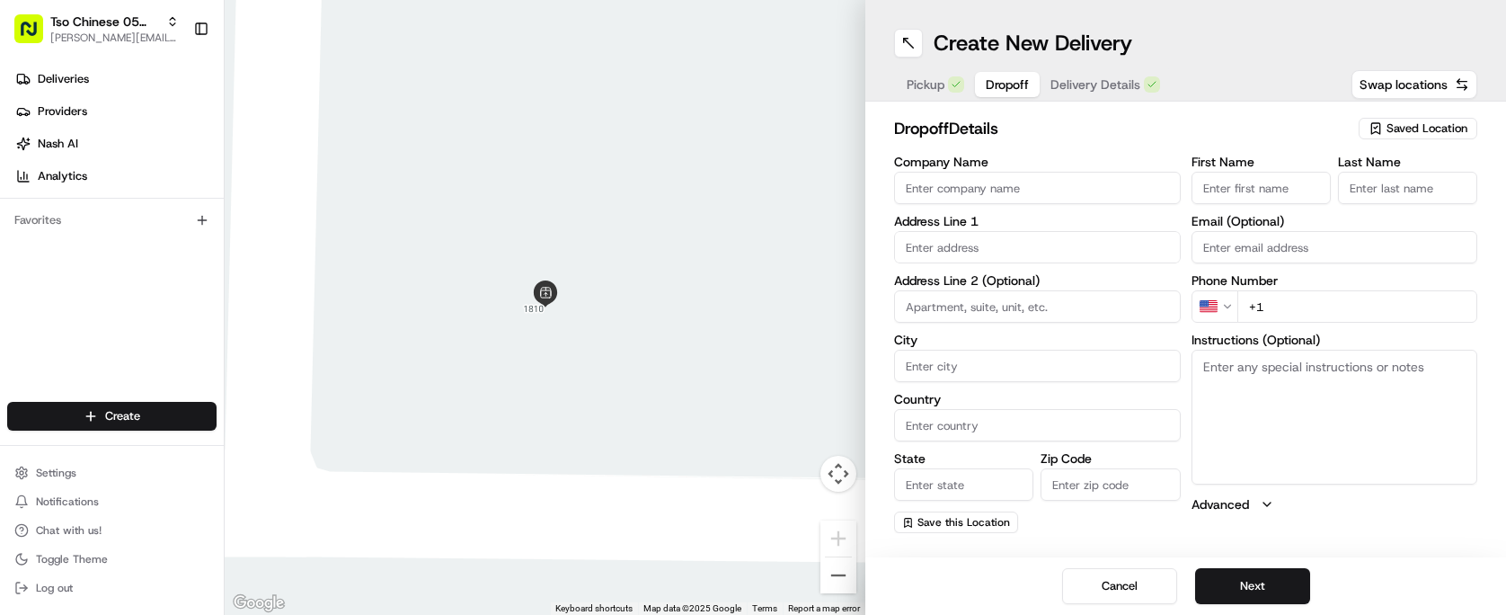
click at [1013, 84] on span "Dropoff" at bounding box center [1007, 84] width 43 height 18
click at [1112, 244] on input "text" at bounding box center [1037, 247] width 287 height 32
paste input "[STREET_ADDRESS]"
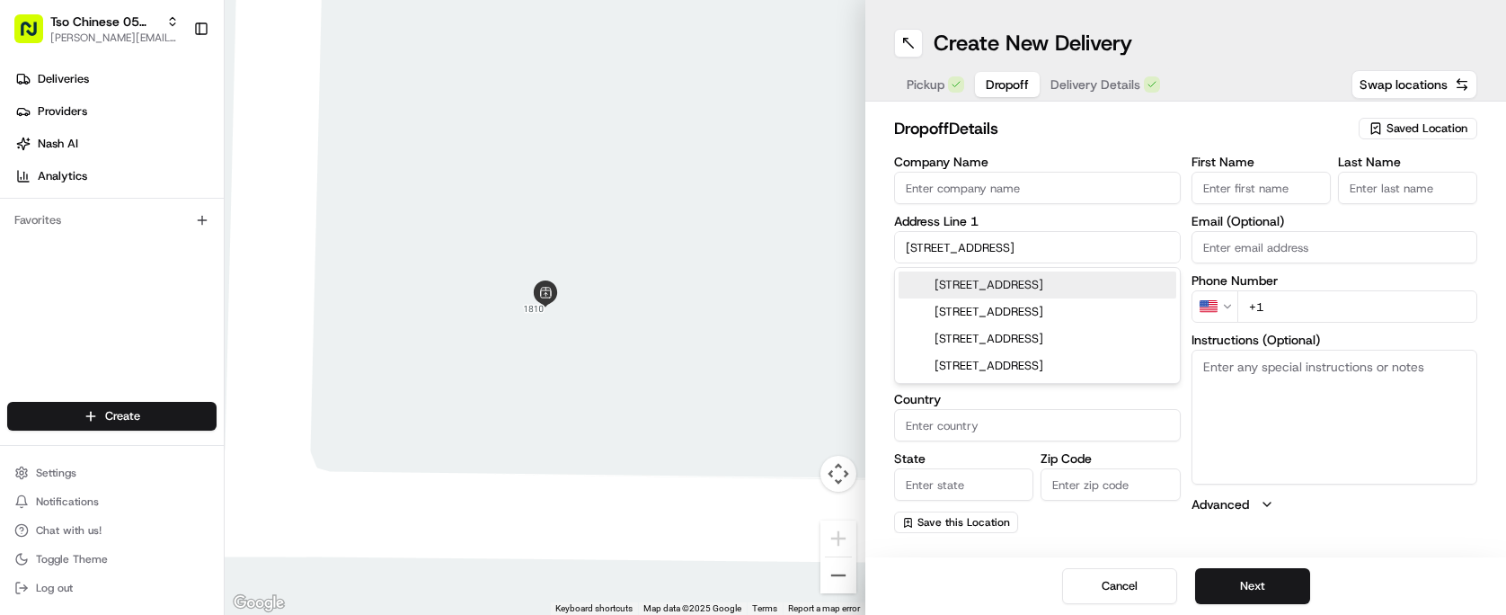
click at [1105, 281] on div "[STREET_ADDRESS]" at bounding box center [1038, 284] width 278 height 27
type input "[STREET_ADDRESS]"
type input "Austin"
type input "[GEOGRAPHIC_DATA]"
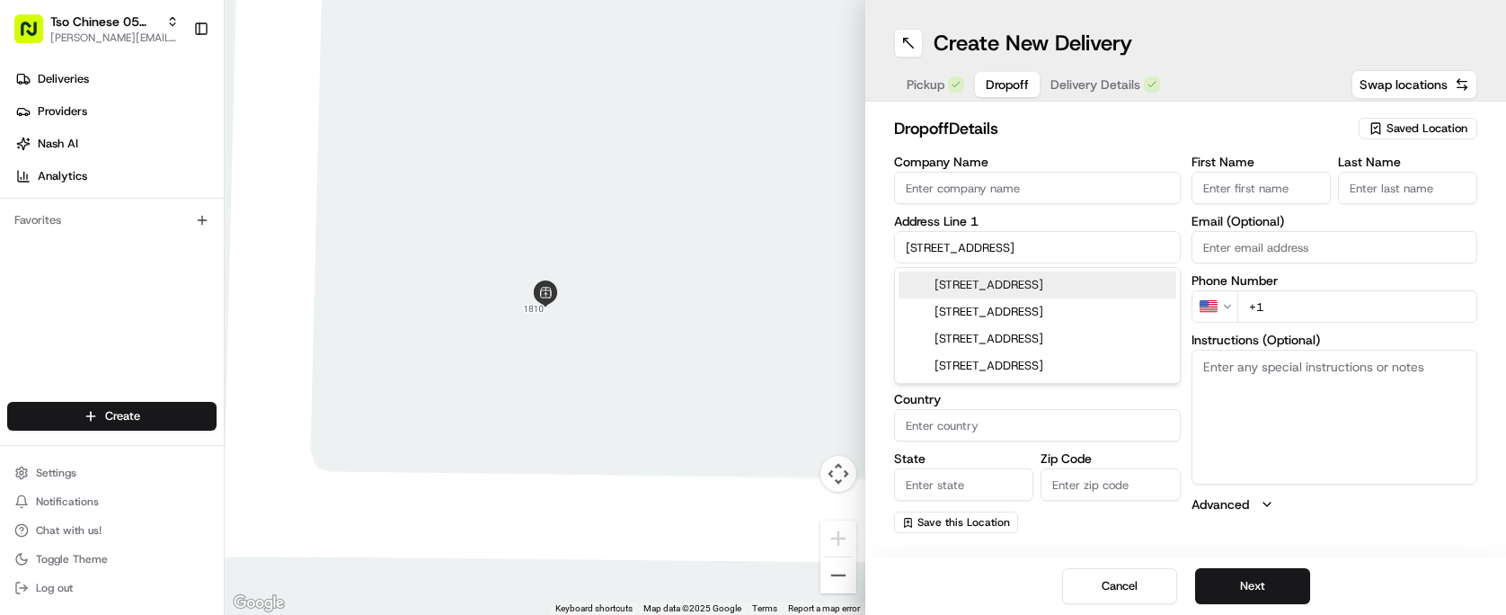
type input "78745"
type input "[STREET_ADDRESS]"
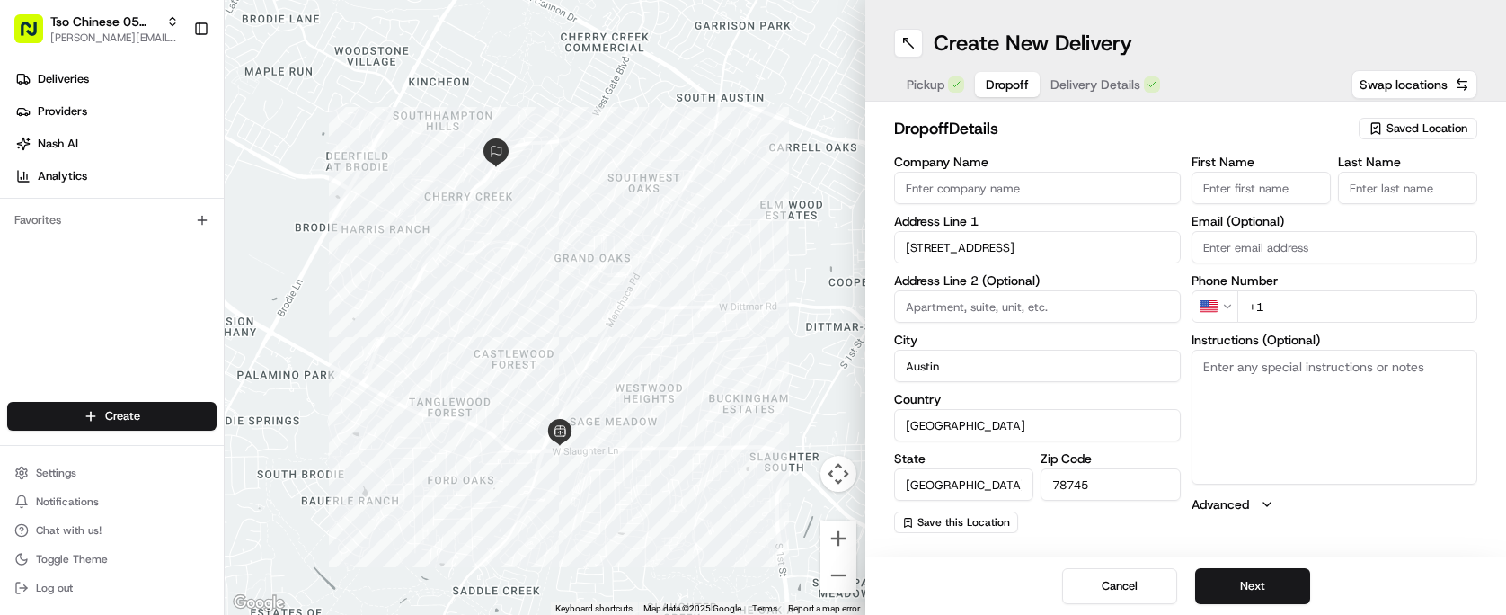
click at [1274, 200] on input "First Name" at bounding box center [1260, 188] width 139 height 32
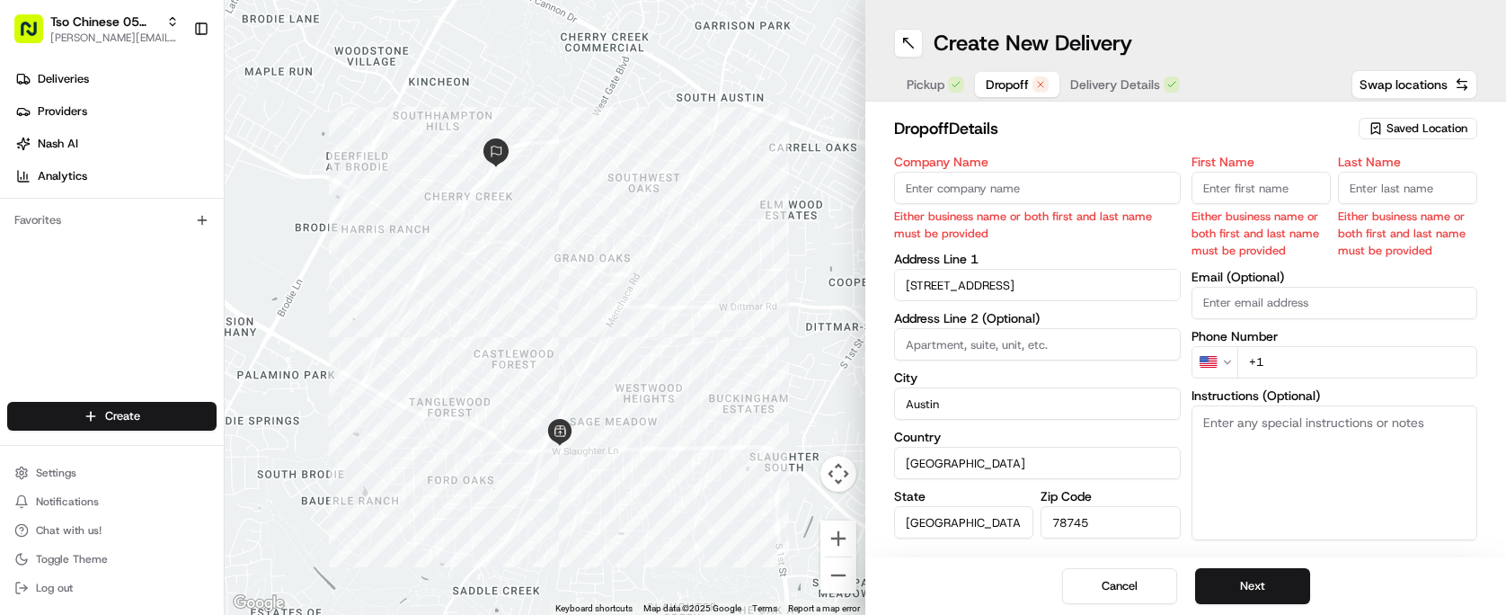
paste input "G [PERSON_NAME]"
type input "G [PERSON_NAME]"
click at [1413, 210] on p "Either business name or both first and last name must be provided" at bounding box center [1407, 234] width 139 height 52
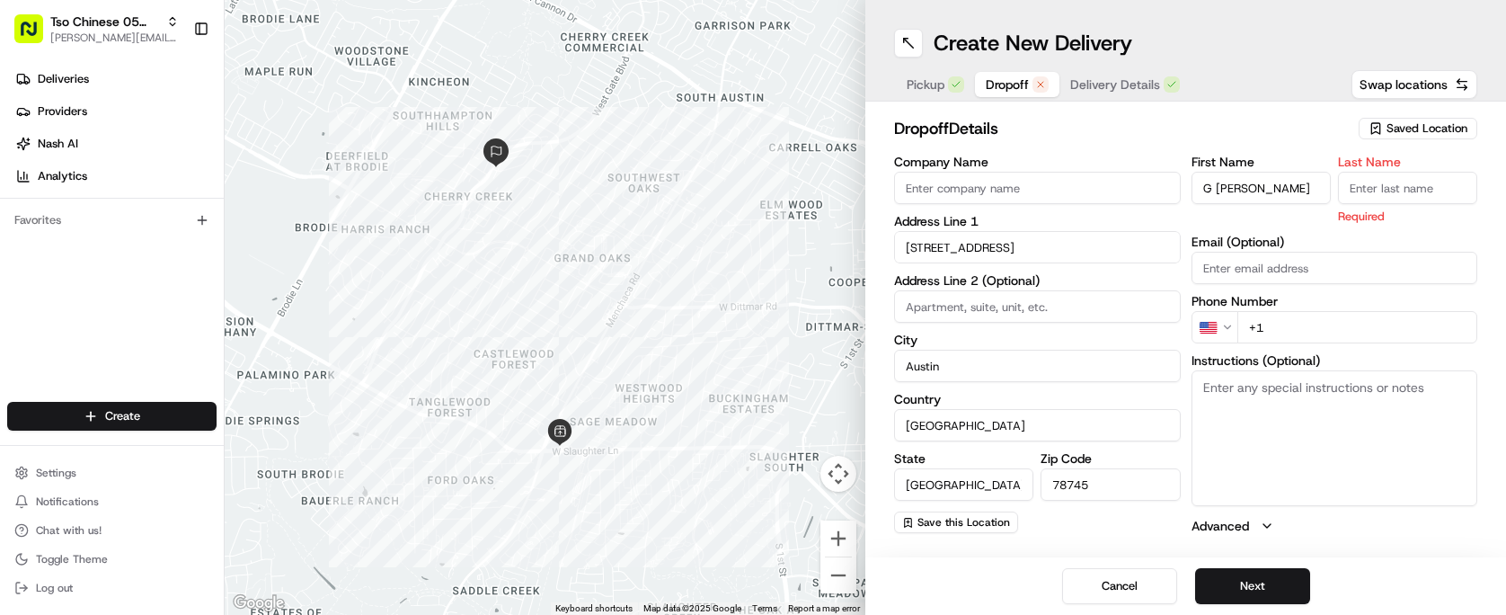
click at [1402, 197] on input "Last Name" at bounding box center [1407, 188] width 139 height 32
type input "."
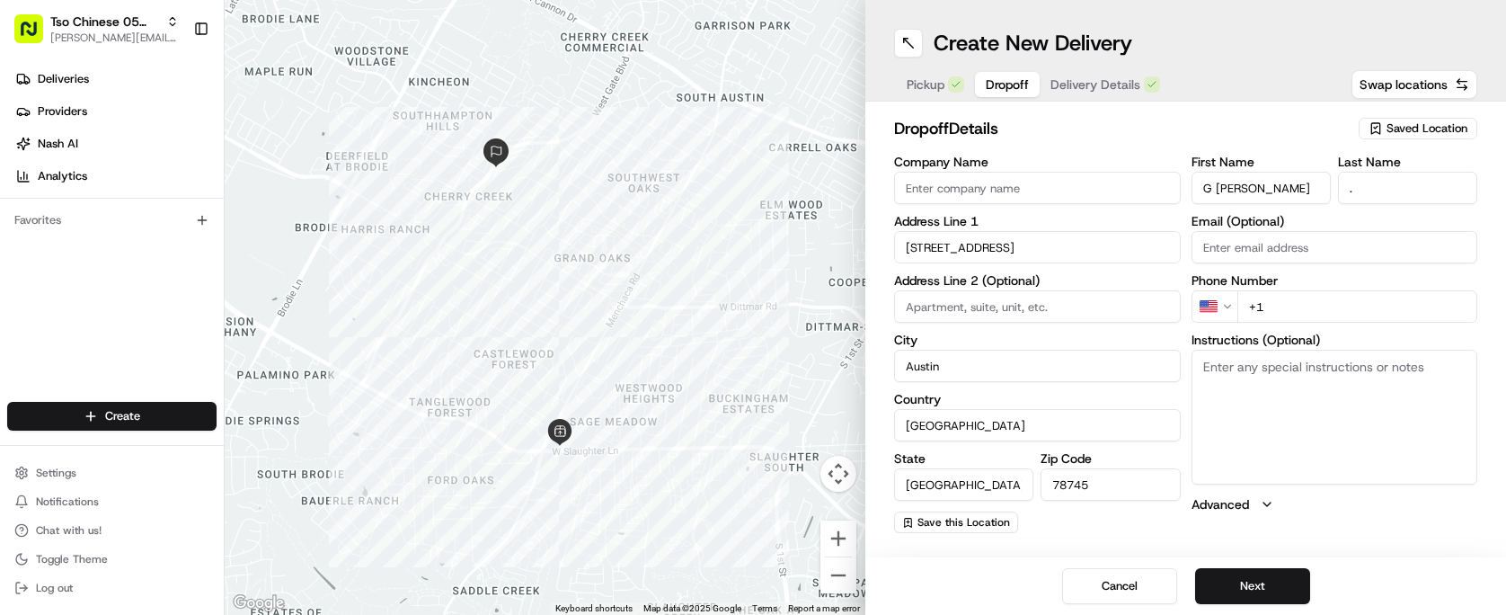
click at [1306, 112] on div "dropoff Details Saved Location Company Name Address Line [GEOGRAPHIC_DATA][STRE…" at bounding box center [1185, 325] width 641 height 446
click at [1291, 319] on input "+1" at bounding box center [1357, 306] width 241 height 32
paste input "[PHONE_NUMBER]"
type input "[PHONE_NUMBER]"
click at [1184, 134] on h2 "dropoff Details" at bounding box center [1121, 128] width 454 height 25
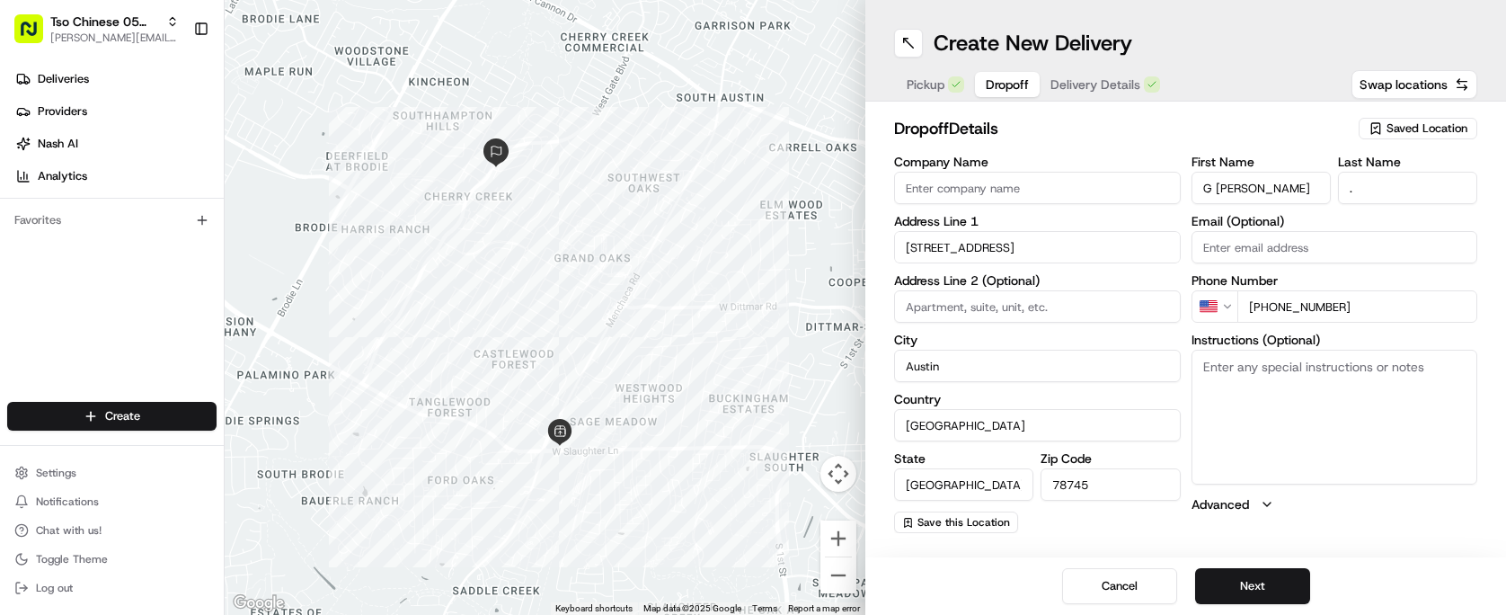
click at [1099, 84] on span "Delivery Details" at bounding box center [1095, 84] width 90 height 18
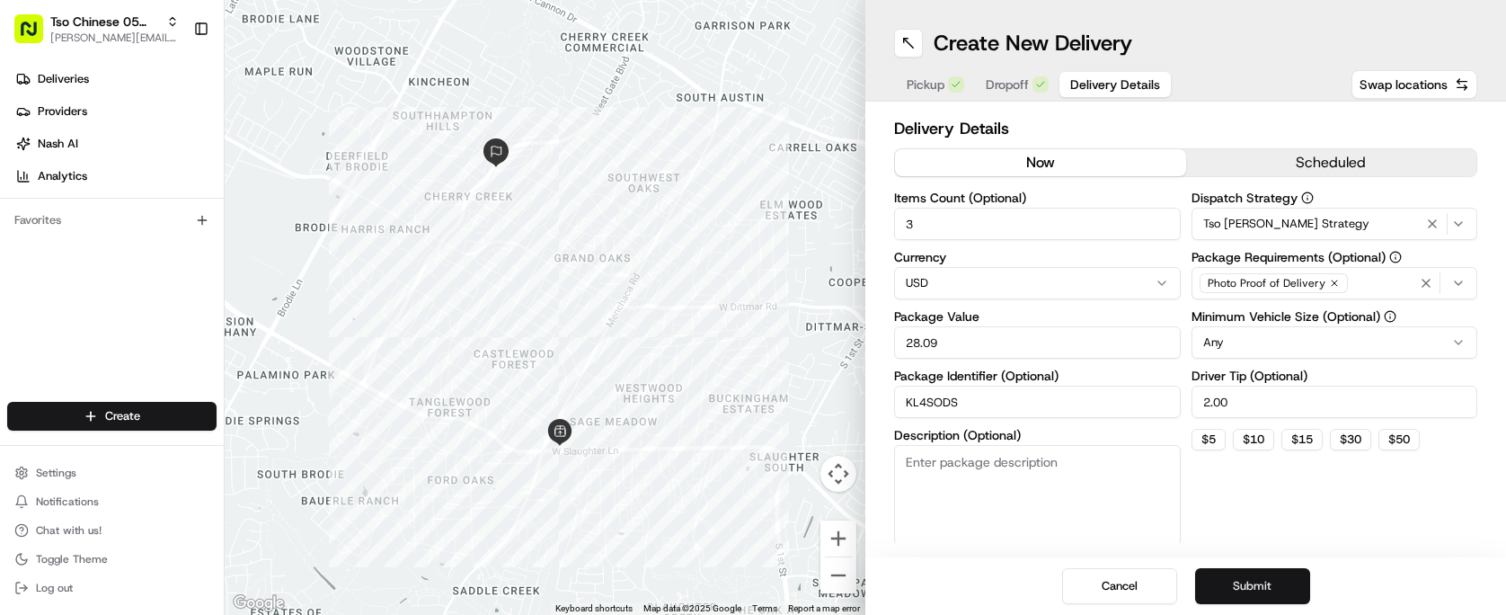
click at [1258, 572] on button "Submit" at bounding box center [1252, 586] width 115 height 36
click at [1257, 580] on div "Cancel Submit" at bounding box center [1185, 586] width 641 height 58
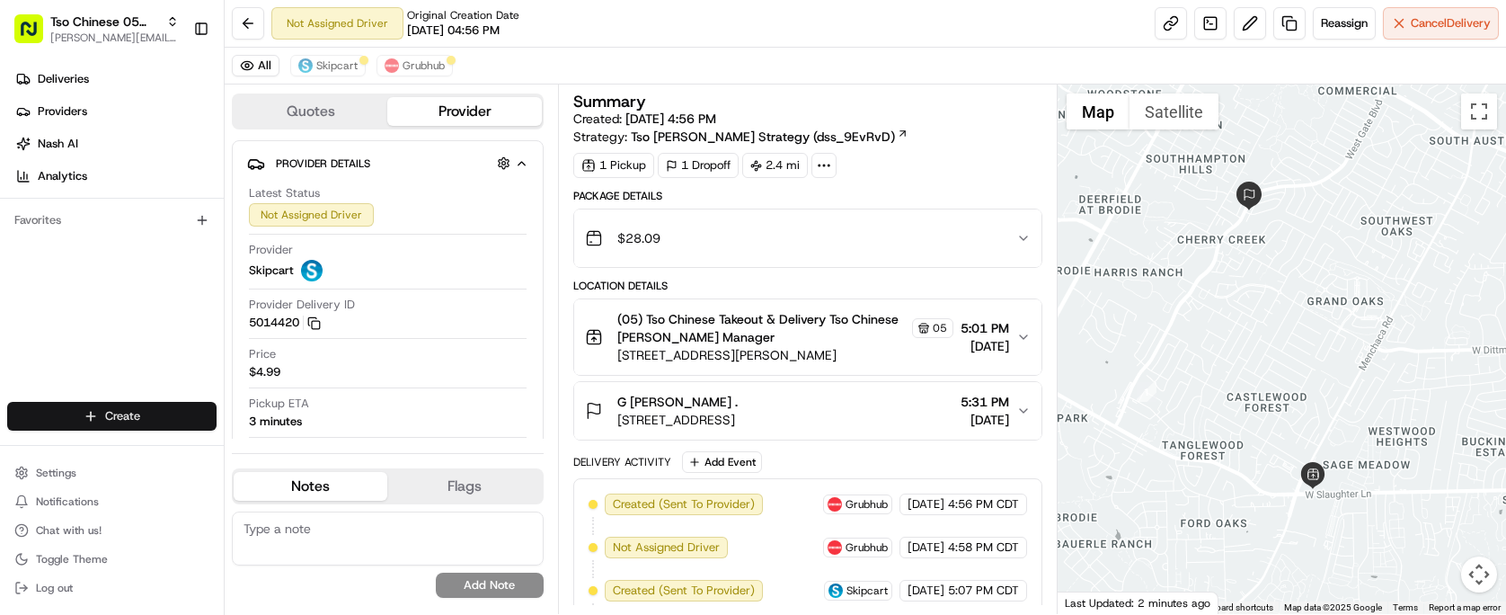
click at [185, 414] on html "Tso Chinese 05 Menchaca [EMAIL_ADDRESS][DOMAIN_NAME] Toggle Sidebar Deliveries …" at bounding box center [753, 307] width 1506 height 615
click at [322, 448] on link "Delivery" at bounding box center [325, 449] width 200 height 32
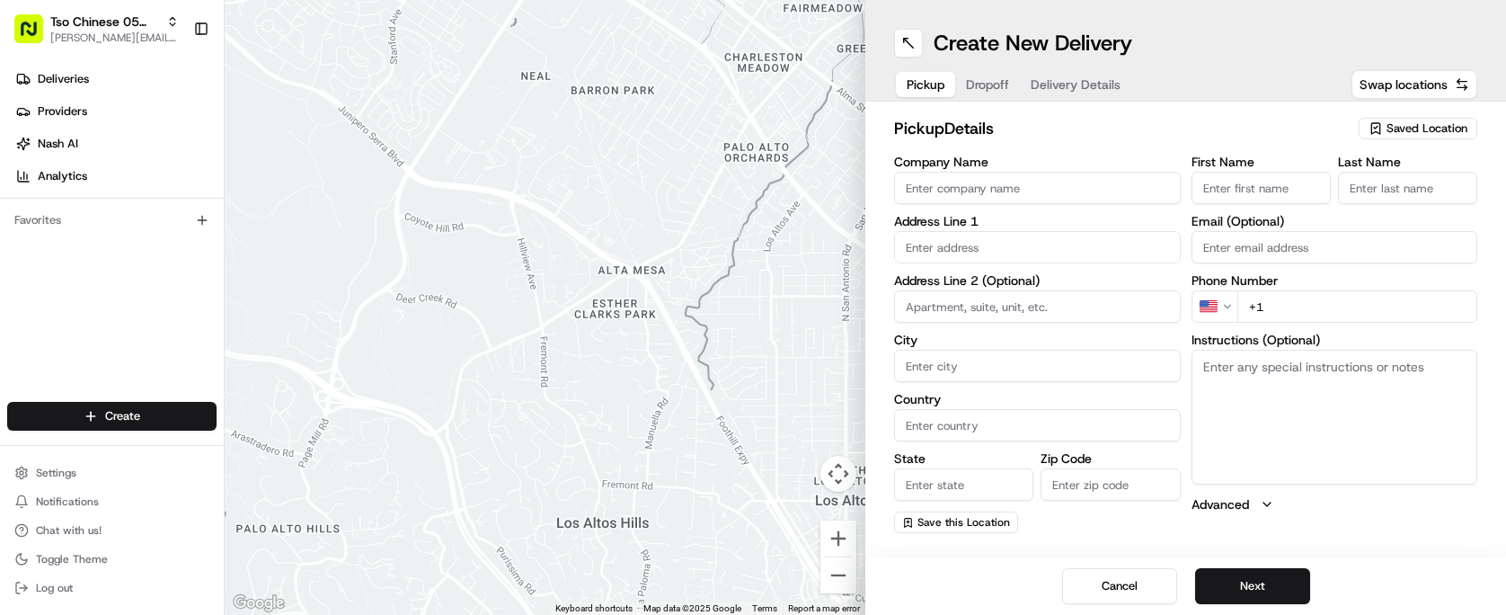
click at [1401, 137] on div "Saved Location" at bounding box center [1418, 129] width 119 height 22
click at [1377, 202] on span "(05) Tso Chinese Takeout & Delivery (05)" at bounding box center [1387, 196] width 221 height 16
type input "(05) Tso Chinese Takeout & Delivery"
type input "[STREET_ADDRESS][PERSON_NAME]"
type input "Ste 100"
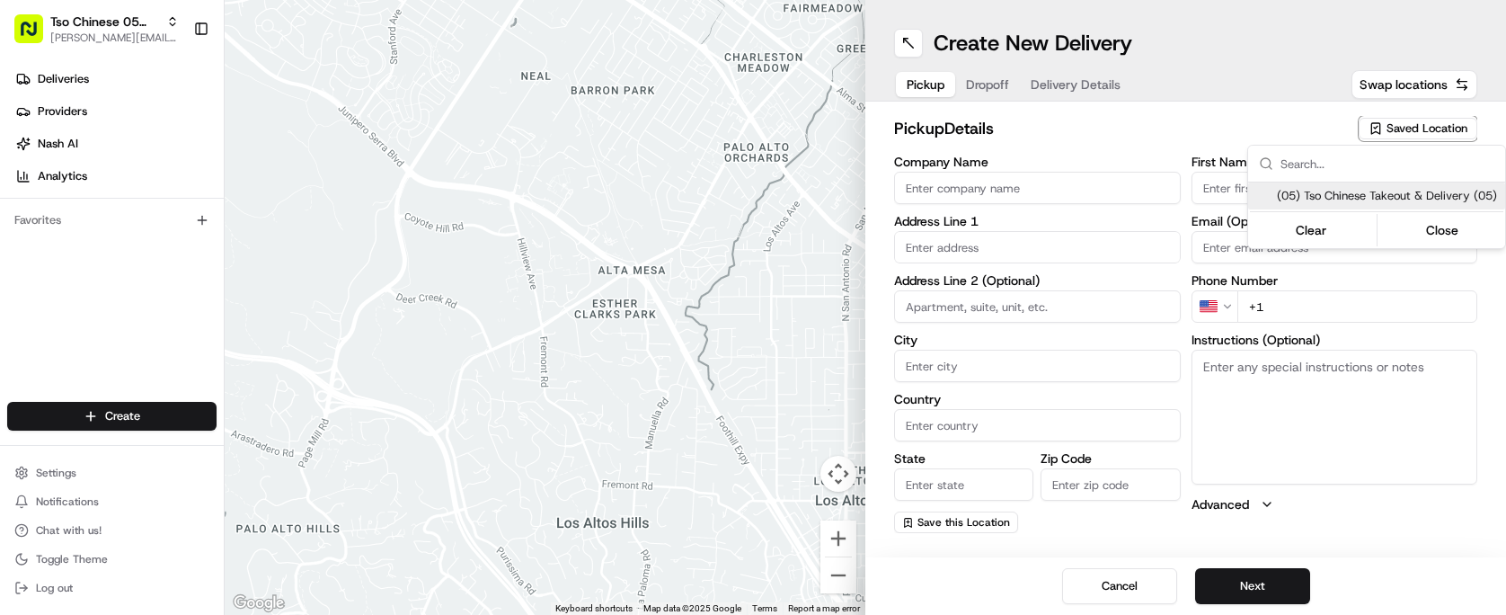
type input "Austin"
type input "US"
type input "[GEOGRAPHIC_DATA]"
type input "78748"
type input "Tso Chinese"
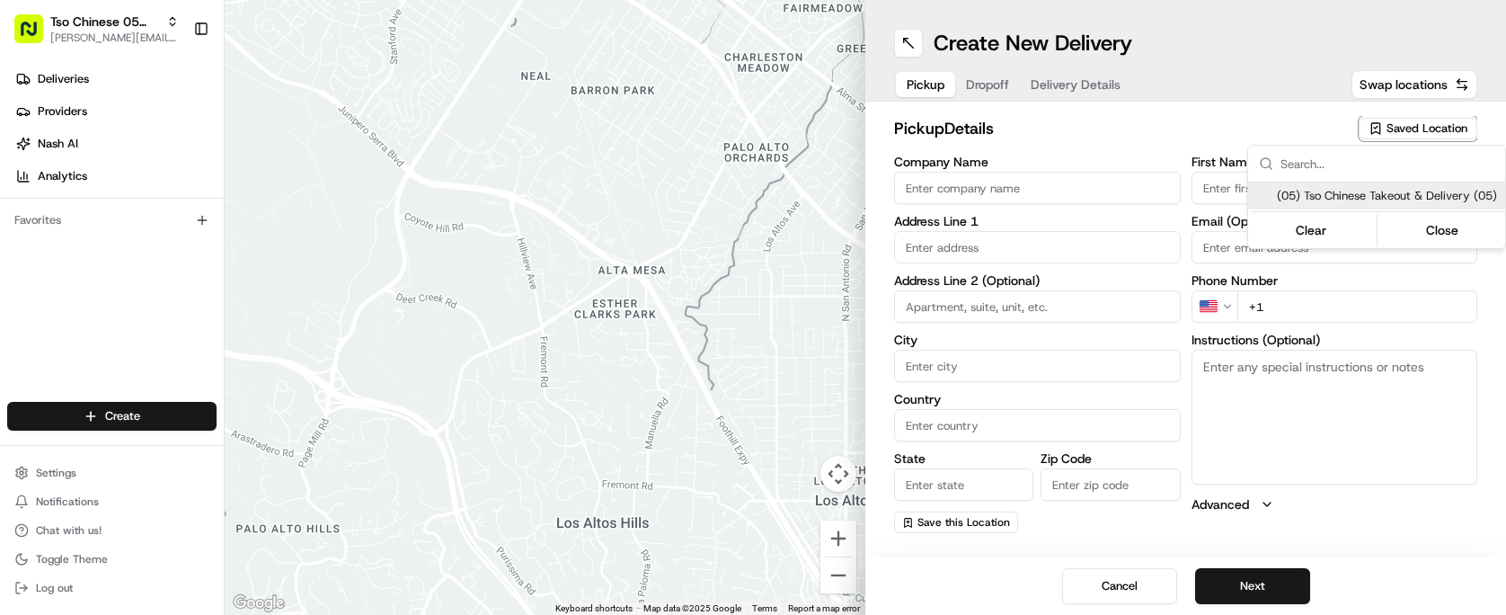
type input "[PERSON_NAME] Manager"
type input "[EMAIL_ADDRESS][DOMAIN_NAME]"
type input "[PHONE_NUMBER]"
type textarea "Submit a picture displaying address & food as Proof of Delivery. Envía una foto…"
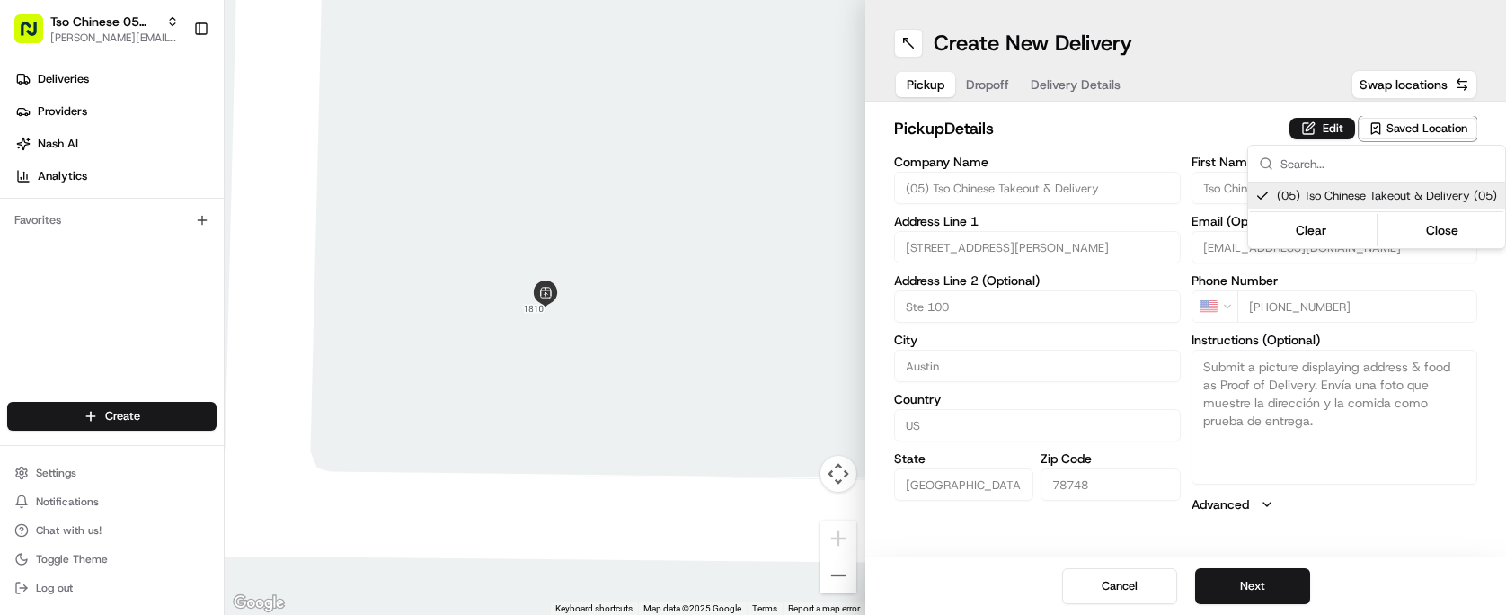
click at [1254, 594] on html "Tso Chinese 05 Menchaca [EMAIL_ADDRESS][DOMAIN_NAME] Toggle Sidebar Deliveries …" at bounding box center [753, 307] width 1506 height 615
click at [1254, 594] on button "Next" at bounding box center [1252, 586] width 115 height 36
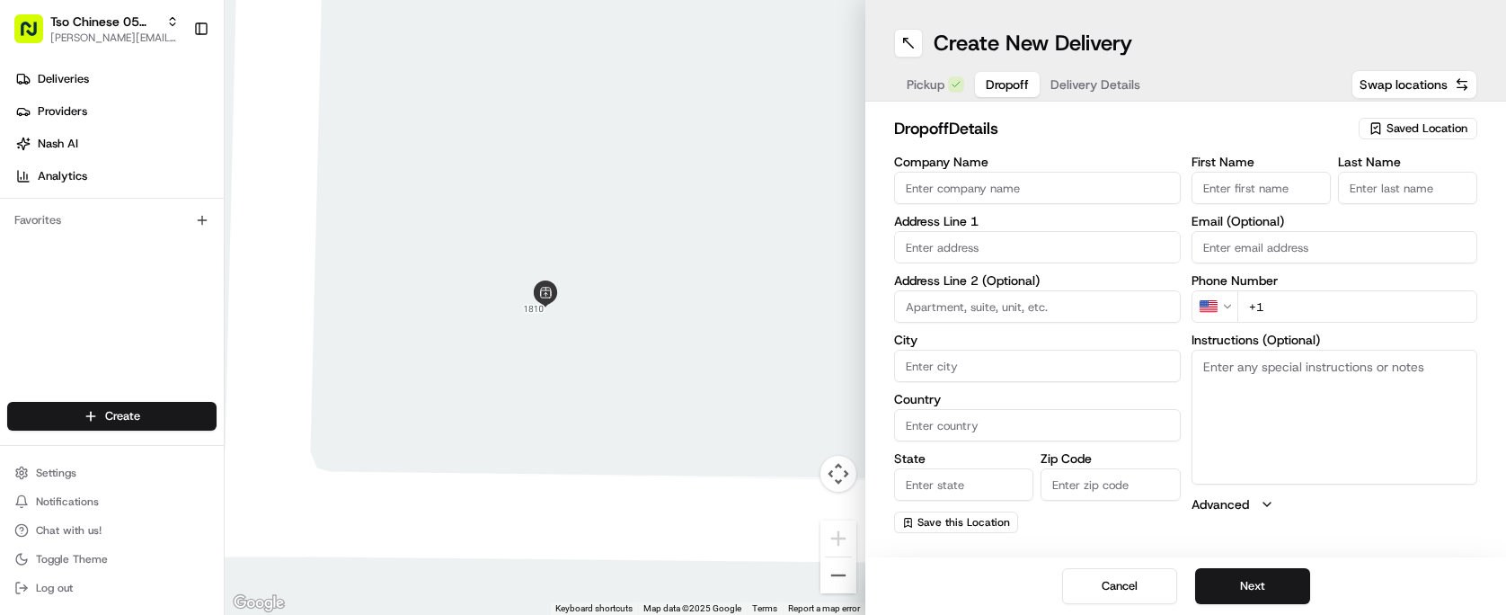
click at [1115, 193] on input "Company Name" at bounding box center [1037, 188] width 287 height 32
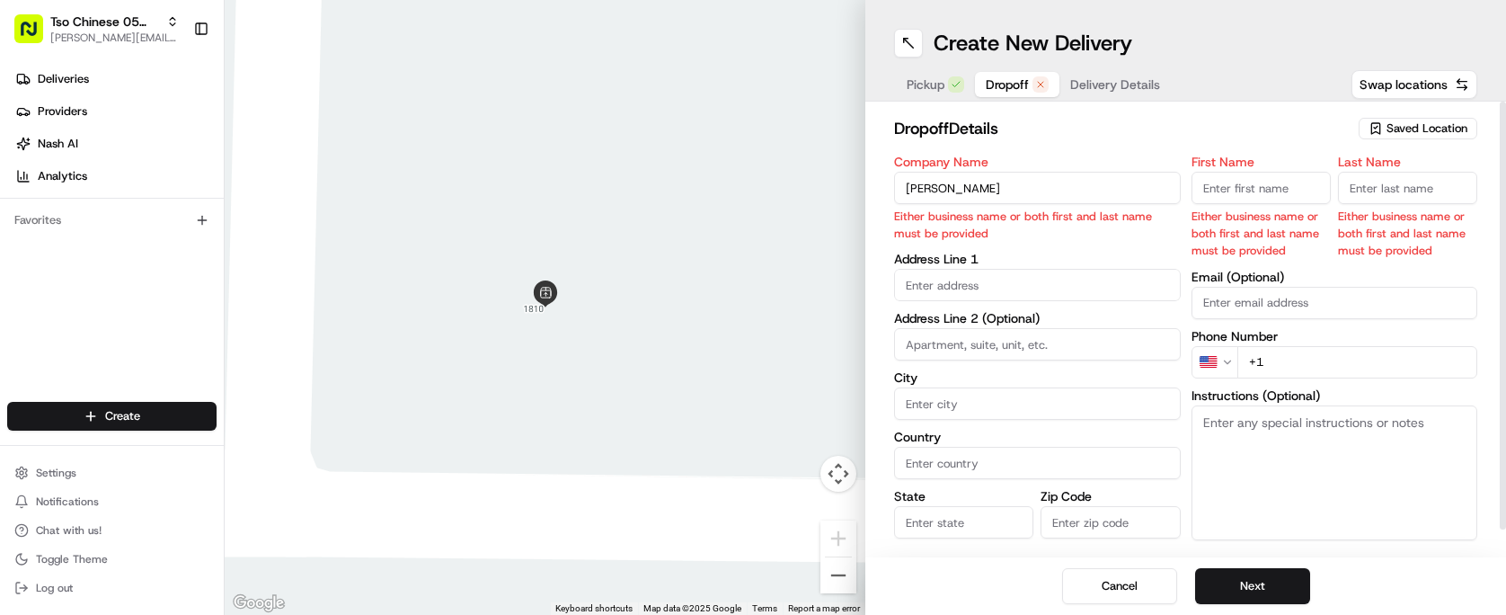
type input "[PERSON_NAME]"
click at [1248, 179] on input "First Name" at bounding box center [1260, 188] width 139 height 32
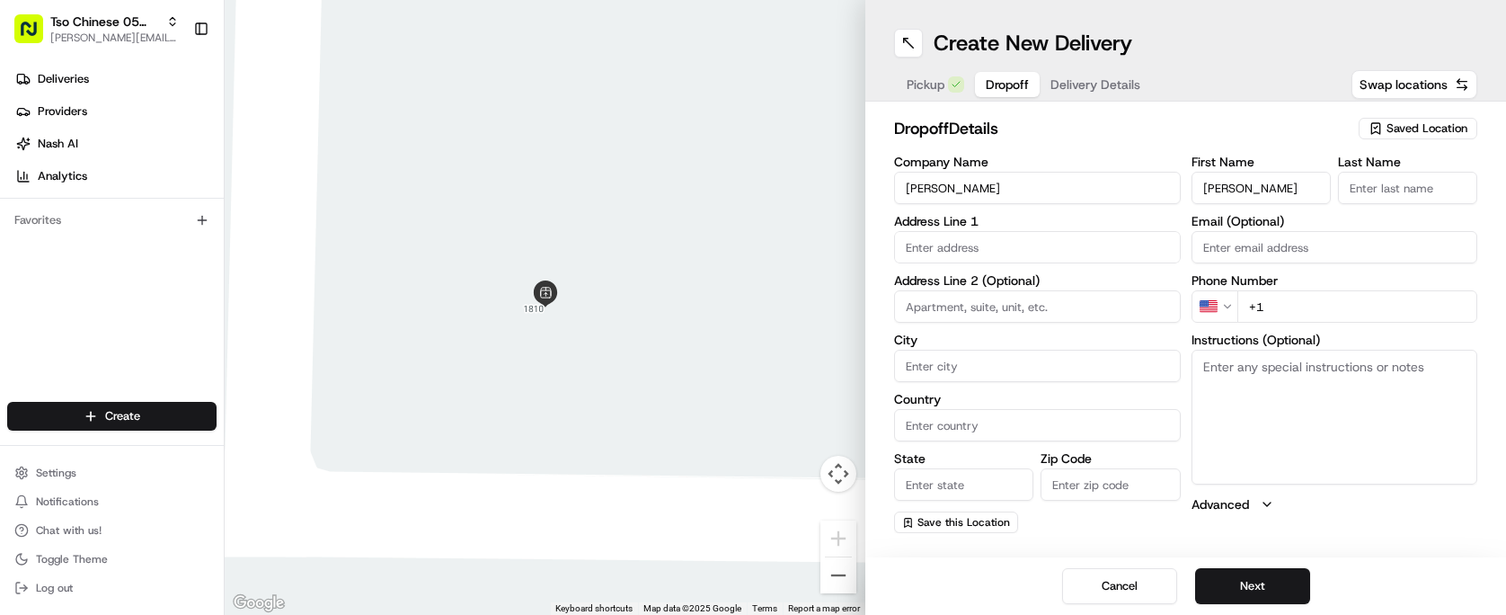
type input "[PERSON_NAME]"
click at [1390, 184] on input "Last Name" at bounding box center [1407, 188] width 139 height 32
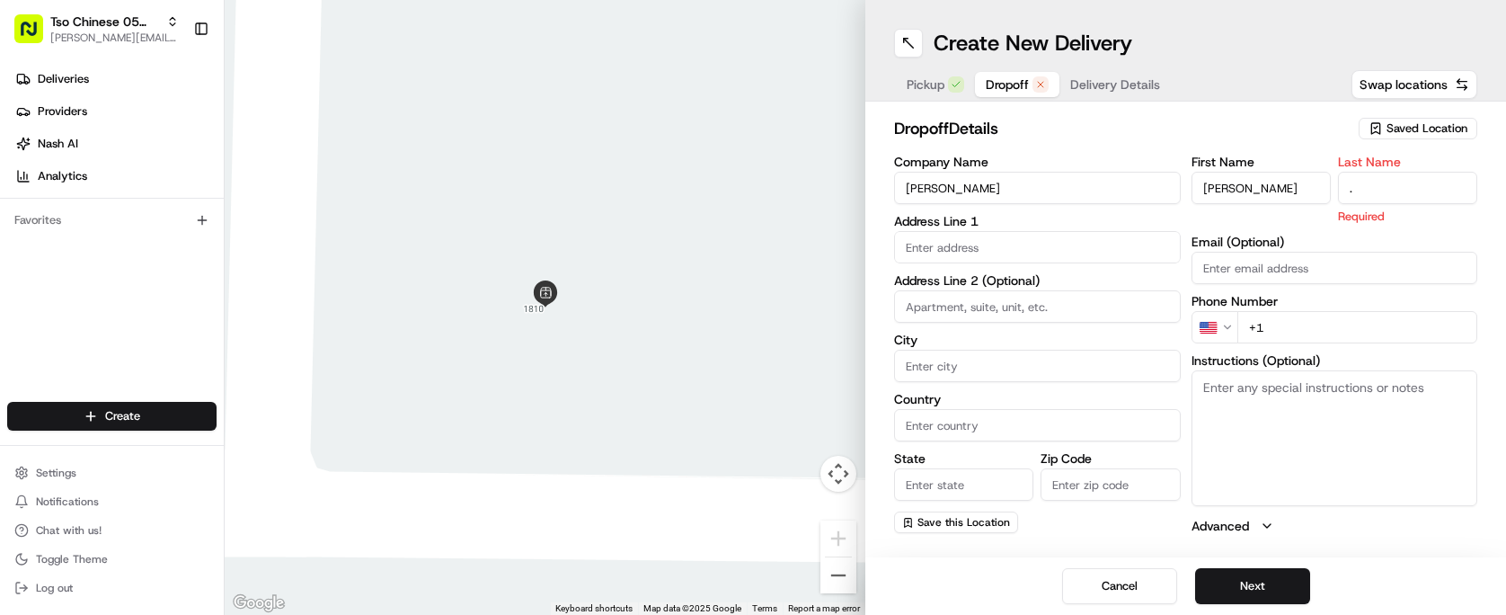
type input "."
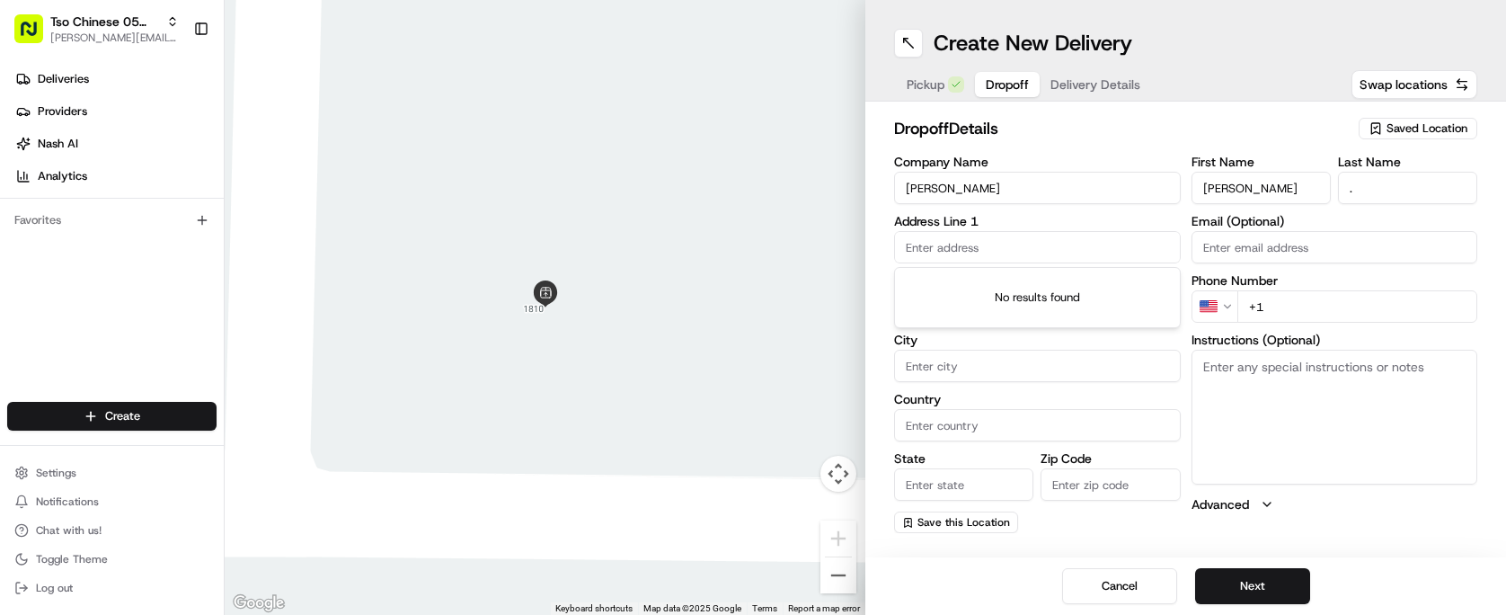
click at [942, 252] on input "text" at bounding box center [1037, 247] width 287 height 32
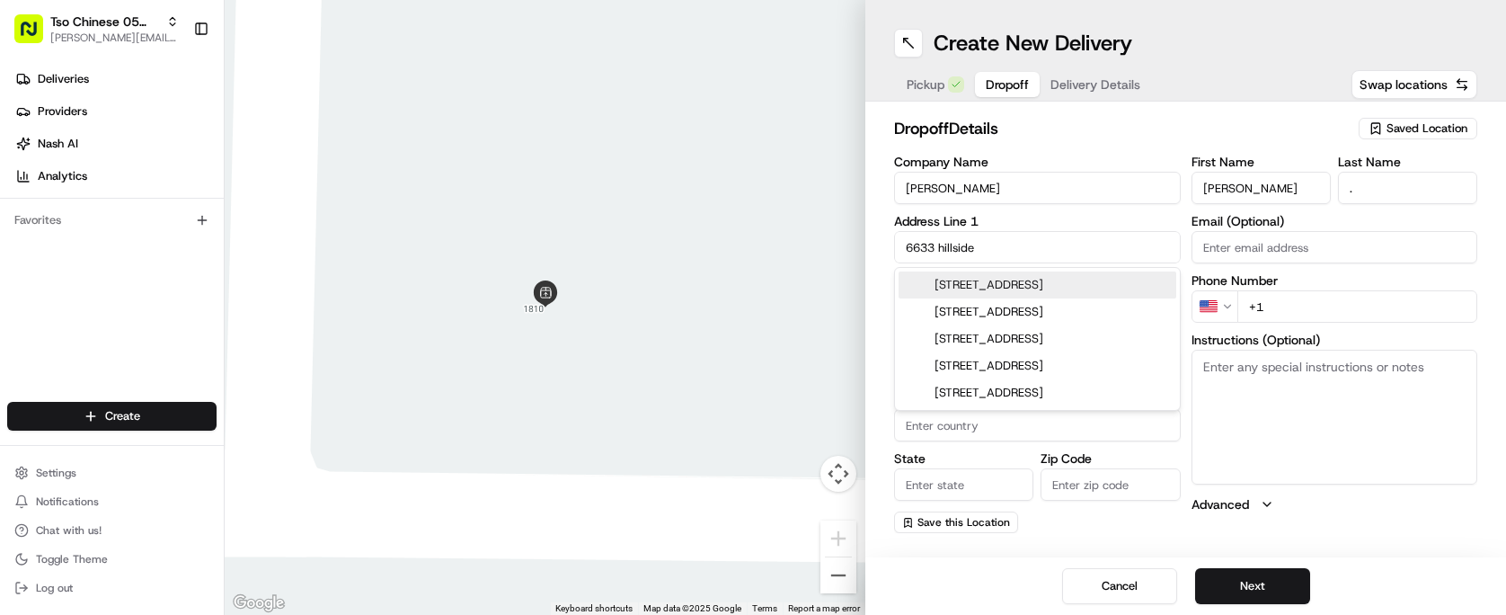
click at [1056, 292] on div "[STREET_ADDRESS]" at bounding box center [1038, 284] width 278 height 27
type input "[STREET_ADDRESS]"
type input "Austin"
type input "[GEOGRAPHIC_DATA]"
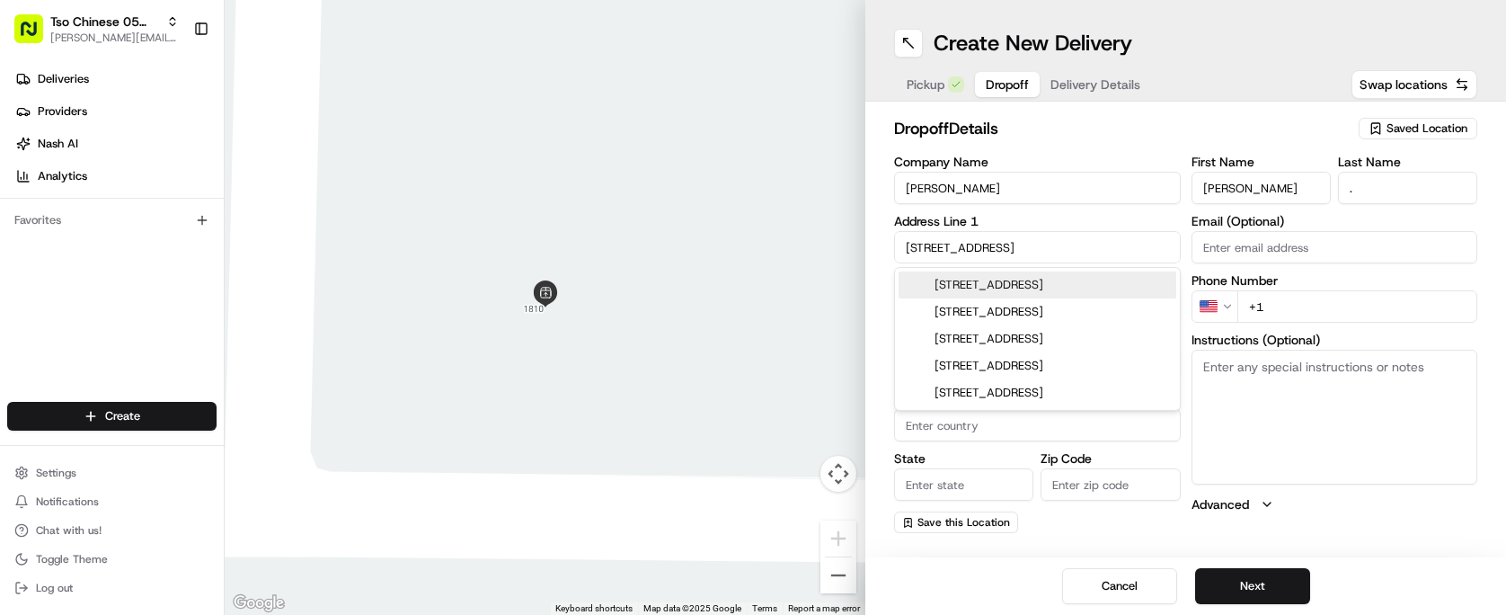
type input "78749"
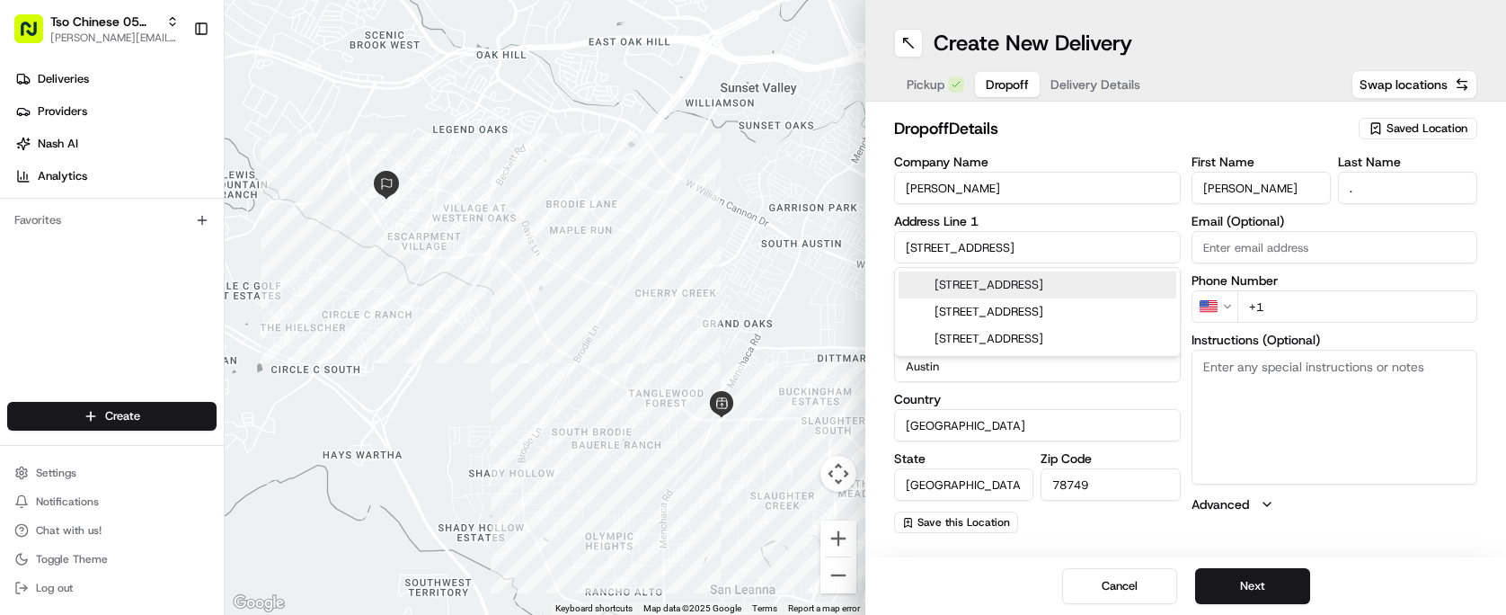
click at [1111, 256] on input "[STREET_ADDRESS]" at bounding box center [1037, 247] width 287 height 32
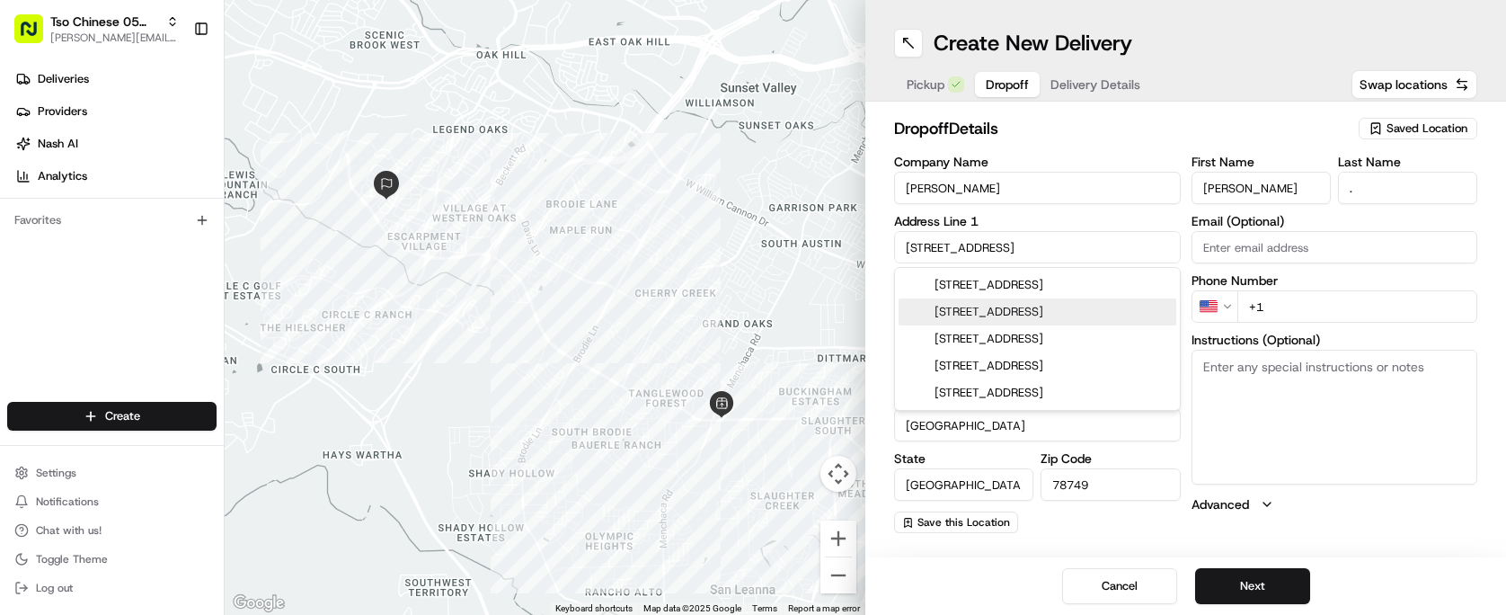
click at [1155, 312] on div "[STREET_ADDRESS]" at bounding box center [1038, 311] width 278 height 27
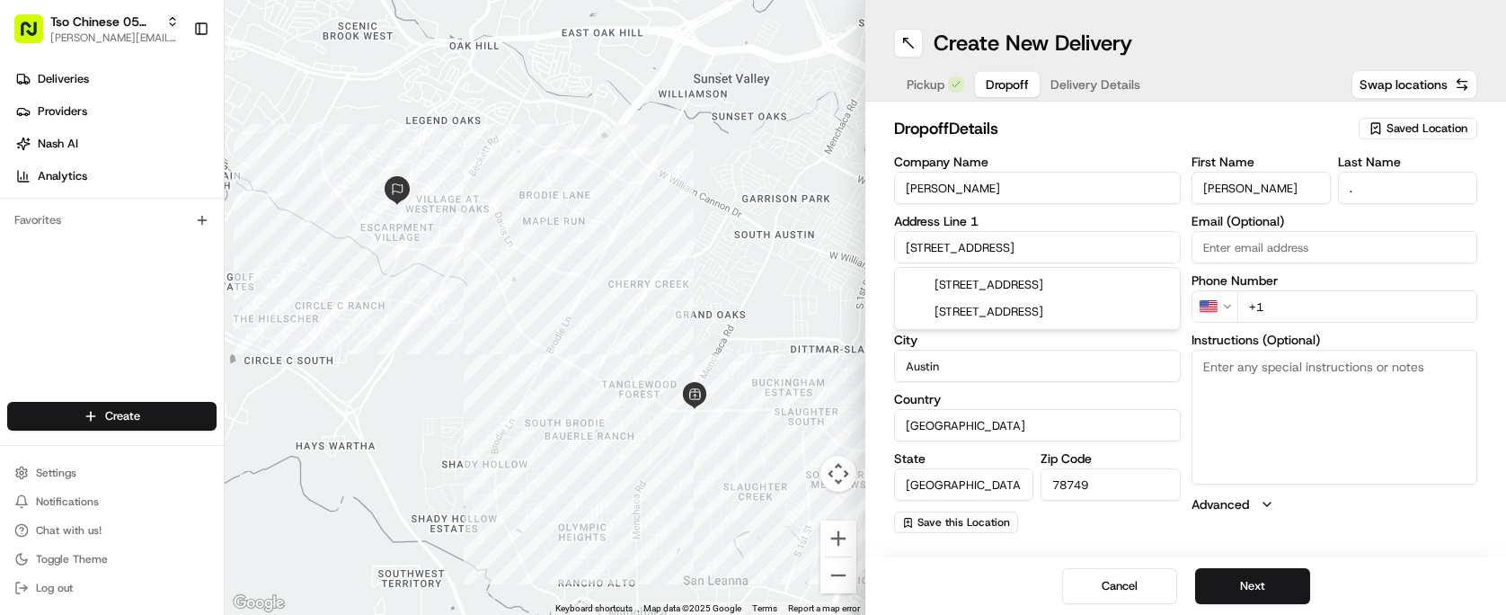
click at [1121, 250] on input "[STREET_ADDRESS]" at bounding box center [1037, 247] width 287 height 32
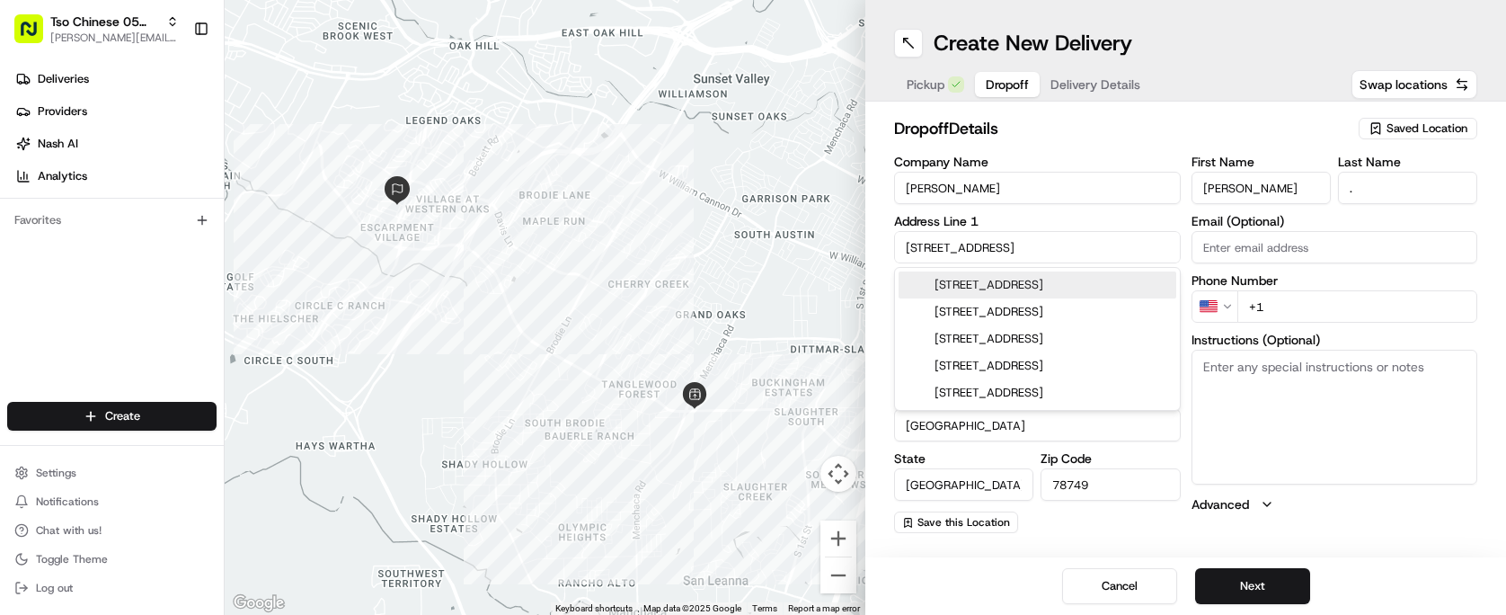
click at [1030, 294] on div "[STREET_ADDRESS]" at bounding box center [1038, 284] width 278 height 27
type input "[STREET_ADDRESS]"
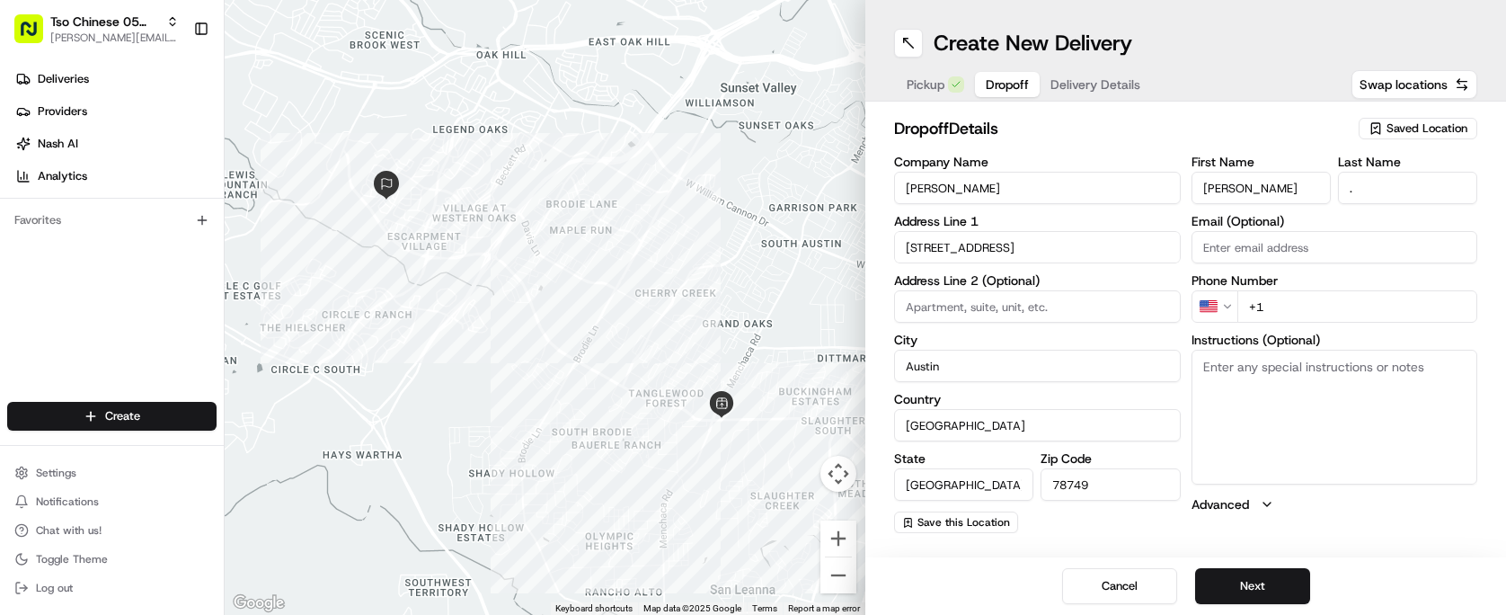
click at [1295, 297] on input "+1" at bounding box center [1357, 306] width 241 height 32
type input "[PHONE_NUMBER]"
click at [1277, 580] on button "Next" at bounding box center [1252, 586] width 115 height 36
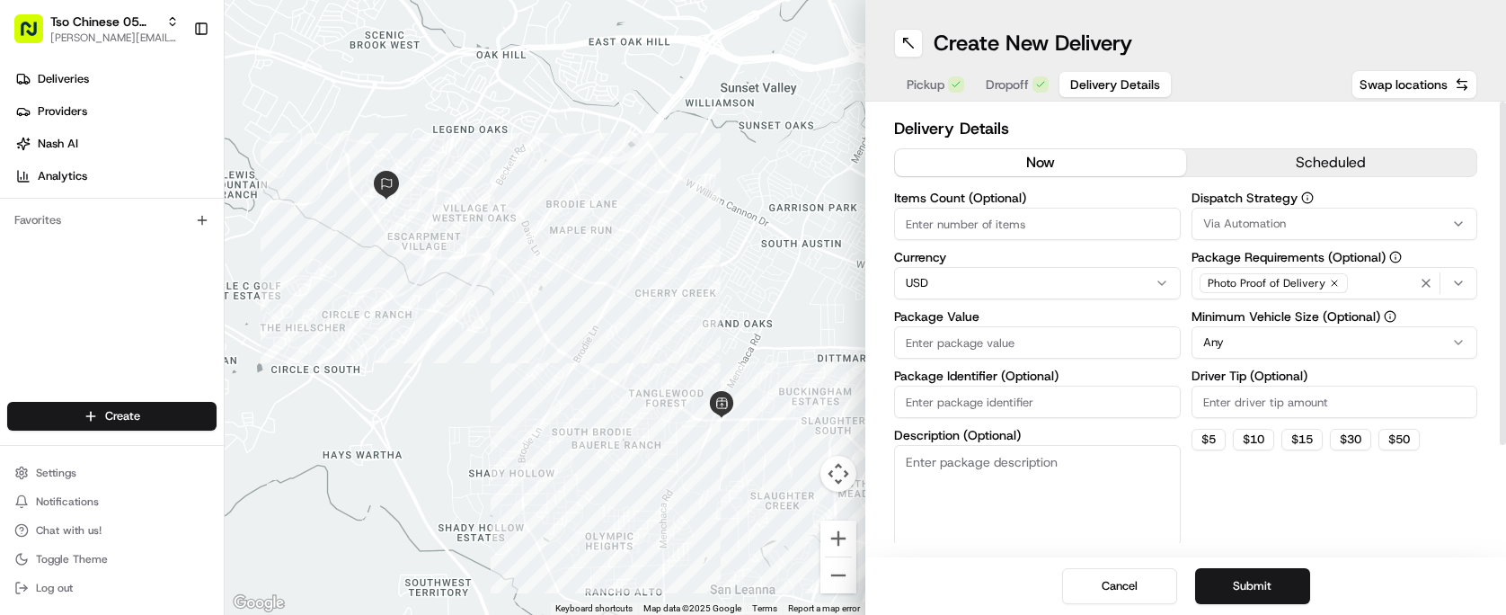
click at [1021, 221] on input "Items Count (Optional)" at bounding box center [1037, 224] width 287 height 32
type input "4"
click at [1077, 330] on input "Package Value" at bounding box center [1037, 342] width 287 height 32
type input "47.41"
click at [1288, 336] on html "Tso Chinese 05 Menchaca [EMAIL_ADDRESS][DOMAIN_NAME] Toggle Sidebar Deliveries …" at bounding box center [753, 307] width 1506 height 615
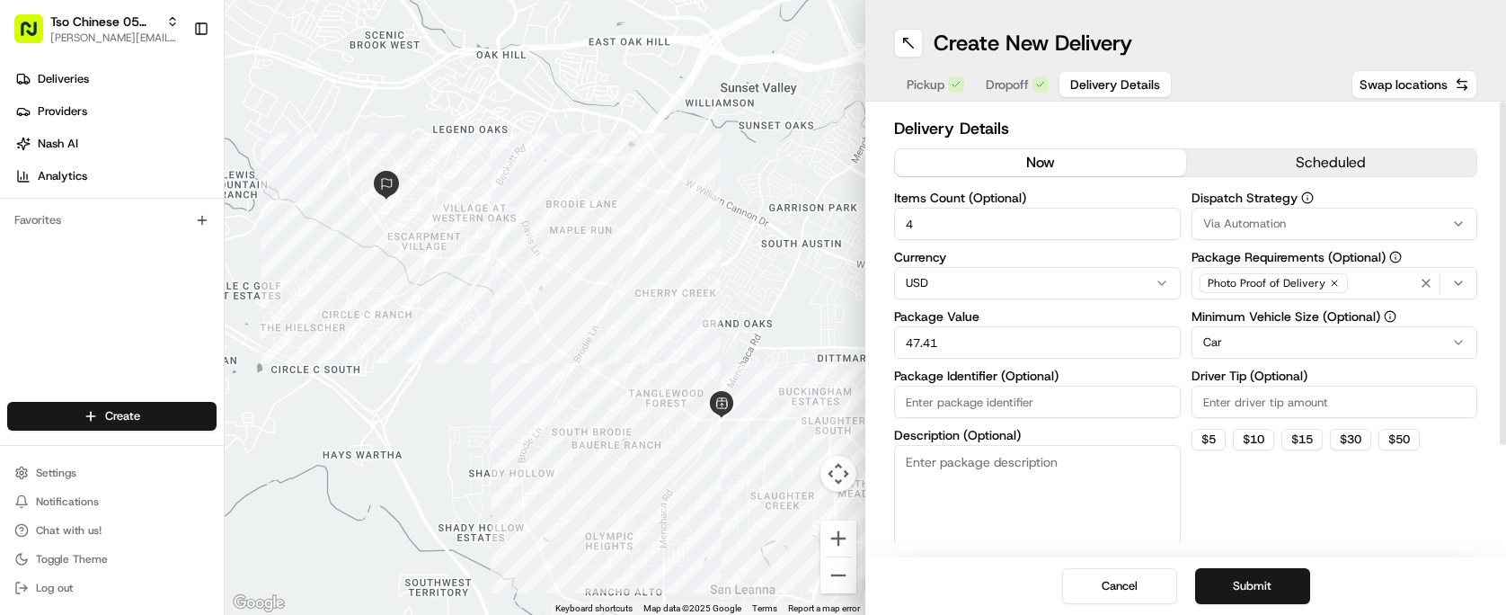
click at [1325, 409] on input "Driver Tip (Optional)" at bounding box center [1334, 401] width 287 height 32
type input "2"
type input "2.00"
click at [996, 412] on input "Package Identifier (Optional)" at bounding box center [1037, 401] width 287 height 32
type input "#3VES133"
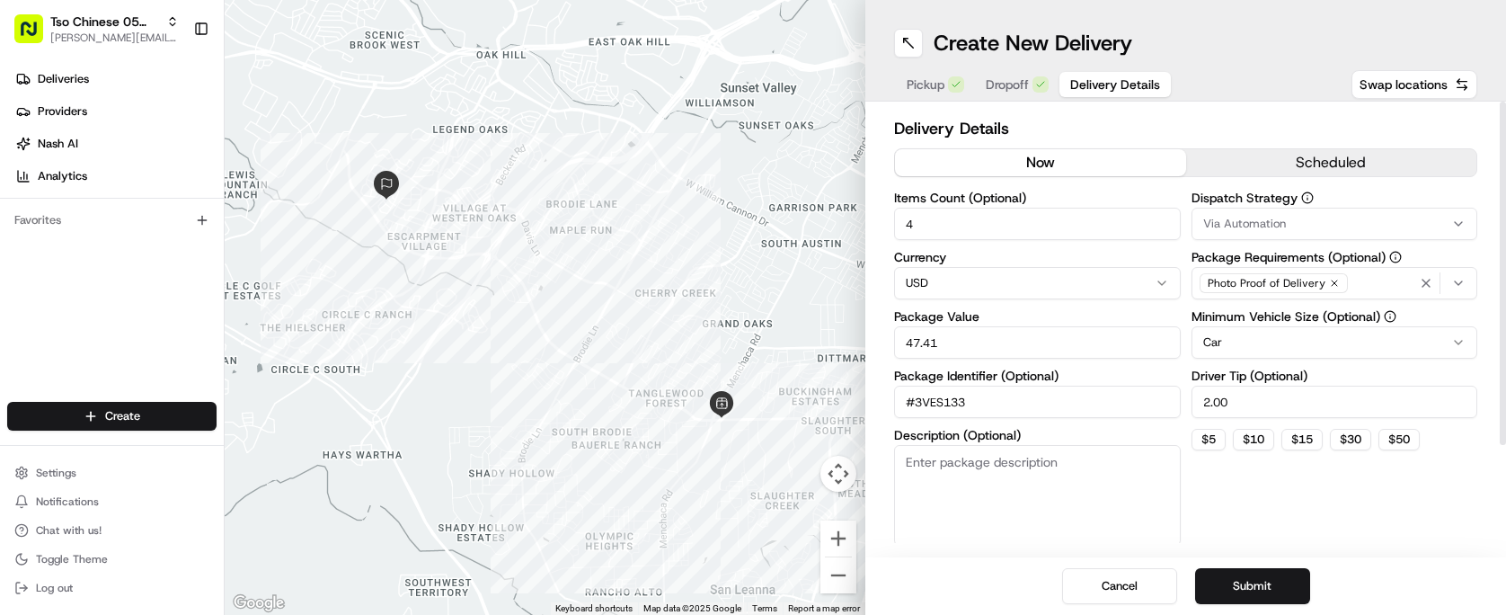
click at [1315, 232] on button "Via Automation" at bounding box center [1334, 224] width 287 height 32
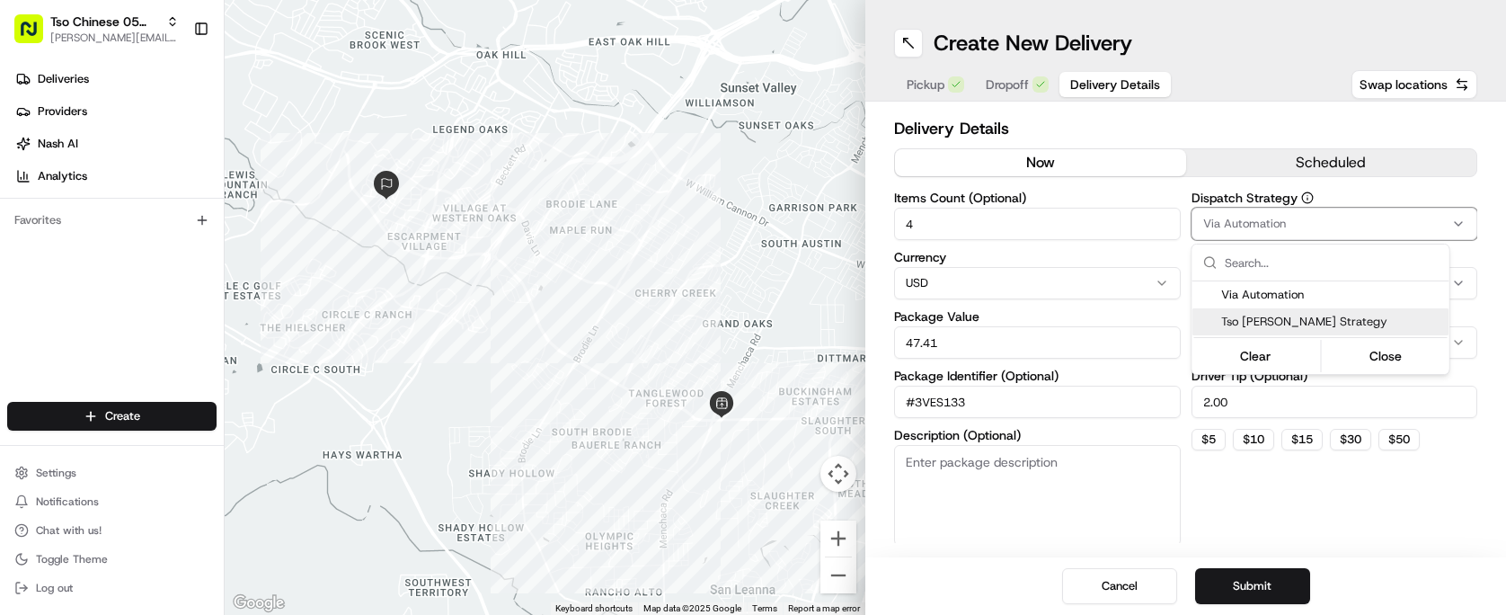
click at [1305, 317] on span "Tso [PERSON_NAME] Strategy" at bounding box center [1331, 322] width 221 height 16
click at [1315, 528] on html "Tso Chinese 05 Menchaca [EMAIL_ADDRESS][DOMAIN_NAME] Toggle Sidebar Deliveries …" at bounding box center [753, 307] width 1506 height 615
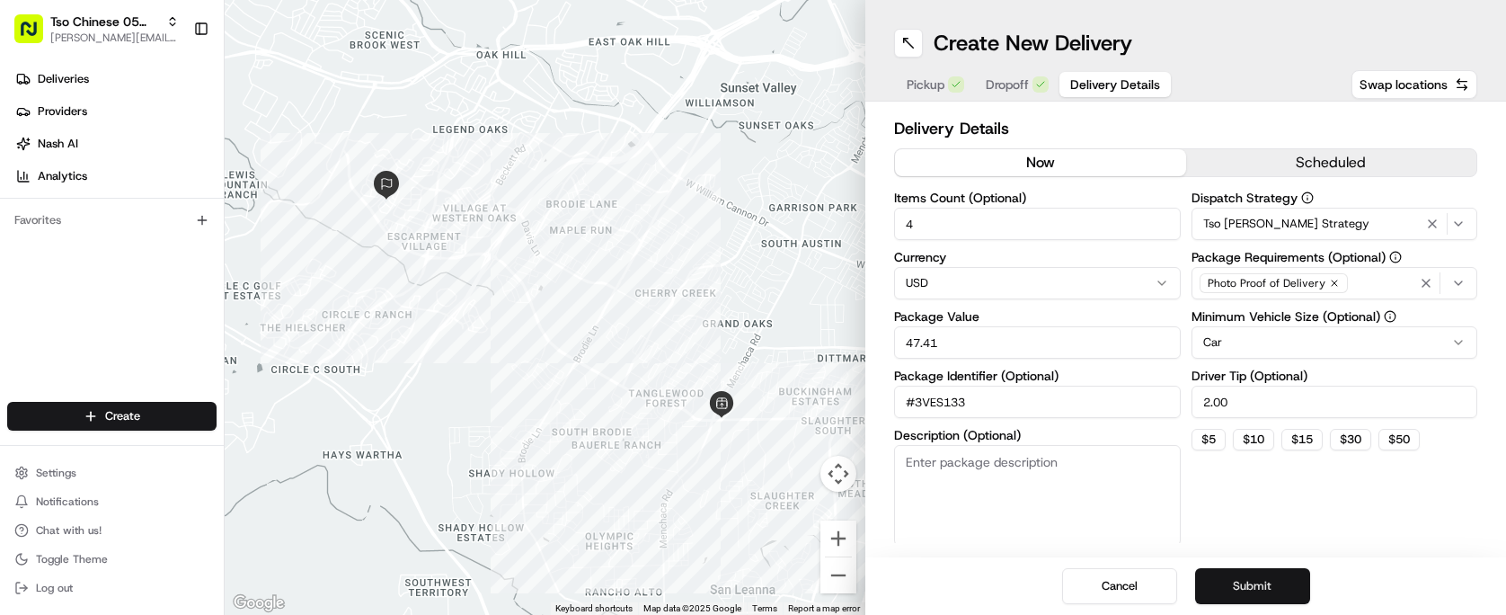
click at [1291, 593] on button "Submit" at bounding box center [1252, 586] width 115 height 36
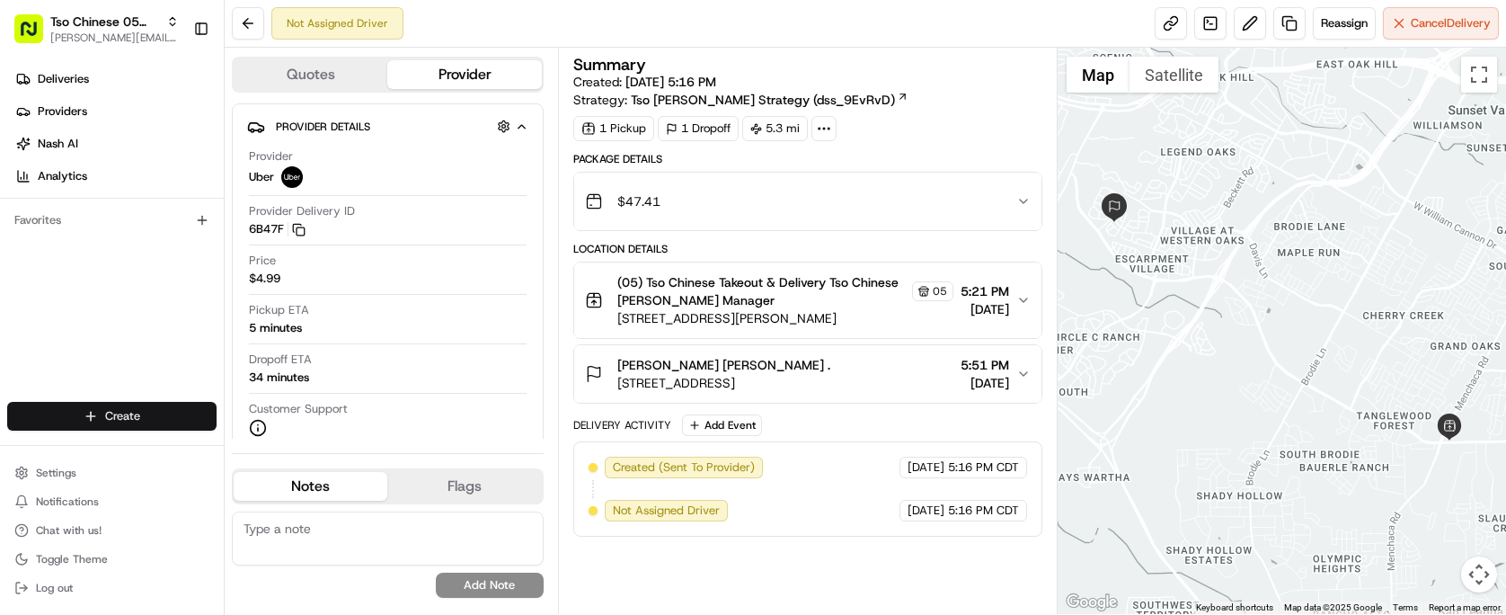
click at [146, 415] on html "Tso Chinese 05 Menchaca [EMAIL_ADDRESS][DOMAIN_NAME] Toggle Sidebar Deliveries …" at bounding box center [753, 307] width 1506 height 615
click at [295, 444] on link "Delivery" at bounding box center [325, 449] width 200 height 32
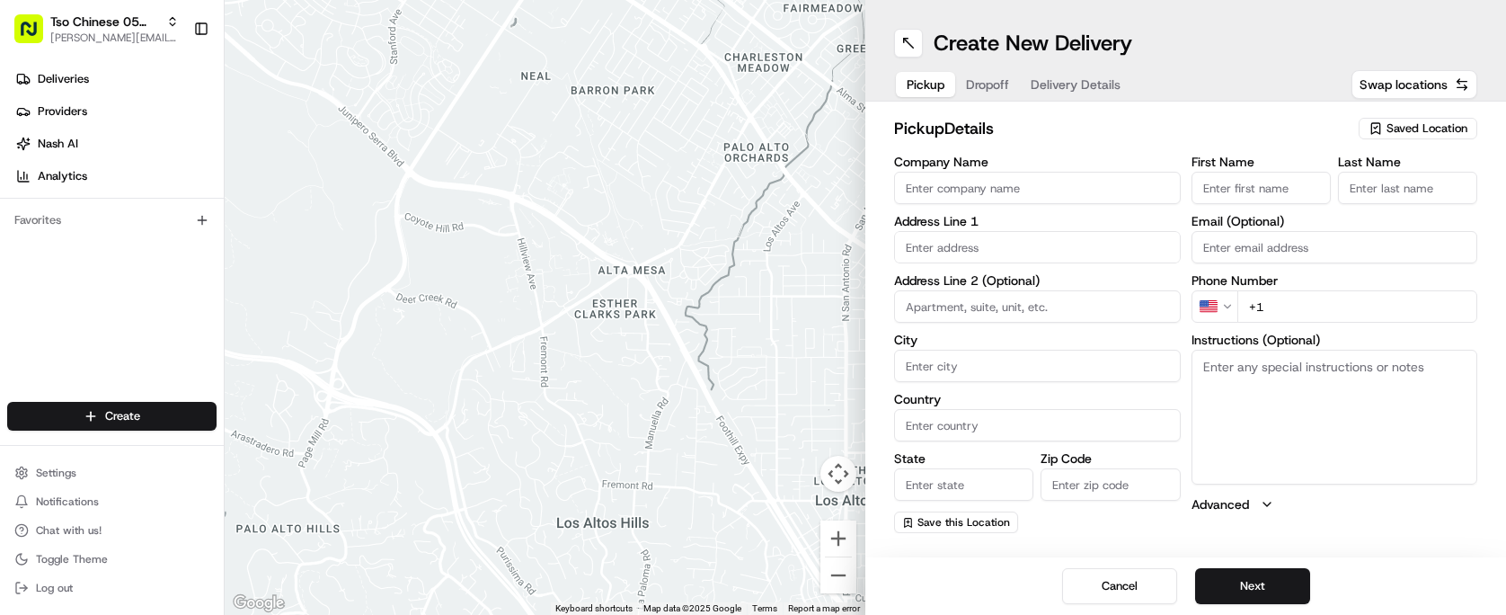
click at [1404, 126] on span "Saved Location" at bounding box center [1426, 128] width 81 height 16
click at [1403, 204] on span "(05) Tso Chinese Takeout & Delivery (05)" at bounding box center [1387, 196] width 221 height 16
type input "(05) Tso Chinese Takeout & Delivery"
type input "[STREET_ADDRESS][PERSON_NAME]"
type input "Ste 100"
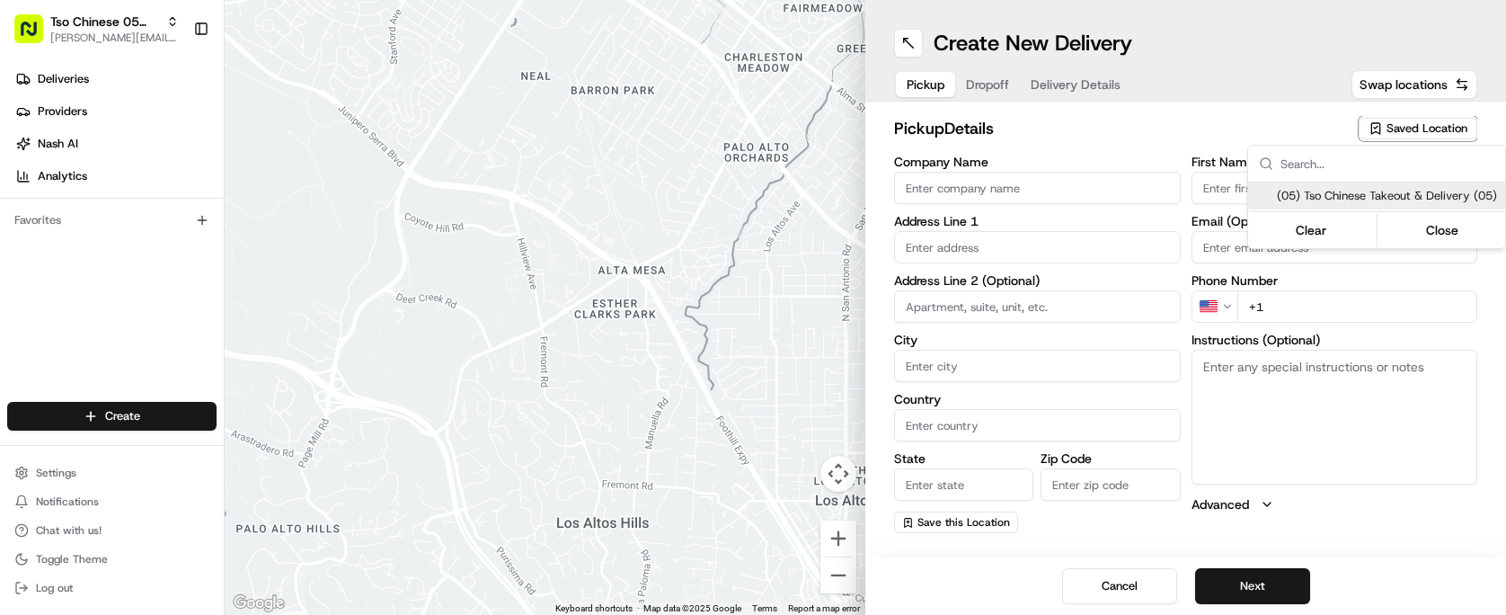
type input "Austin"
type input "US"
type input "[GEOGRAPHIC_DATA]"
type input "78748"
type input "Tso Chinese"
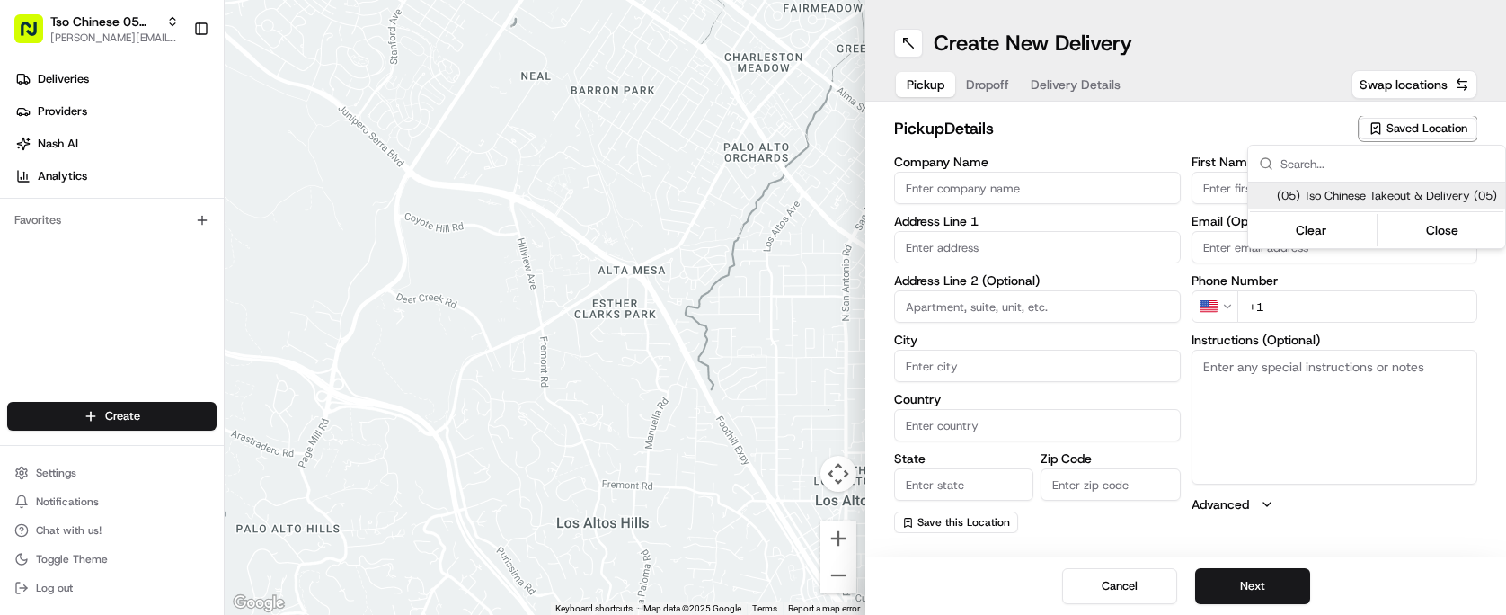
type input "[PERSON_NAME] Manager"
type input "[EMAIL_ADDRESS][DOMAIN_NAME]"
type input "[PHONE_NUMBER]"
type textarea "Submit a picture displaying address & food as Proof of Delivery. Envía una foto…"
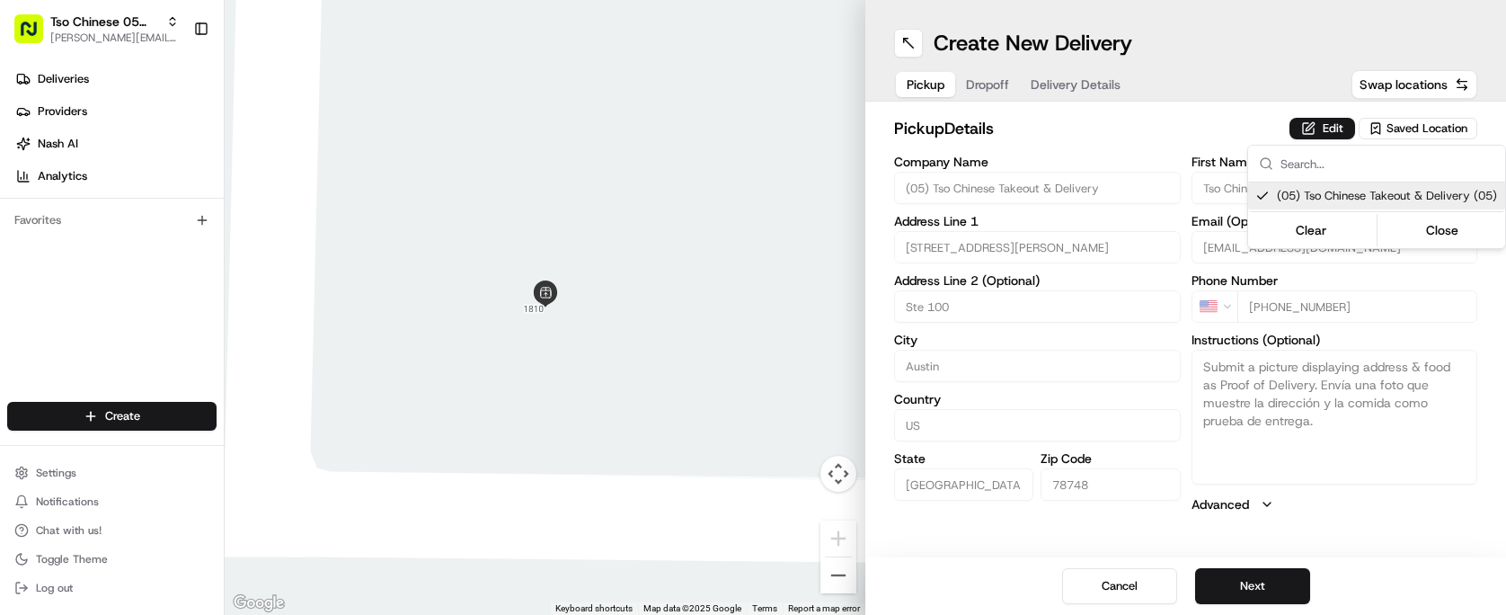
click at [1259, 600] on html "Tso Chinese 05 Menchaca [EMAIL_ADDRESS][DOMAIN_NAME] Toggle Sidebar Deliveries …" at bounding box center [753, 307] width 1506 height 615
click at [1271, 582] on button "Next" at bounding box center [1252, 586] width 115 height 36
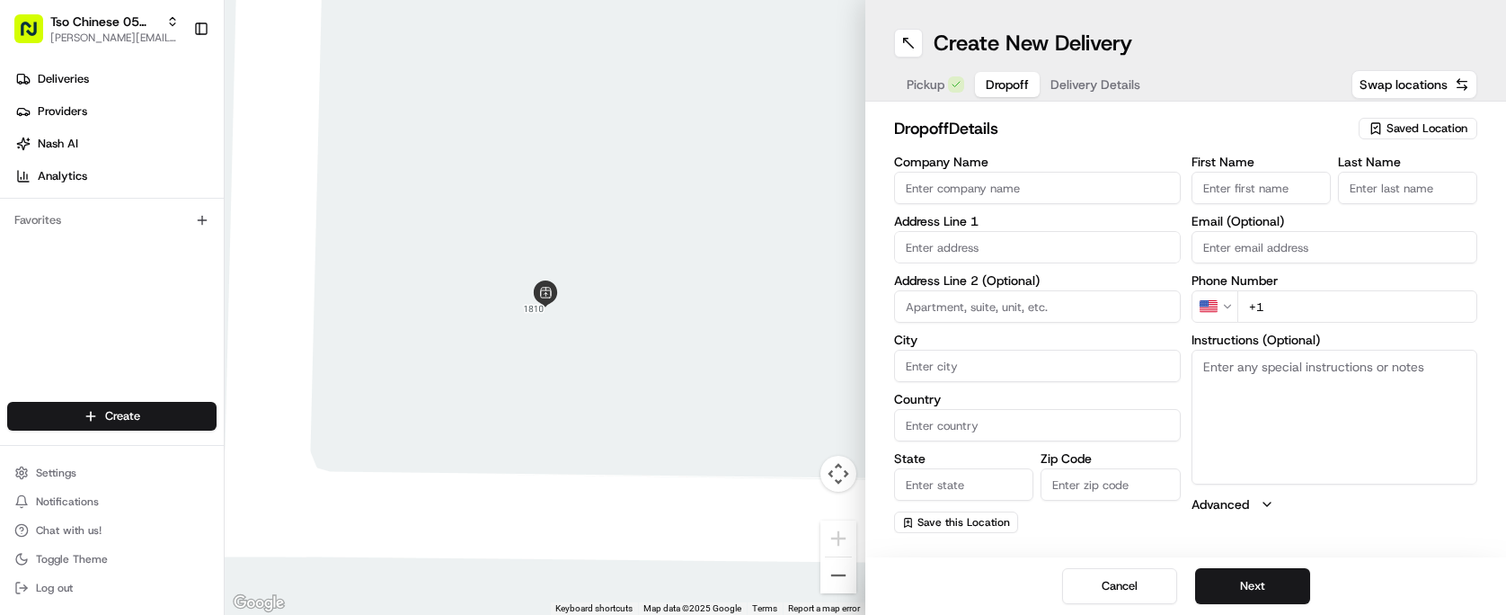
click at [986, 186] on input "Company Name" at bounding box center [1037, 188] width 287 height 32
type input "[PERSON_NAME]"
click at [1227, 173] on input "First Name" at bounding box center [1260, 188] width 139 height 32
type input "[PERSON_NAME]"
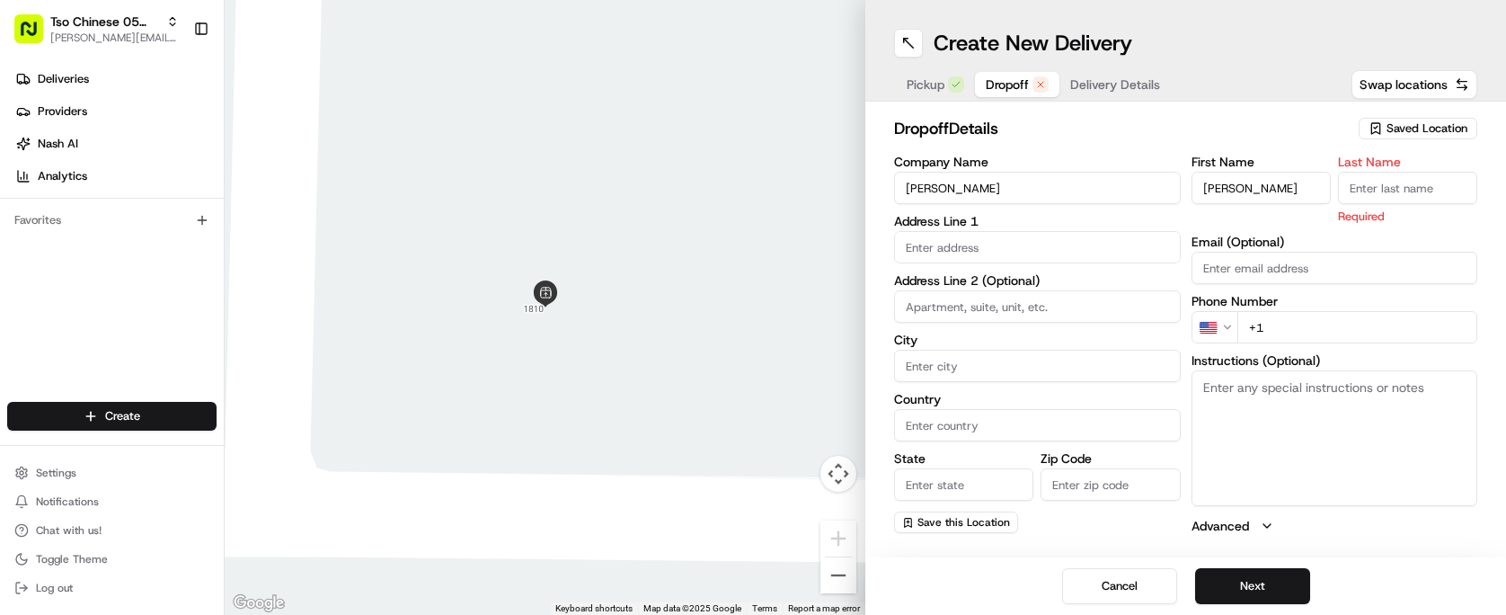
click at [1401, 185] on input "Last Name" at bounding box center [1407, 188] width 139 height 32
type input "."
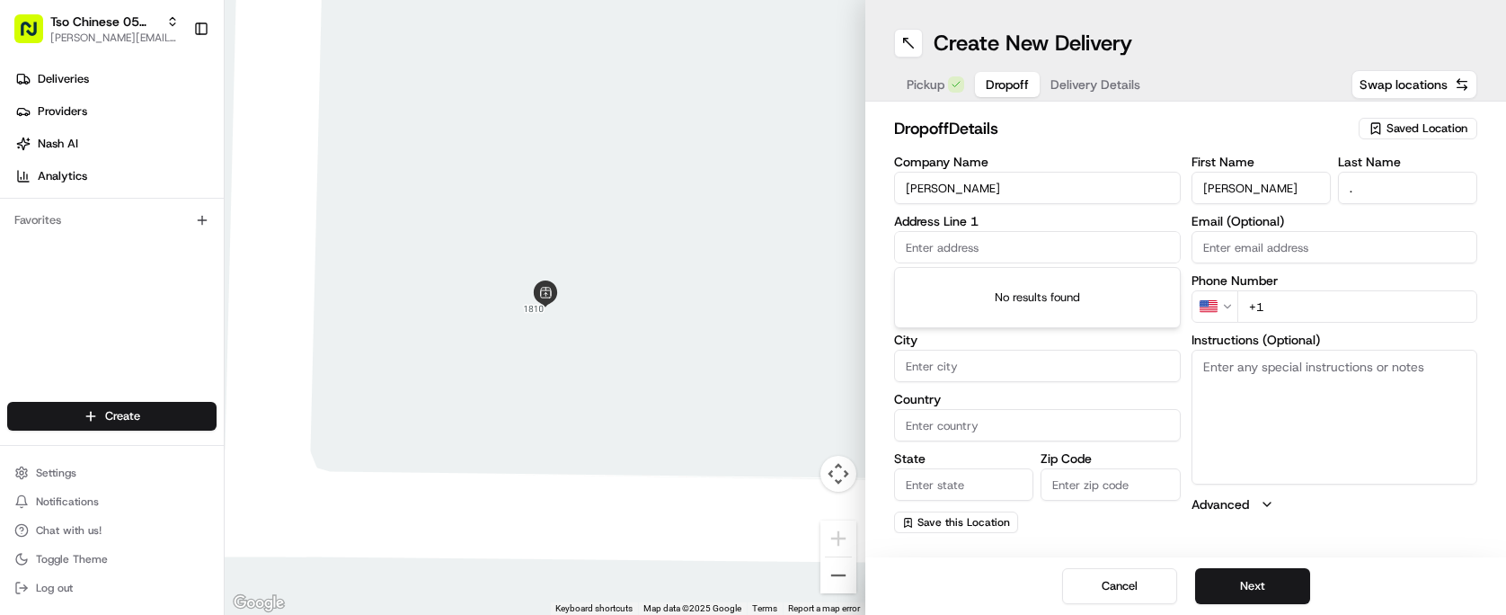
click at [984, 237] on input "text" at bounding box center [1037, 247] width 287 height 32
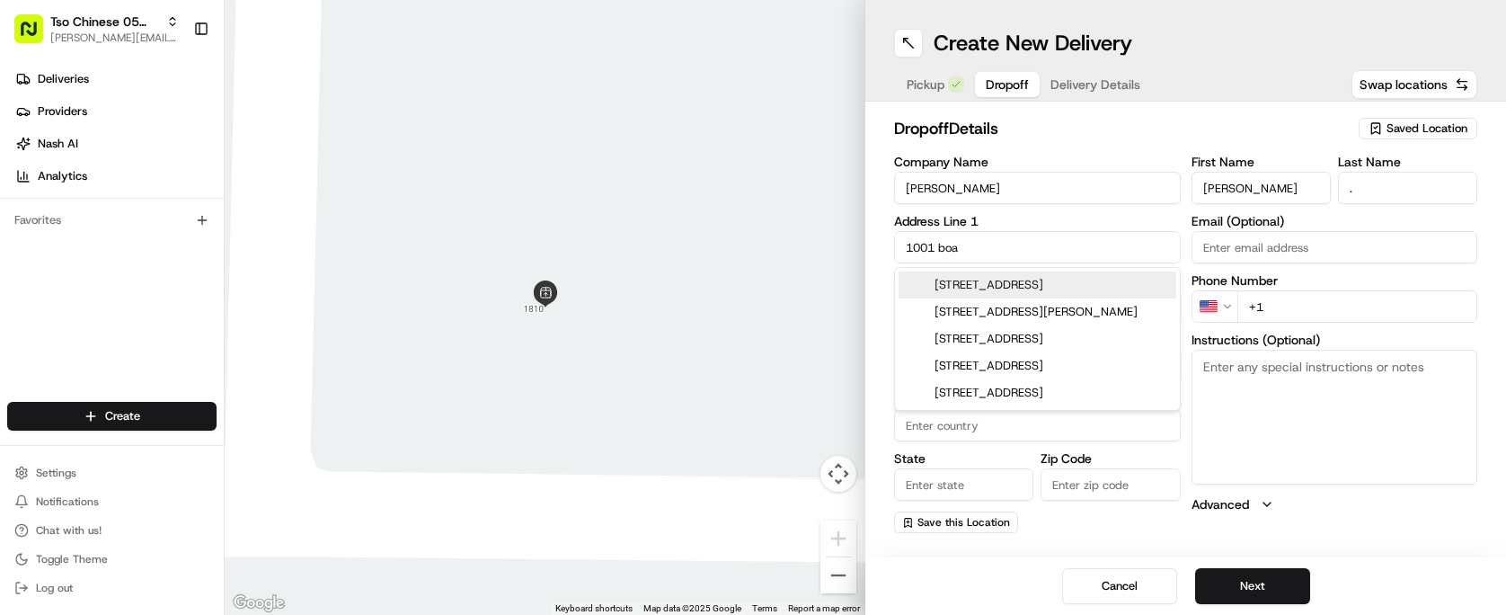
click at [1027, 278] on div "[STREET_ADDRESS]" at bounding box center [1038, 284] width 278 height 27
type input "[STREET_ADDRESS]"
type input "Austin"
type input "[GEOGRAPHIC_DATA]"
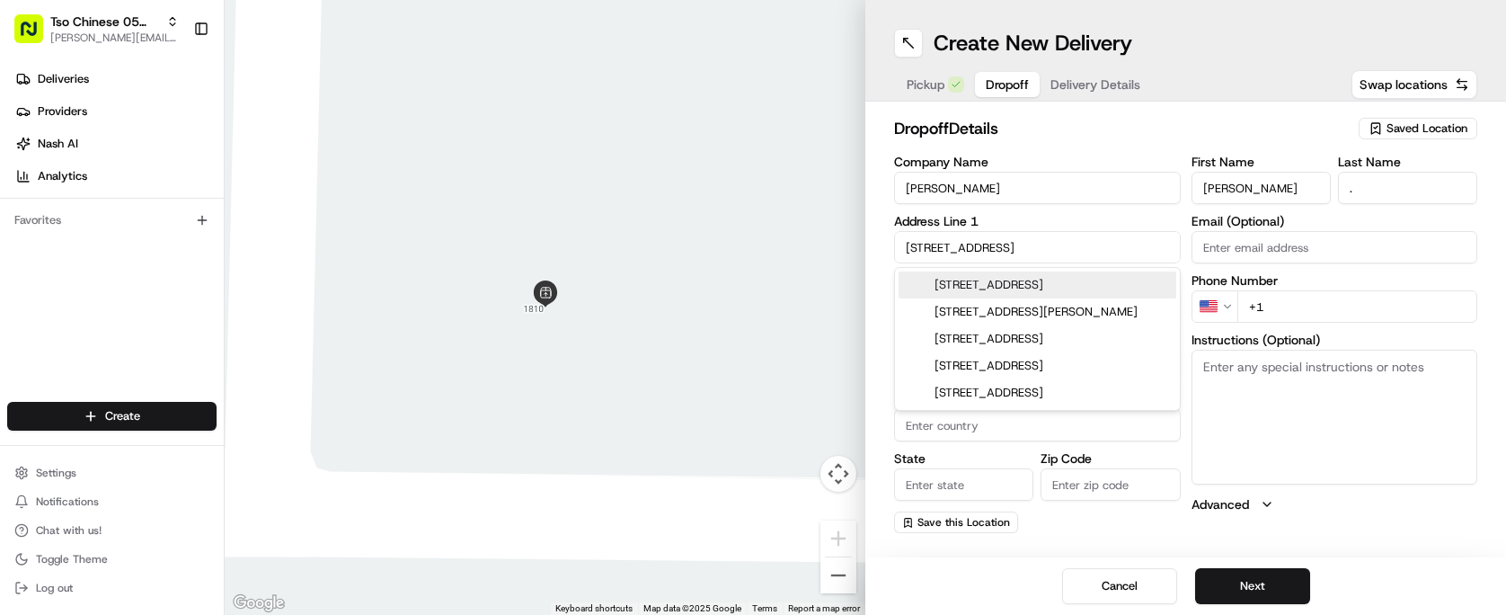
type input "78748"
type input "[STREET_ADDRESS]"
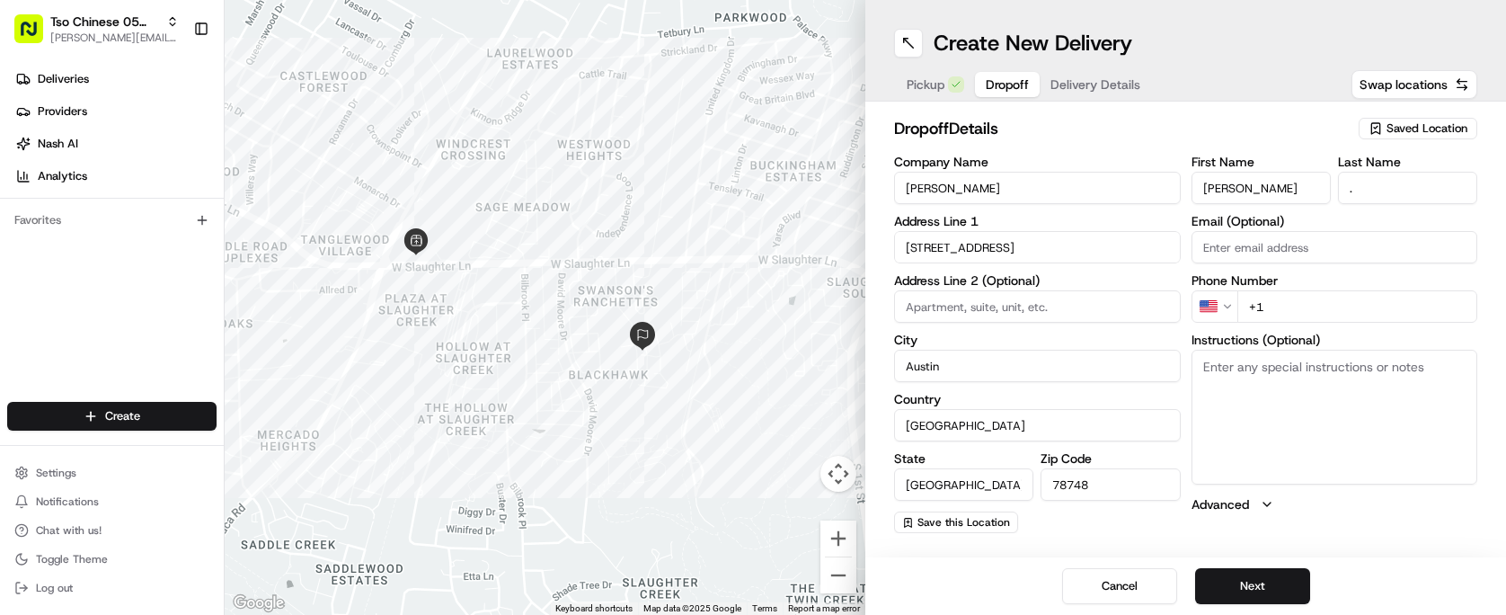
click at [1394, 306] on input "+1" at bounding box center [1357, 306] width 241 height 32
type input "[PHONE_NUMBER]"
click at [1266, 570] on button "Next" at bounding box center [1252, 586] width 115 height 36
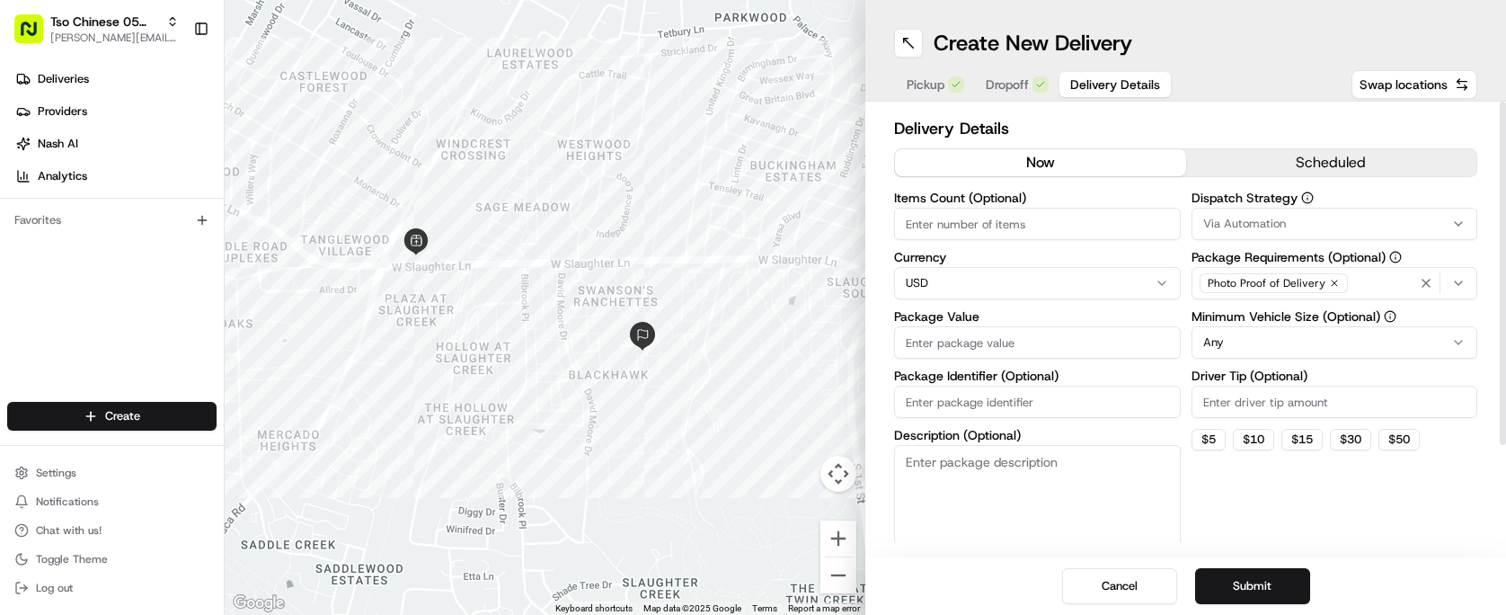
click at [1076, 221] on input "Items Count (Optional)" at bounding box center [1037, 224] width 287 height 32
type input "6"
click at [1043, 343] on input "Package Value" at bounding box center [1037, 342] width 287 height 32
type input "58.18"
click at [1003, 409] on input "Package Identifier (Optional)" at bounding box center [1037, 401] width 287 height 32
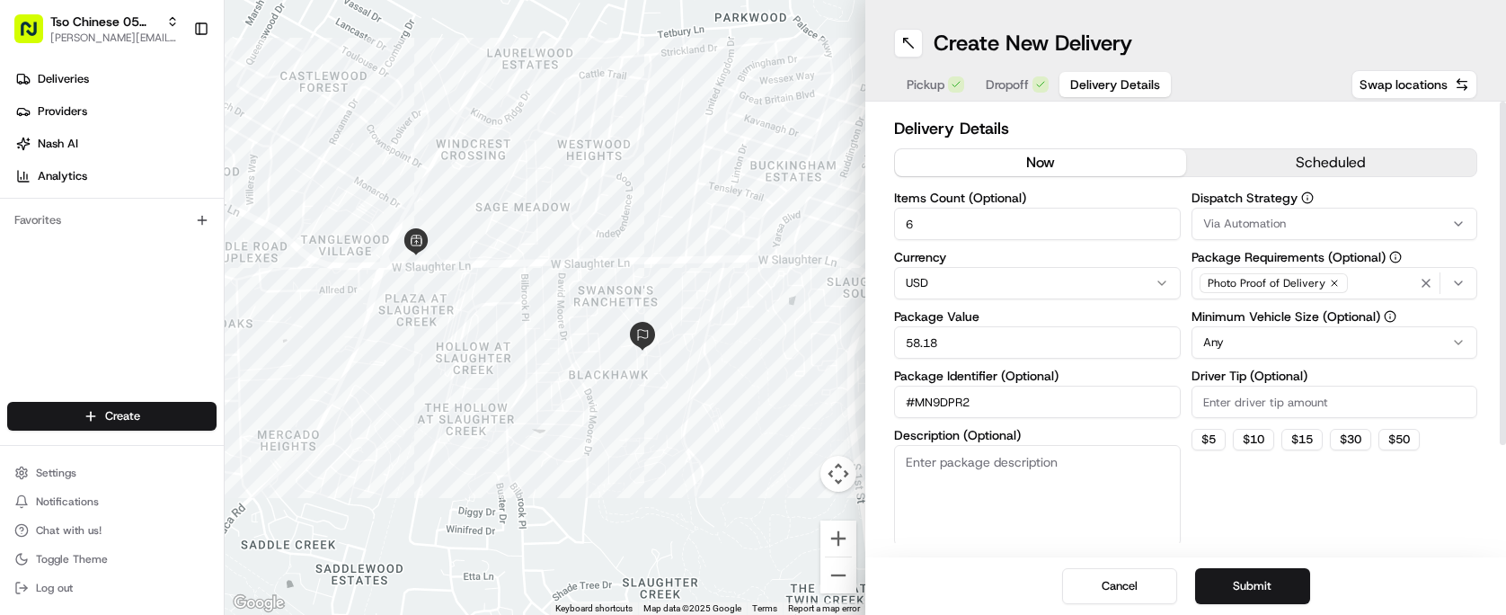
type input "#MN9DPR2"
click at [1289, 386] on input "Driver Tip (Optional)" at bounding box center [1334, 401] width 287 height 32
type input "2.00"
click at [1312, 354] on html "Tso Chinese 05 Menchaca [EMAIL_ADDRESS][DOMAIN_NAME] Toggle Sidebar Deliveries …" at bounding box center [753, 307] width 1506 height 615
click at [1345, 236] on button "Via Automation" at bounding box center [1334, 224] width 287 height 32
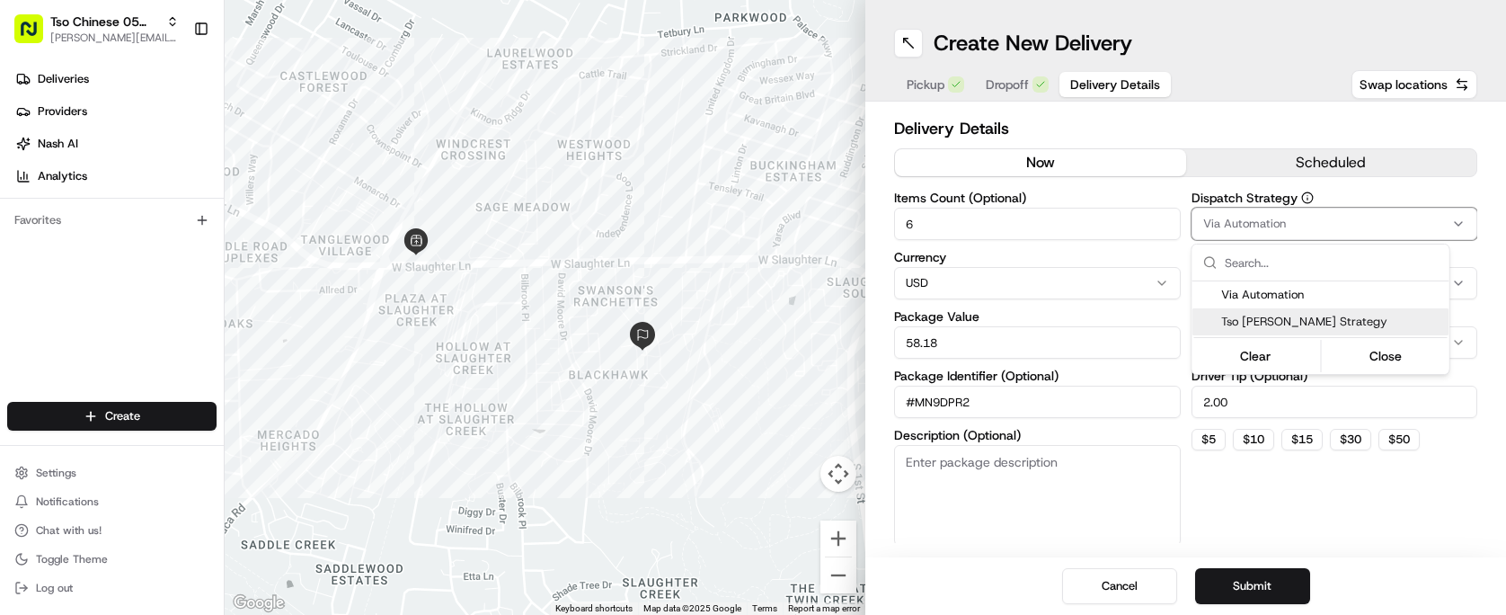
click at [1303, 327] on span "Tso [PERSON_NAME] Strategy" at bounding box center [1331, 322] width 221 height 16
click at [1321, 471] on html "Tso Chinese 05 Menchaca [EMAIL_ADDRESS][DOMAIN_NAME] Toggle Sidebar Deliveries …" at bounding box center [753, 307] width 1506 height 615
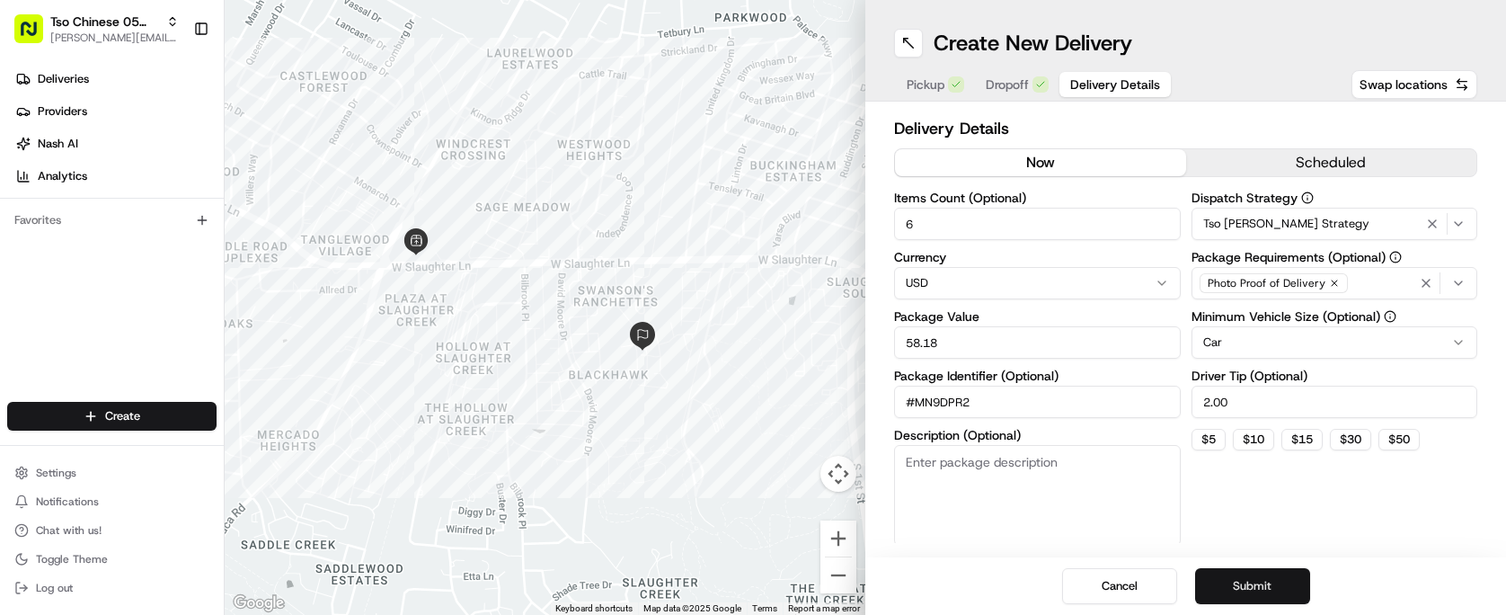
click at [1282, 573] on button "Submit" at bounding box center [1252, 586] width 115 height 36
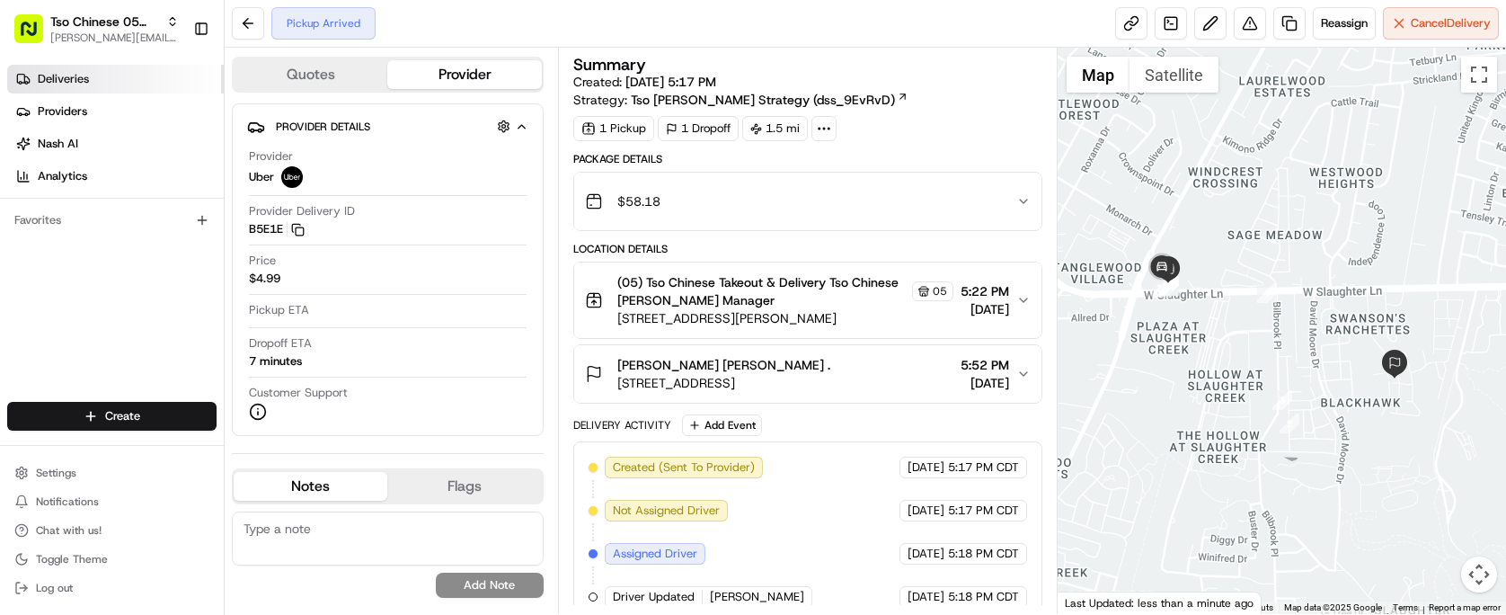
click at [121, 84] on link "Deliveries" at bounding box center [115, 79] width 217 height 29
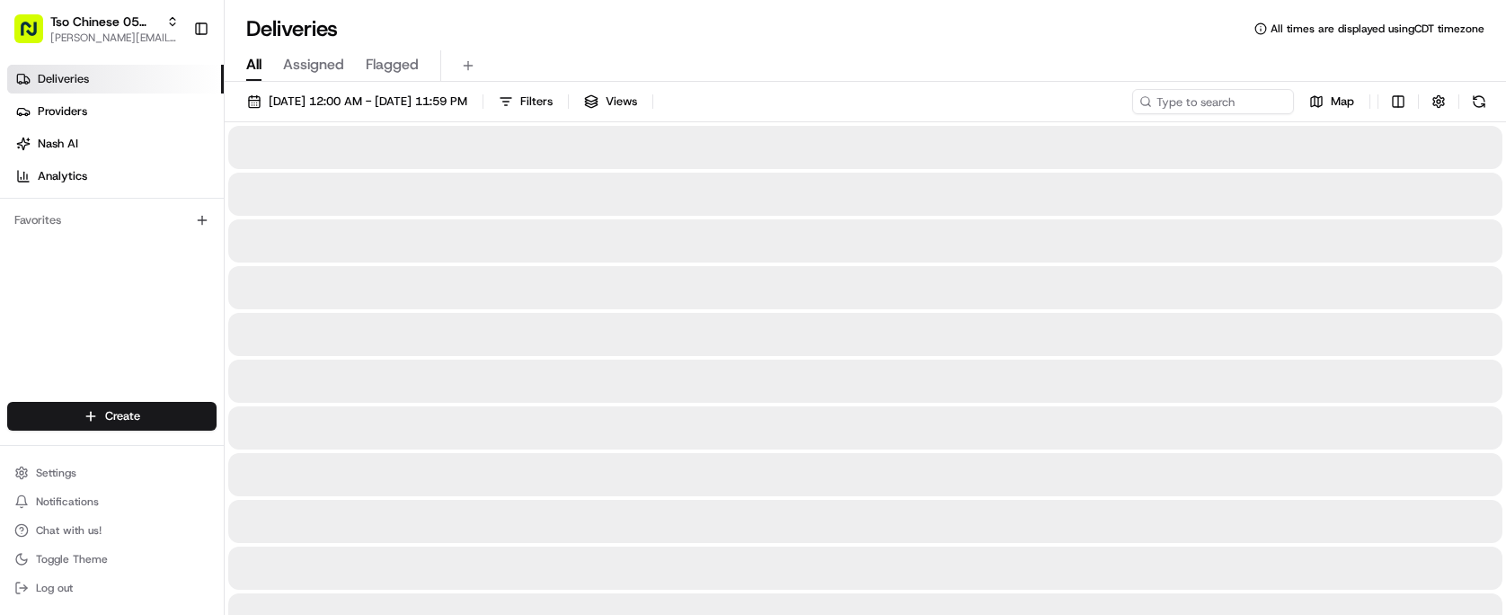
click at [121, 84] on link "Deliveries" at bounding box center [115, 79] width 217 height 29
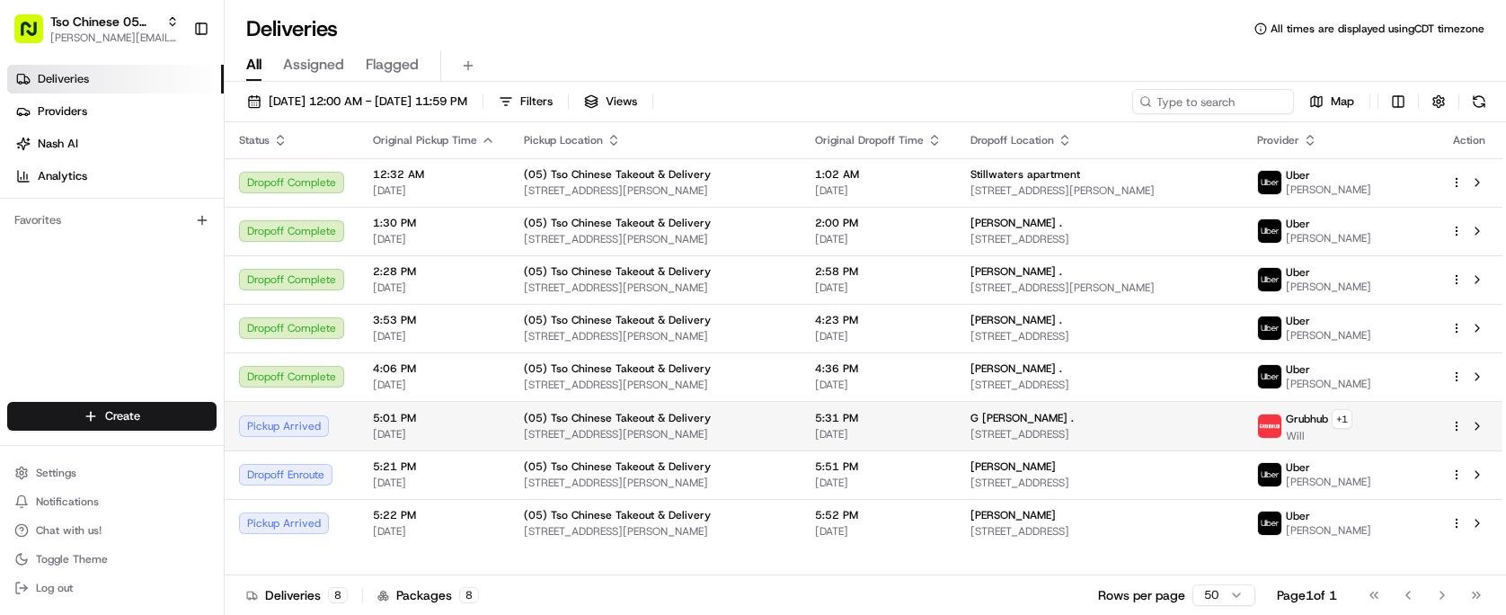
click at [1456, 428] on html "Tso Chinese 05 Menchaca [EMAIL_ADDRESS][DOMAIN_NAME] Toggle Sidebar Deliveries …" at bounding box center [753, 307] width 1506 height 615
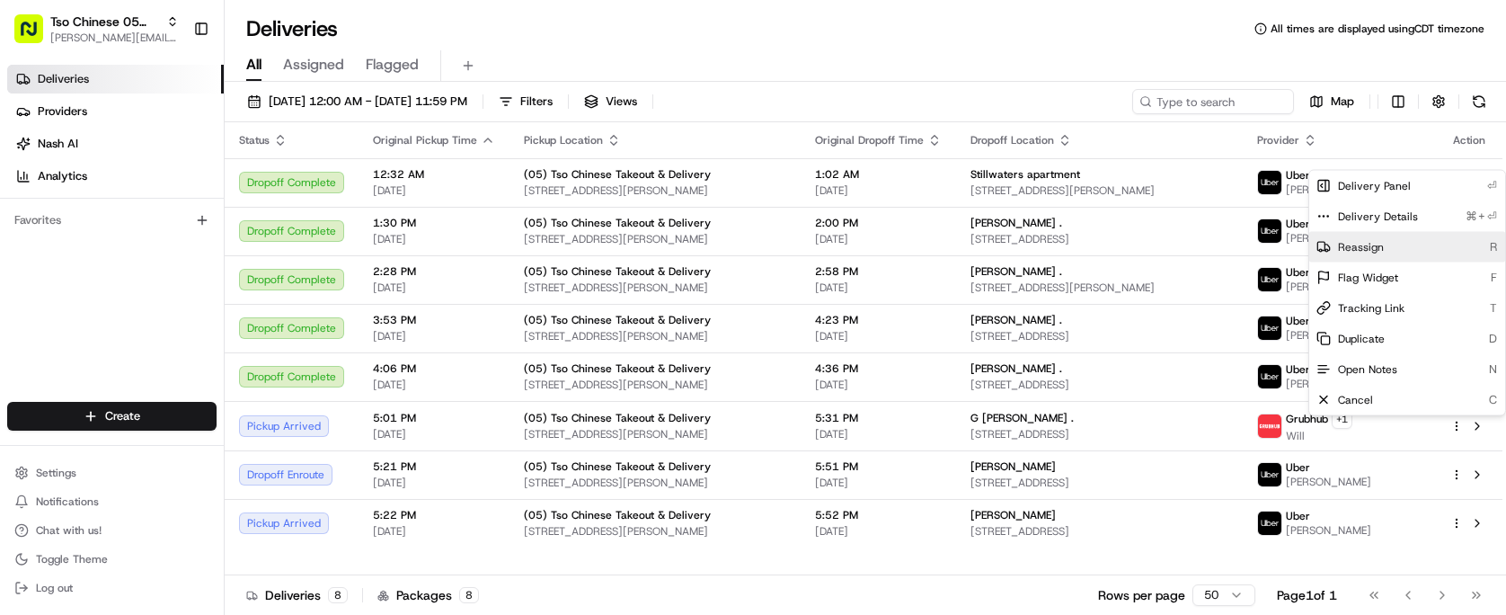
click at [1363, 252] on span "Reassign" at bounding box center [1361, 247] width 46 height 14
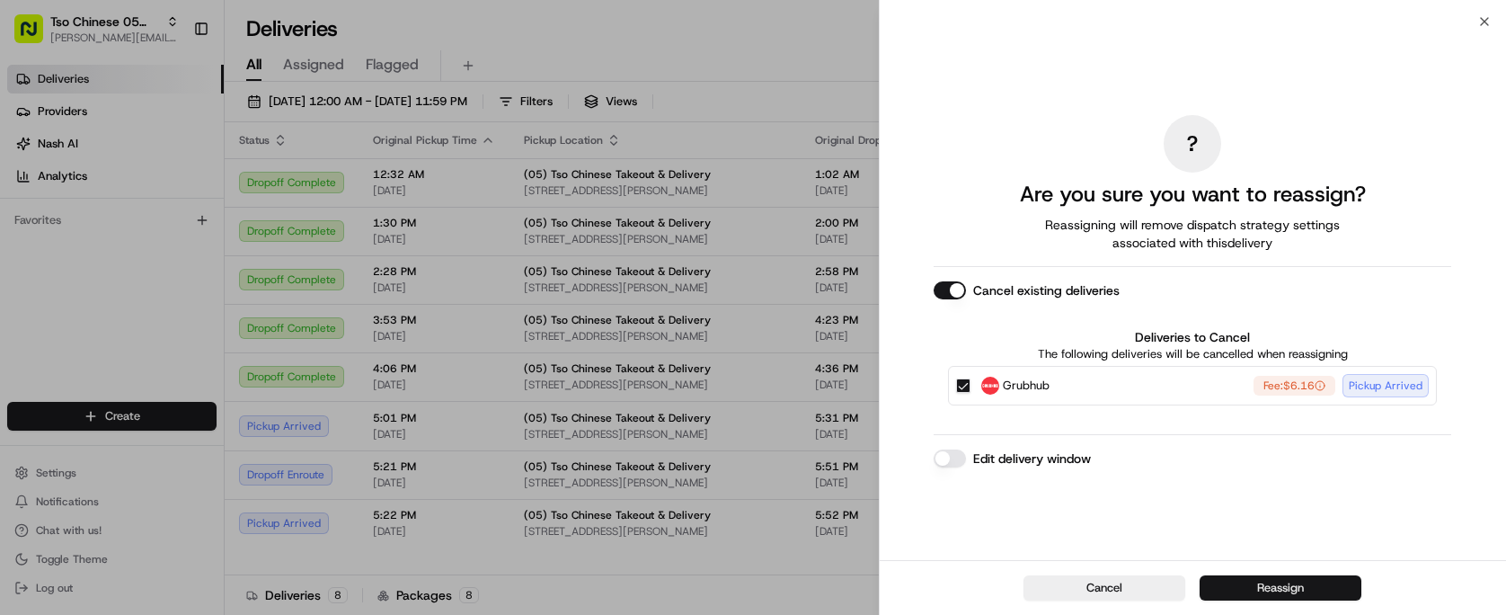
click at [1244, 586] on button "Reassign" at bounding box center [1281, 587] width 162 height 25
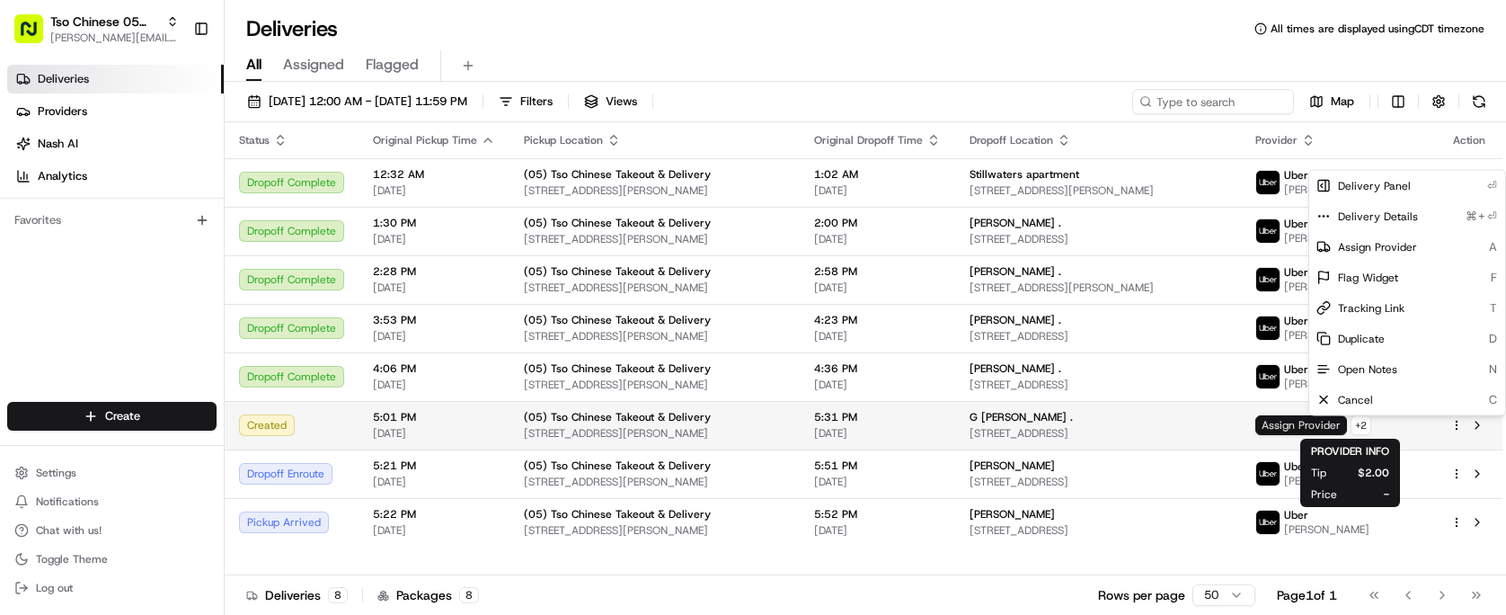
click at [1347, 430] on span "Assign Provider" at bounding box center [1301, 425] width 92 height 20
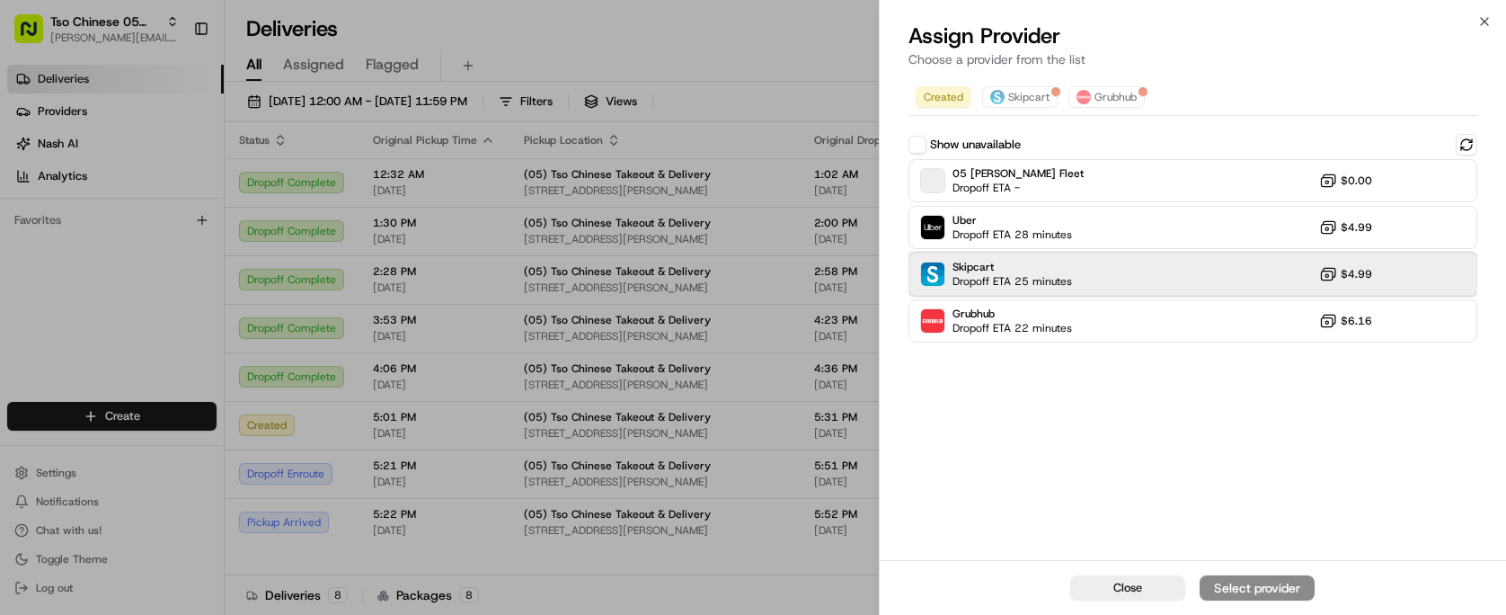
click at [1173, 288] on div "Skipcart Dropoff ETA 25 minutes $4.99" at bounding box center [1192, 273] width 569 height 43
click at [1265, 588] on div "Assign Provider" at bounding box center [1257, 588] width 88 height 18
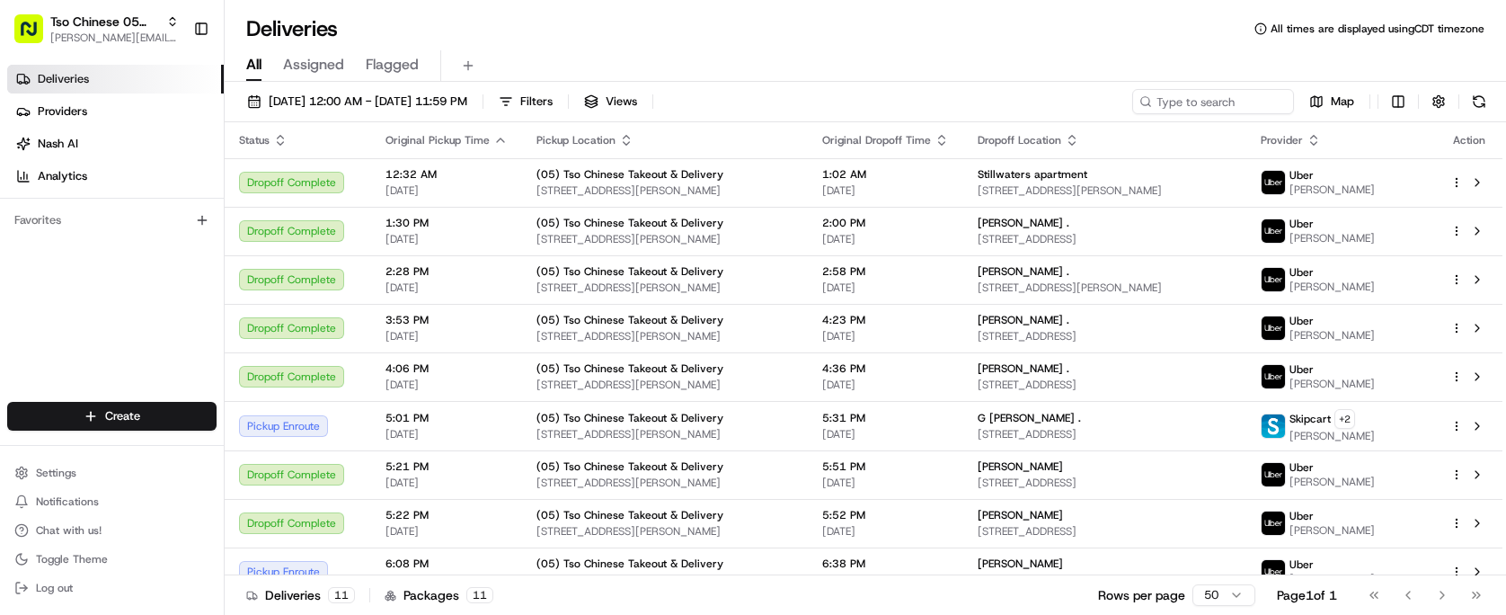
click at [121, 83] on link "Deliveries" at bounding box center [115, 79] width 217 height 29
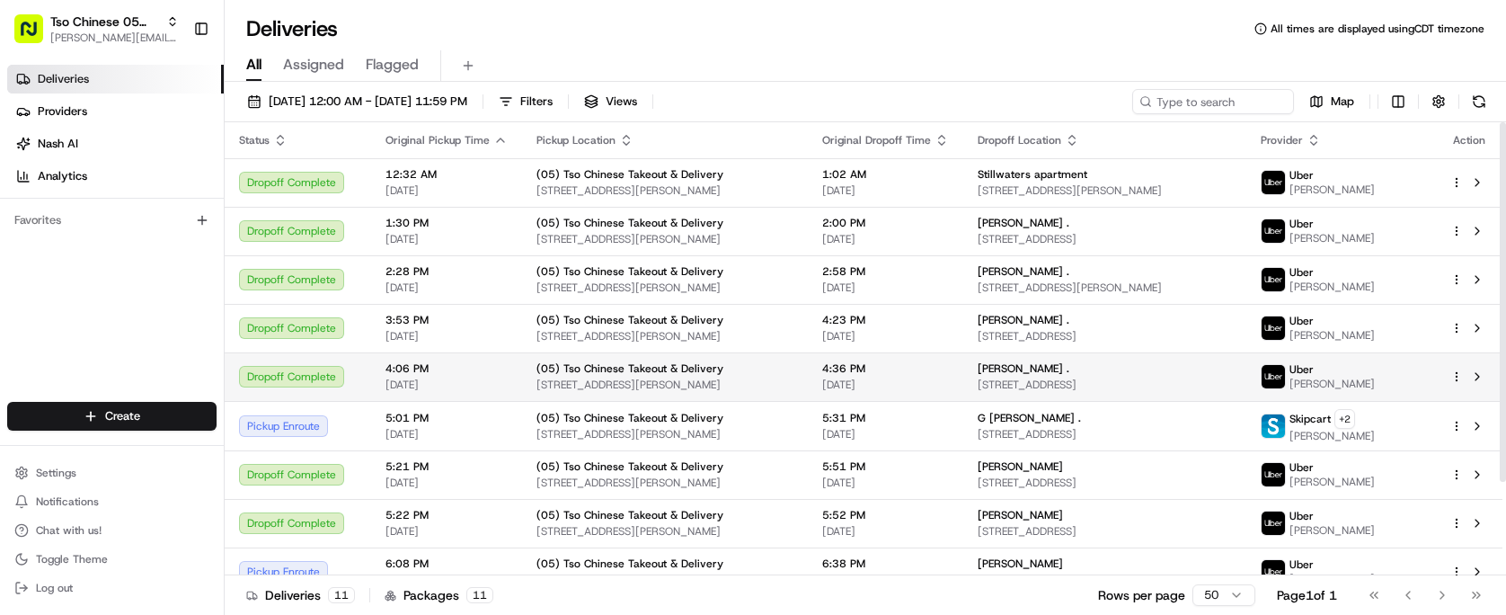
scroll to position [118, 0]
